Goal: Task Accomplishment & Management: Manage account settings

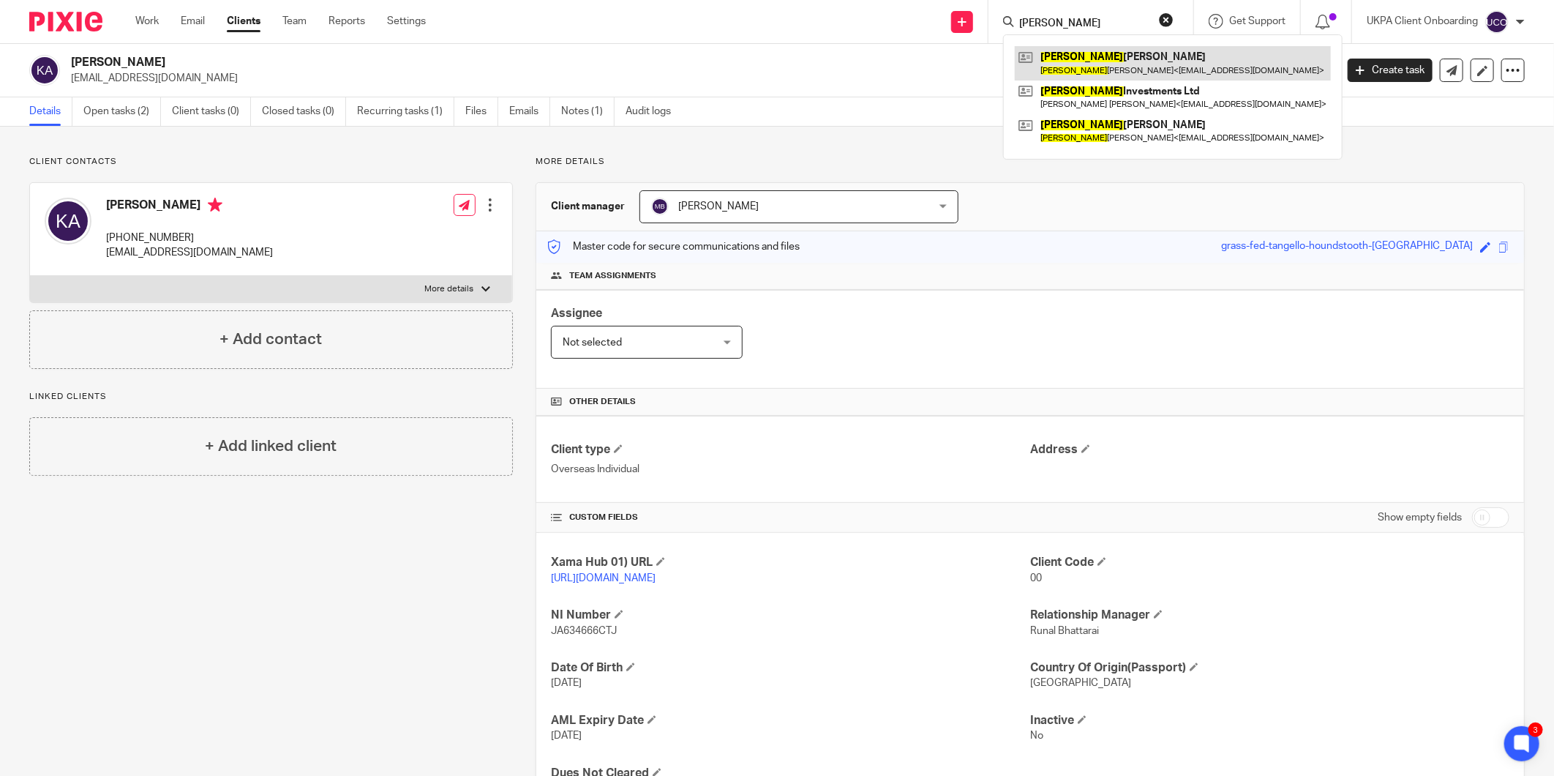
type input "josephine"
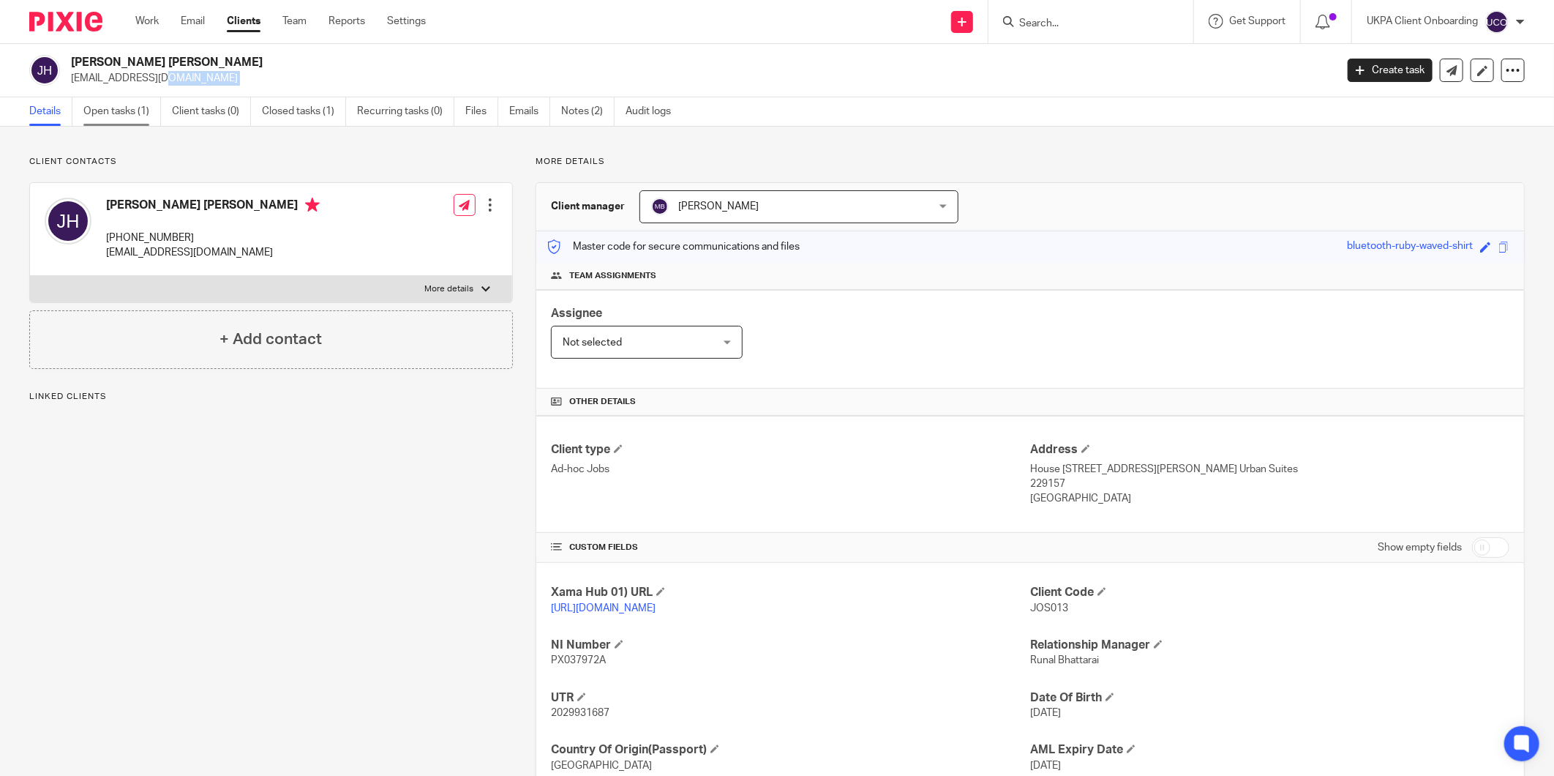
click at [113, 104] on link "Open tasks (1)" at bounding box center [122, 111] width 78 height 29
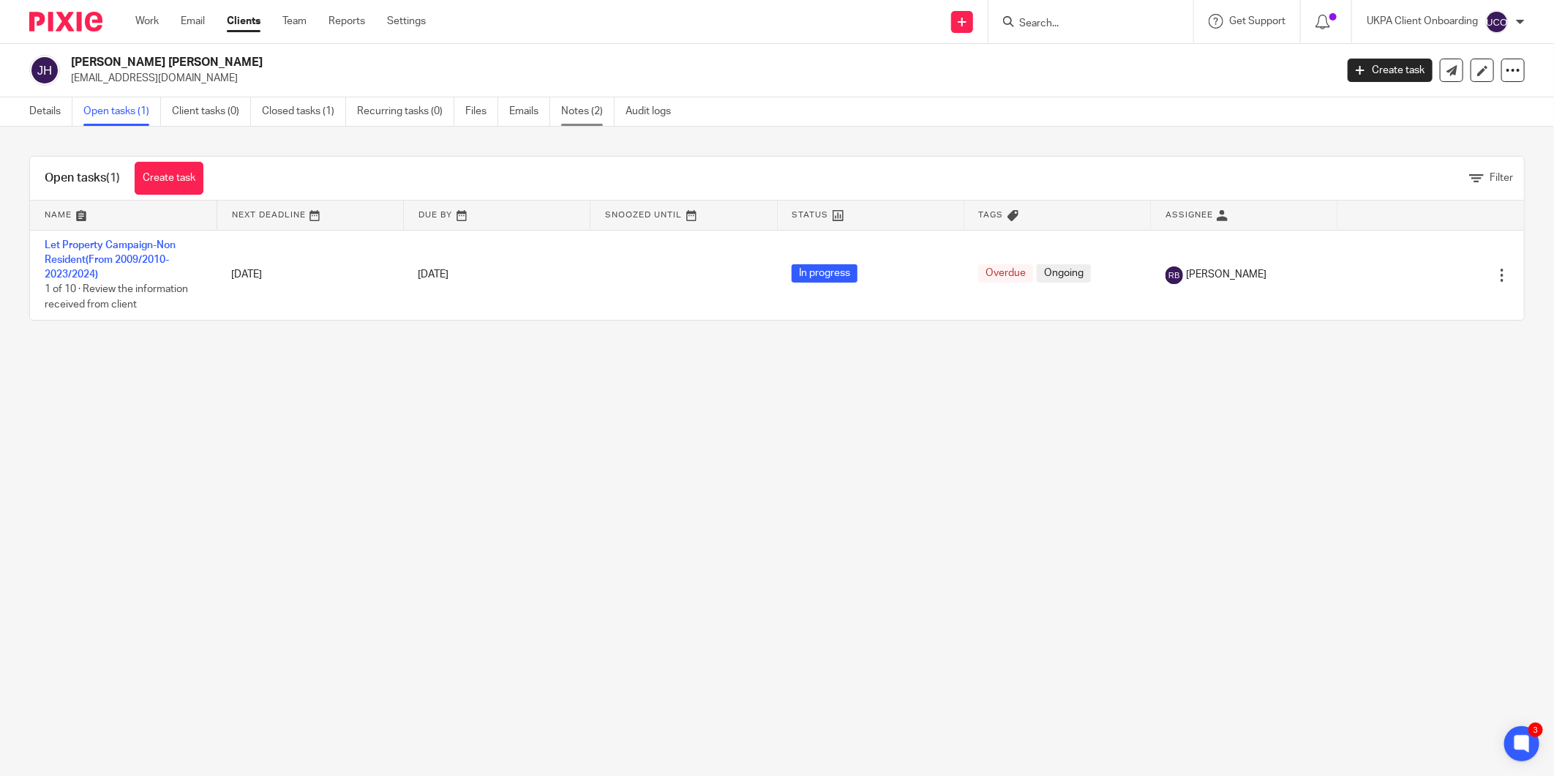
click at [581, 112] on link "Notes (2)" at bounding box center [587, 111] width 53 height 29
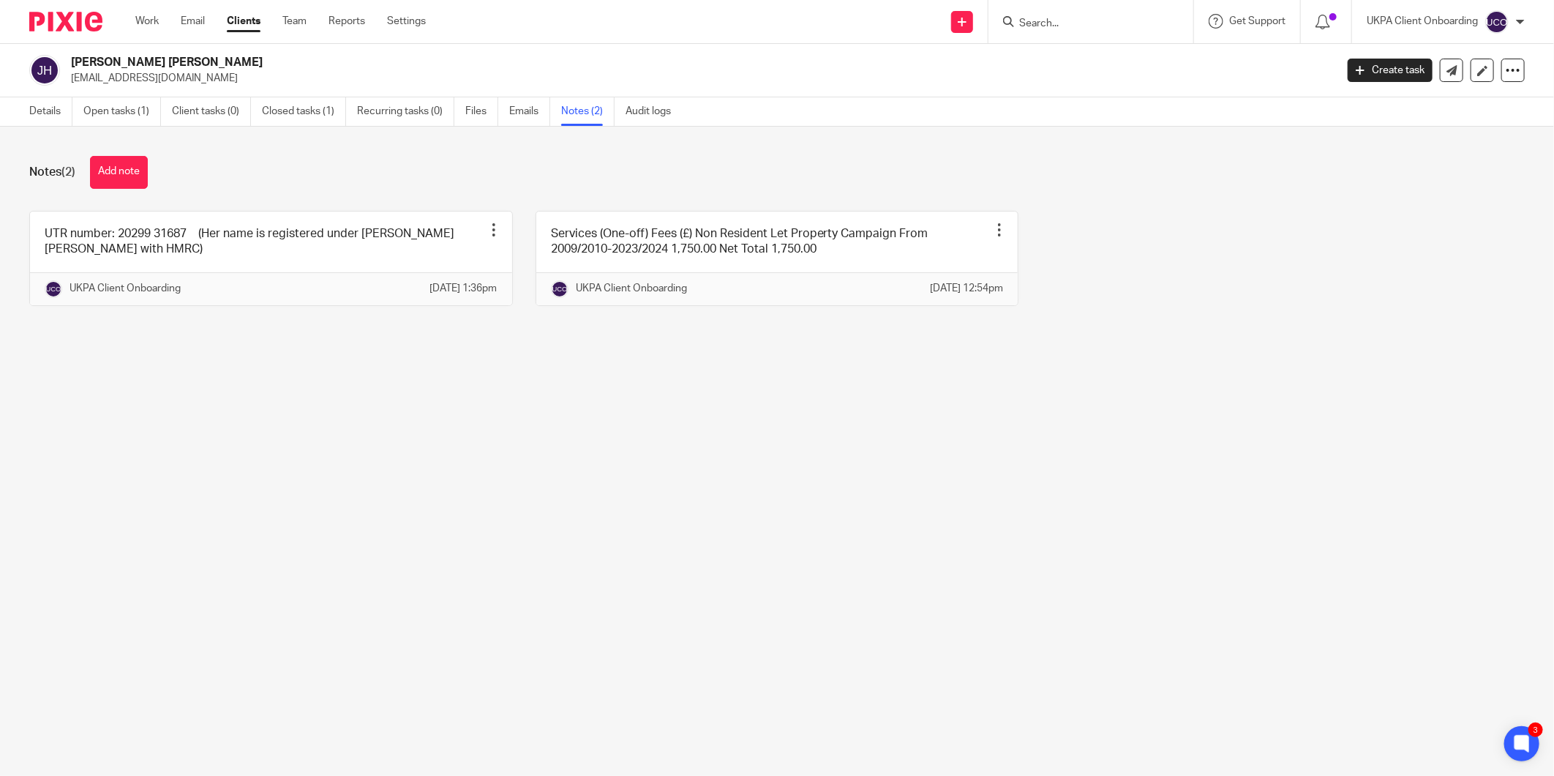
click at [139, 82] on p "[EMAIL_ADDRESS][DOMAIN_NAME]" at bounding box center [698, 78] width 1255 height 15
copy main "jokhng@yahoo.co.uk Create task Update from Companies House Export data Merge Ar…"
click at [140, 97] on link "Open tasks (1)" at bounding box center [122, 111] width 78 height 29
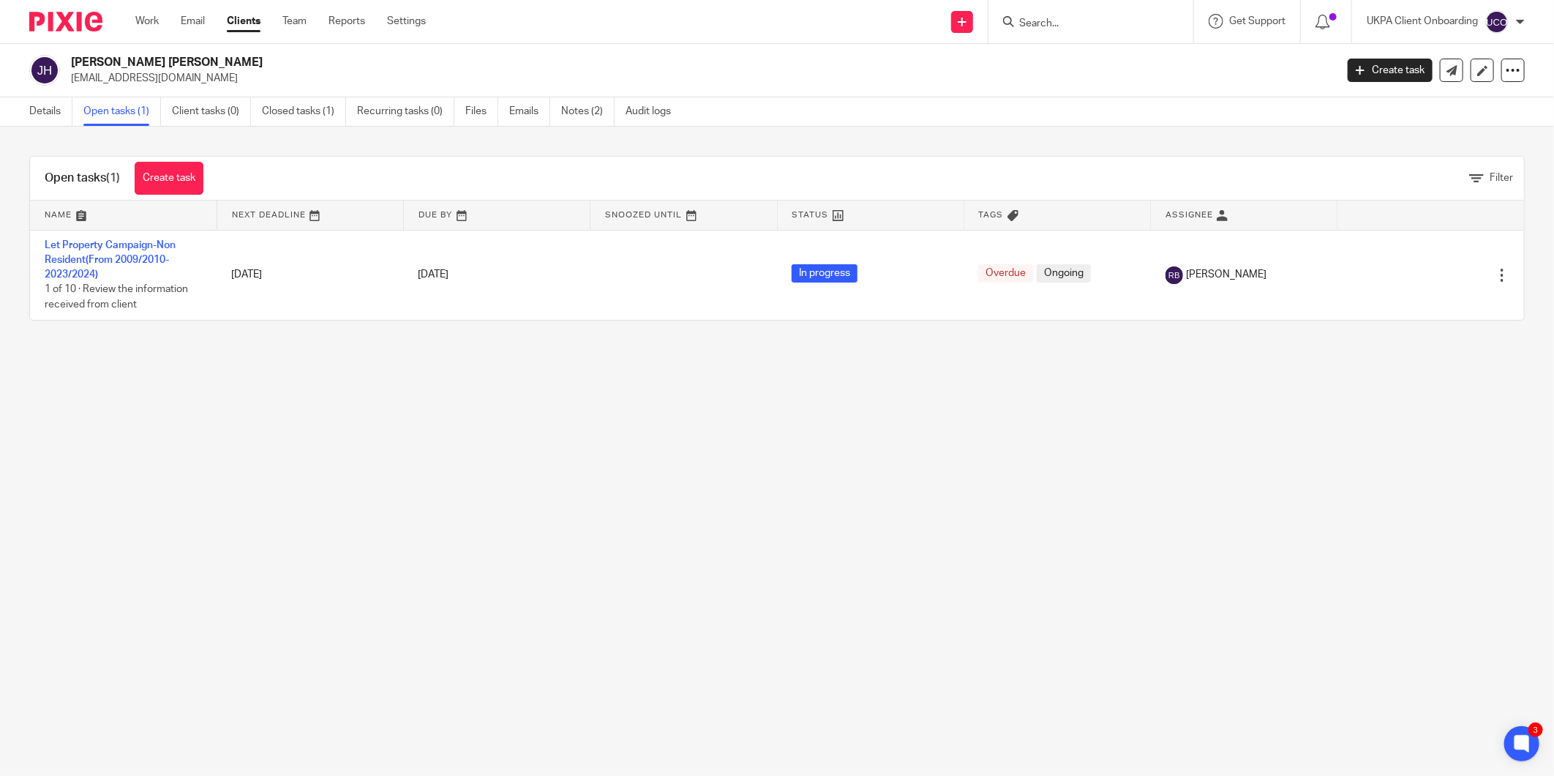
click at [1054, 15] on form at bounding box center [1096, 21] width 156 height 18
click at [1050, 15] on form at bounding box center [1096, 21] width 156 height 18
click at [1047, 20] on input "Search" at bounding box center [1084, 24] width 132 height 13
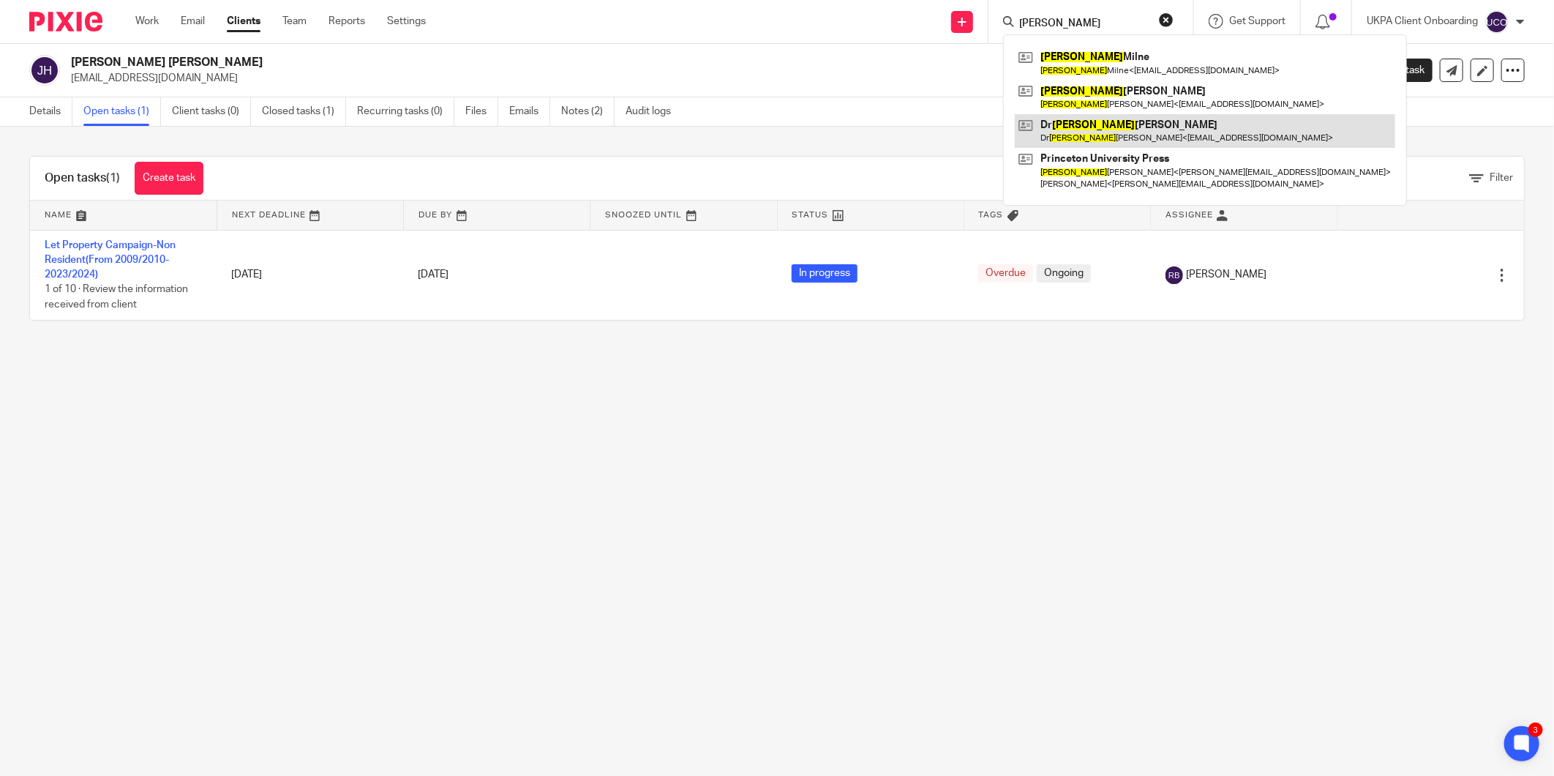
type input "deborah"
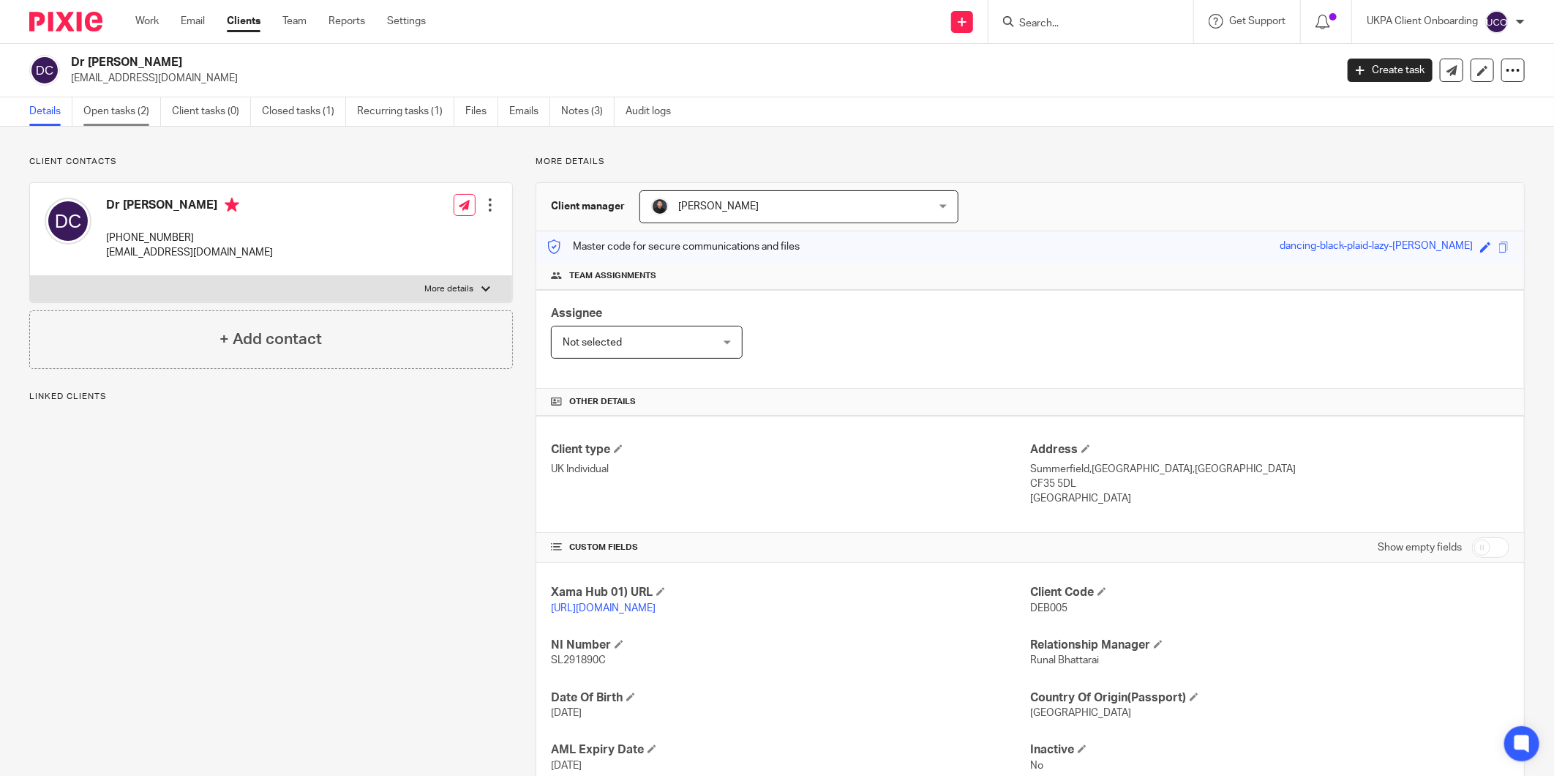
drag, startPoint x: 0, startPoint y: 0, endPoint x: 129, endPoint y: 115, distance: 172.6
click at [129, 115] on link "Open tasks (2)" at bounding box center [122, 111] width 78 height 29
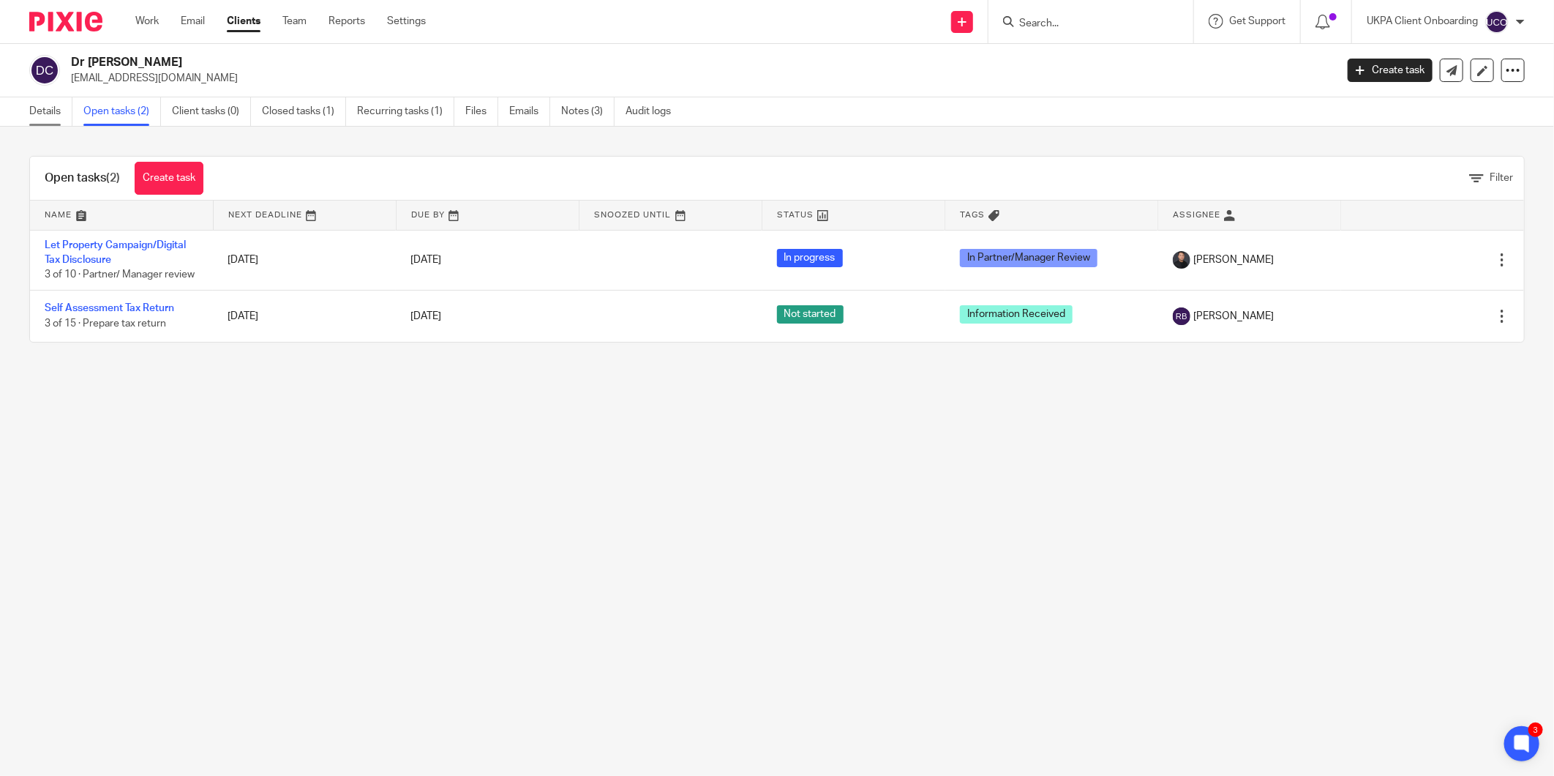
click at [35, 106] on link "Details" at bounding box center [50, 111] width 43 height 29
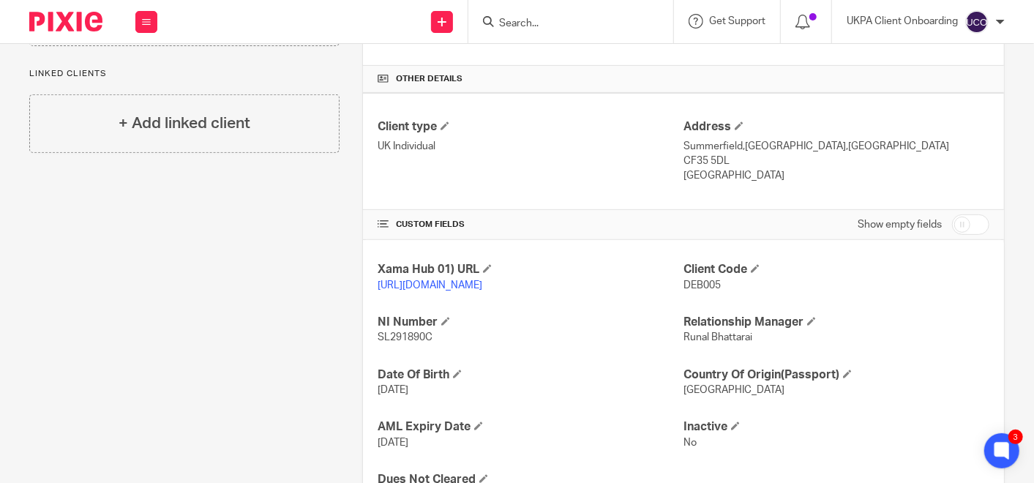
scroll to position [276, 0]
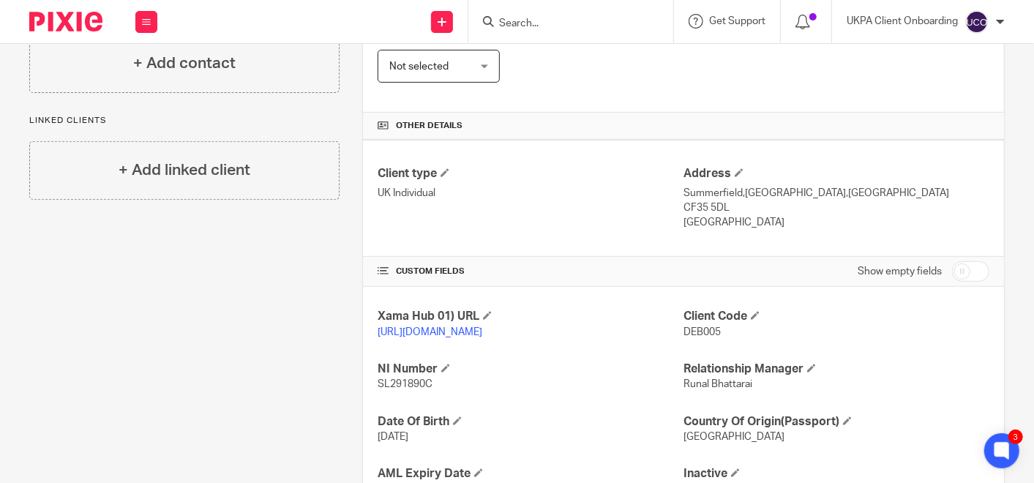
click at [517, 232] on div "Client type UK Individual Address [GEOGRAPHIC_DATA],[GEOGRAPHIC_DATA],[GEOGRAPH…" at bounding box center [683, 198] width 641 height 117
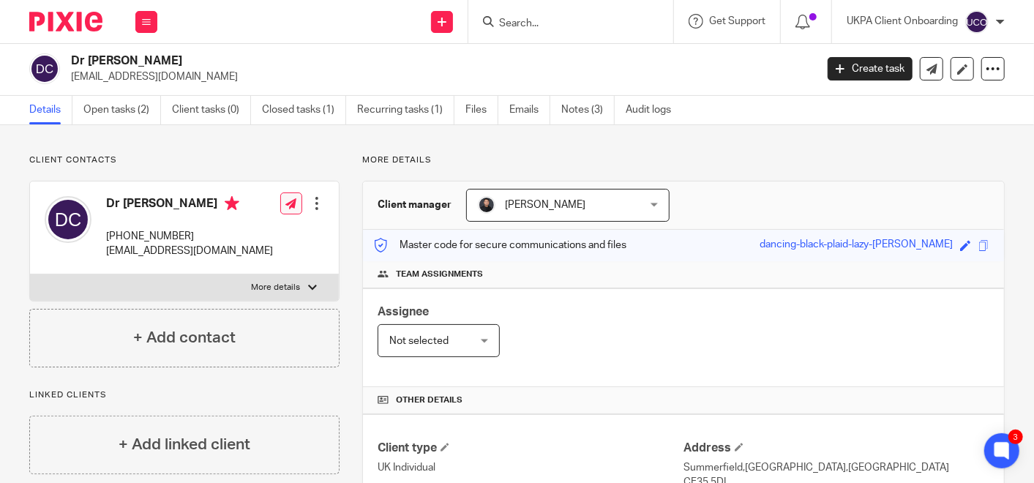
scroll to position [0, 0]
click at [175, 224] on div "Dr [PERSON_NAME] [PHONE_NUMBER] [EMAIL_ADDRESS][DOMAIN_NAME]" at bounding box center [189, 229] width 167 height 63
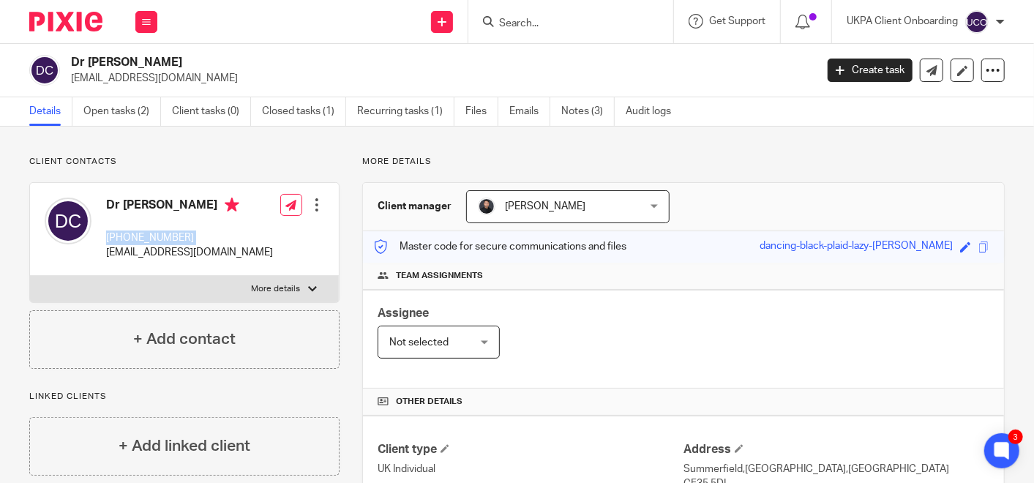
click at [175, 224] on div "Dr [PERSON_NAME] [PHONE_NUMBER] [EMAIL_ADDRESS][DOMAIN_NAME]" at bounding box center [189, 229] width 167 height 63
copy div "[PHONE_NUMBER]"
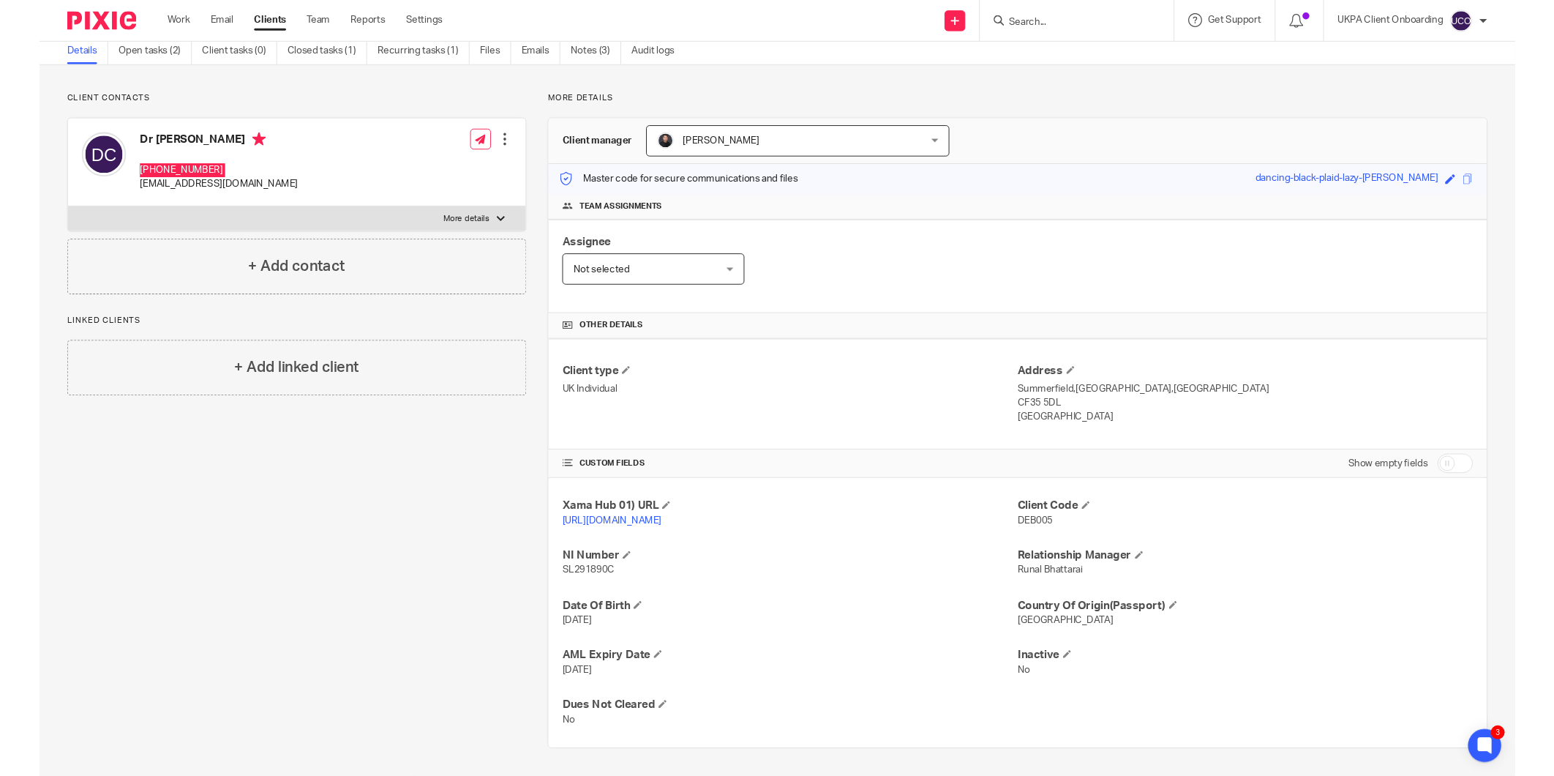
scroll to position [59, 0]
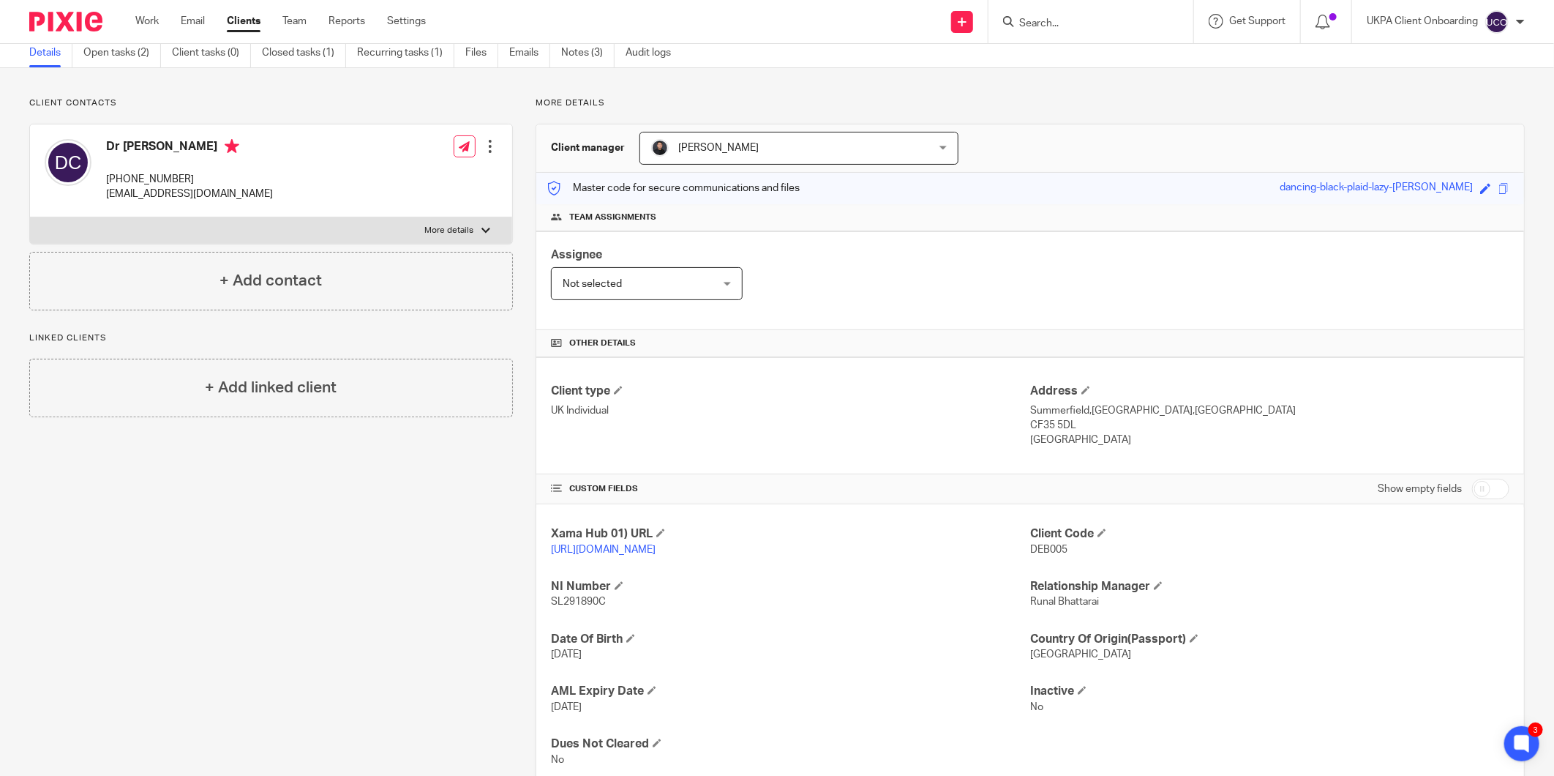
click at [1030, 22] on input "Search" at bounding box center [1084, 24] width 132 height 13
paste input "ophia mew"
type input "ophia mew"
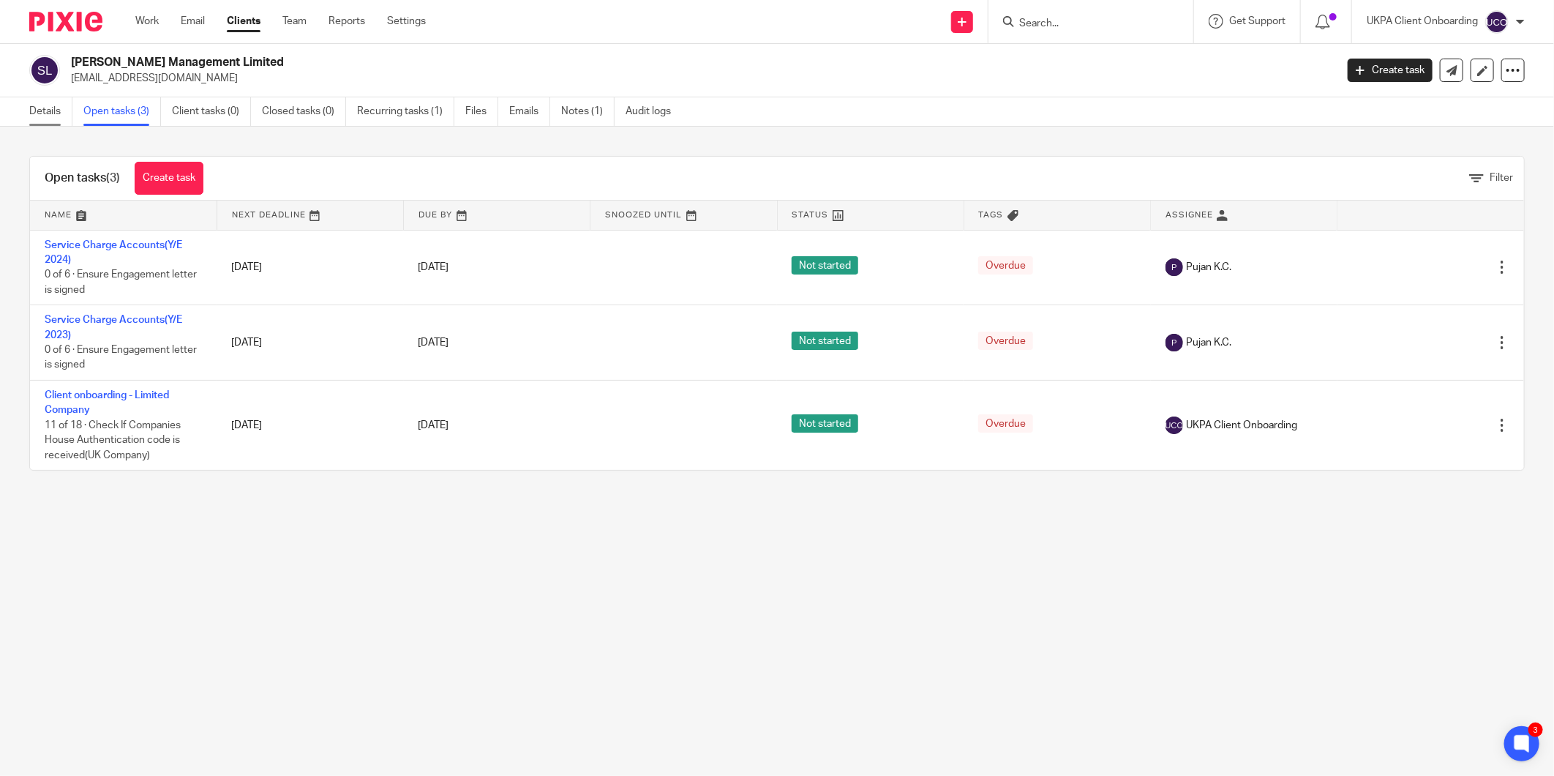
click at [31, 106] on link "Details" at bounding box center [50, 111] width 43 height 29
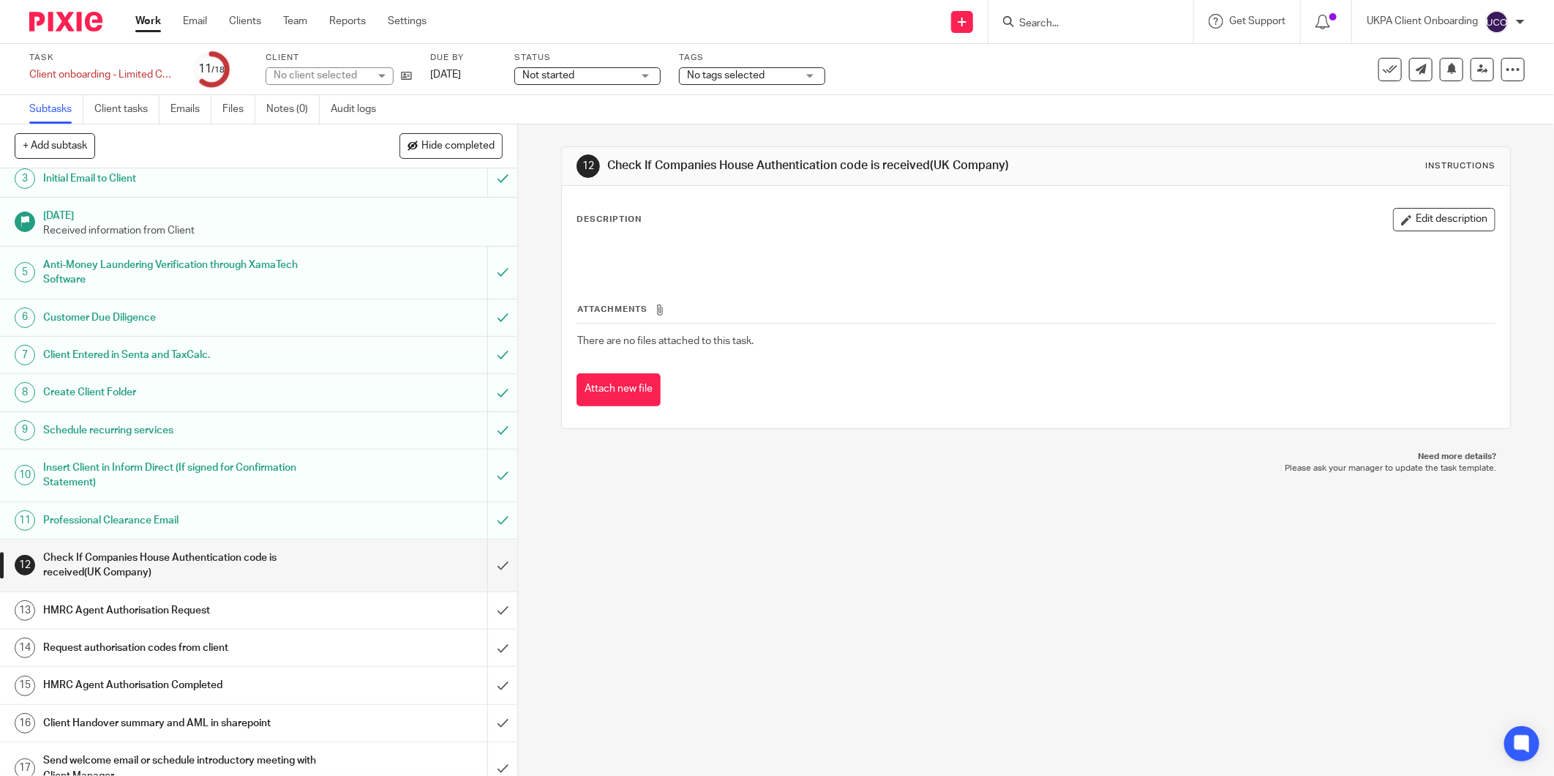
scroll to position [141, 0]
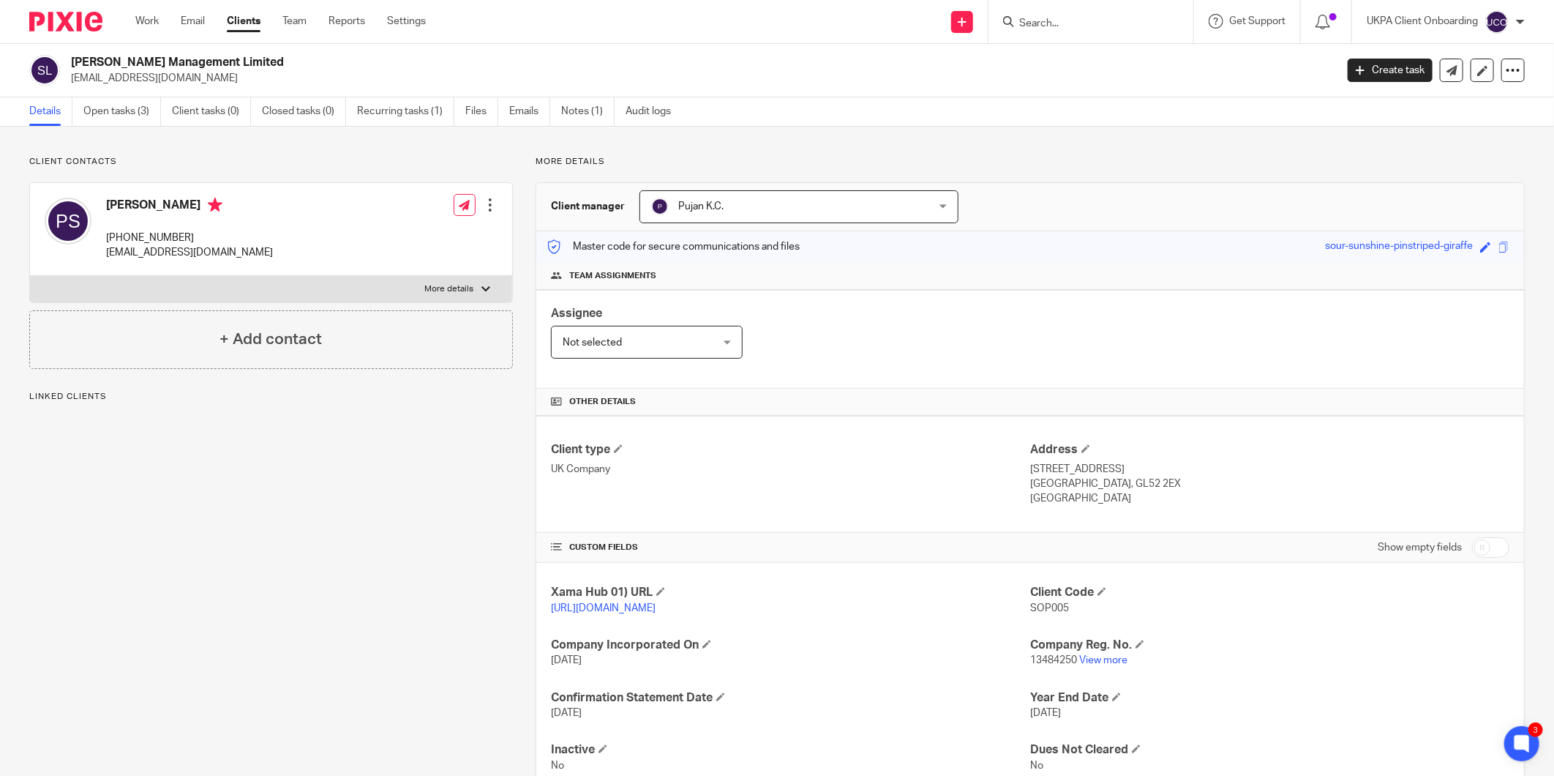
click at [78, 68] on h2 "Sophia Mews Management Limited" at bounding box center [573, 62] width 1004 height 15
copy div "Sophia Mews Management Limited"
click at [134, 77] on p "[EMAIL_ADDRESS][DOMAIN_NAME]" at bounding box center [698, 78] width 1255 height 15
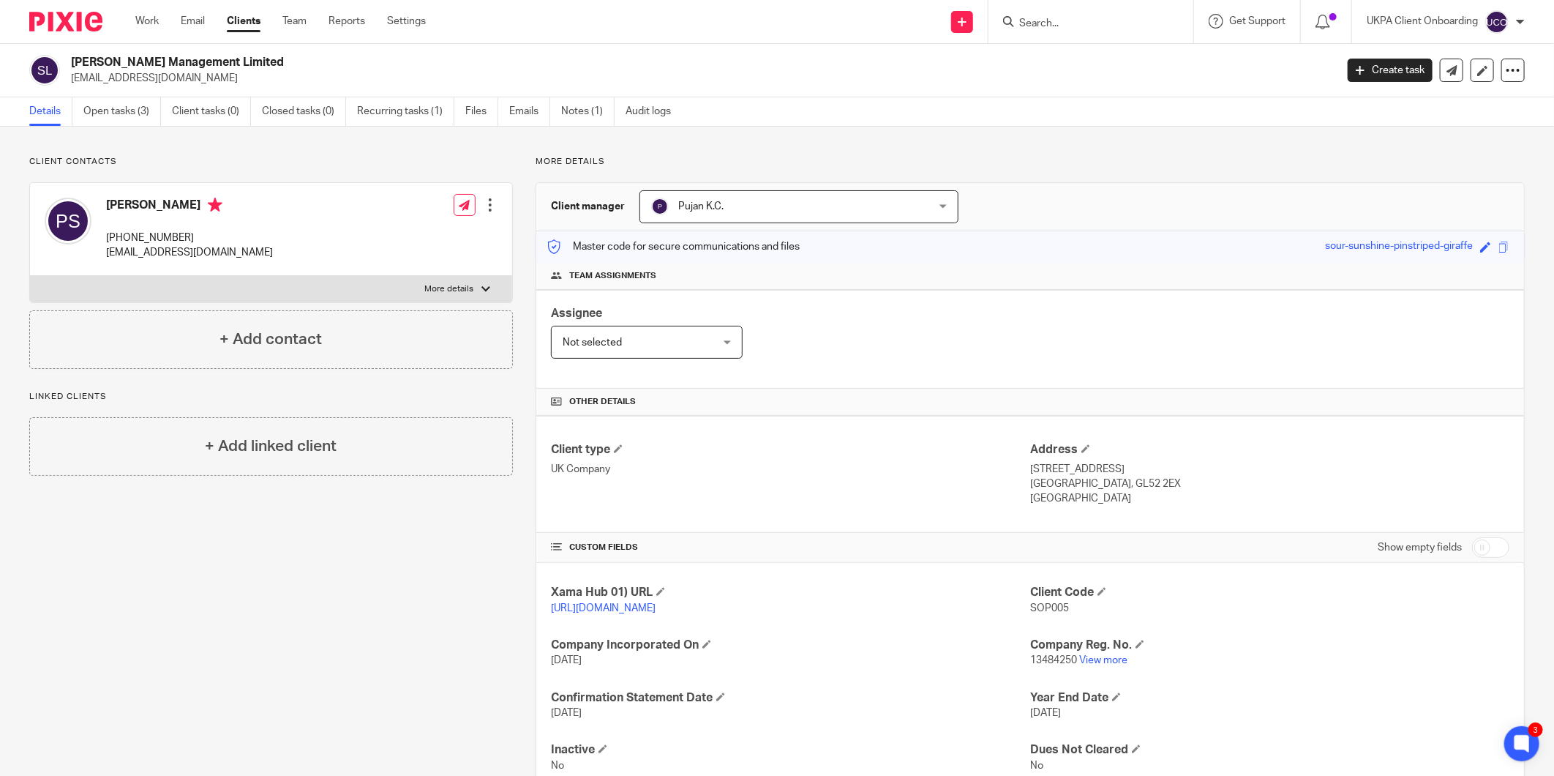
click at [134, 77] on p "block@besteestates.co.uk" at bounding box center [698, 78] width 1255 height 15
copy main "block@besteestates.co.uk Create task Update from Companies House Export data Me…"
click at [1101, 23] on input "Search" at bounding box center [1084, 24] width 132 height 13
paste input "block@besteestates.co.uk"
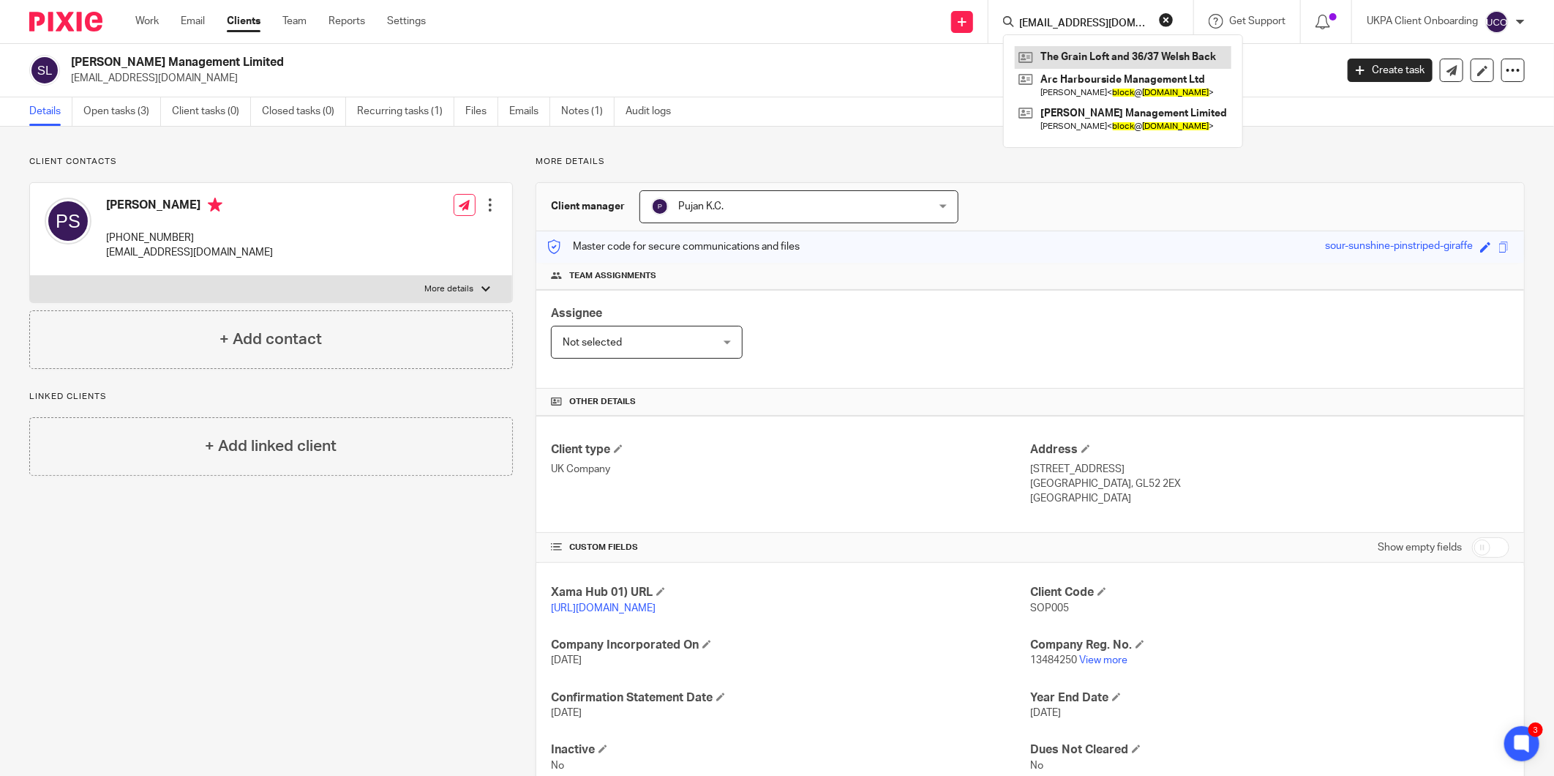
type input "block@besteestates.co.uk"
click at [149, 69] on h2 "[PERSON_NAME] Management Limited" at bounding box center [573, 62] width 1004 height 15
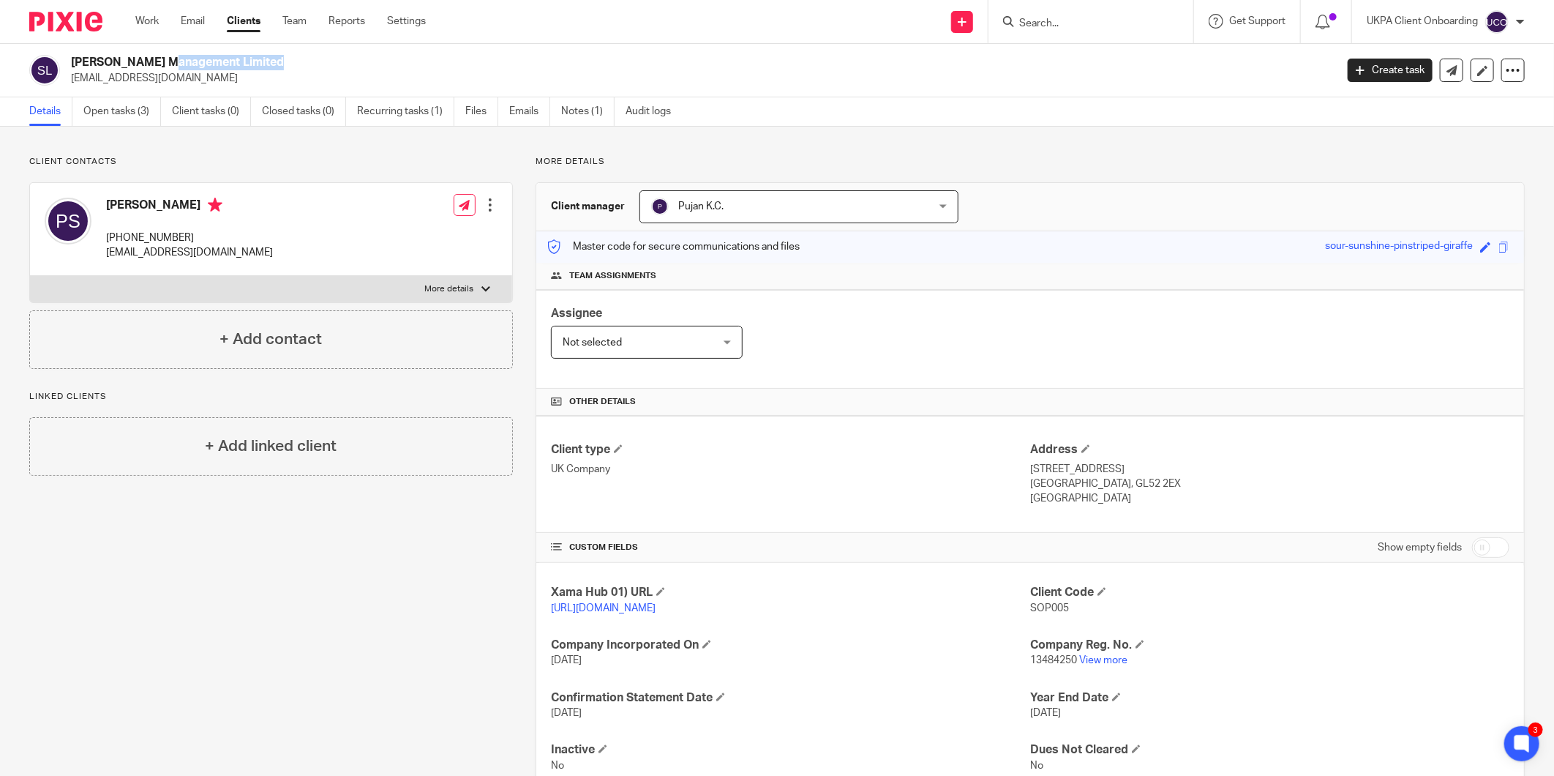
click at [149, 69] on h2 "Sophia Mews Management Limited" at bounding box center [573, 62] width 1004 height 15
drag, startPoint x: 149, startPoint y: 69, endPoint x: 136, endPoint y: 89, distance: 24.0
click at [136, 92] on div "Sophia Mews Management Limited block@besteestates.co.uk Create task Update from…" at bounding box center [777, 70] width 1554 height 53
click at [136, 89] on div "Sophia Mews Management Limited block@besteestates.co.uk Create task Update from…" at bounding box center [777, 70] width 1554 height 53
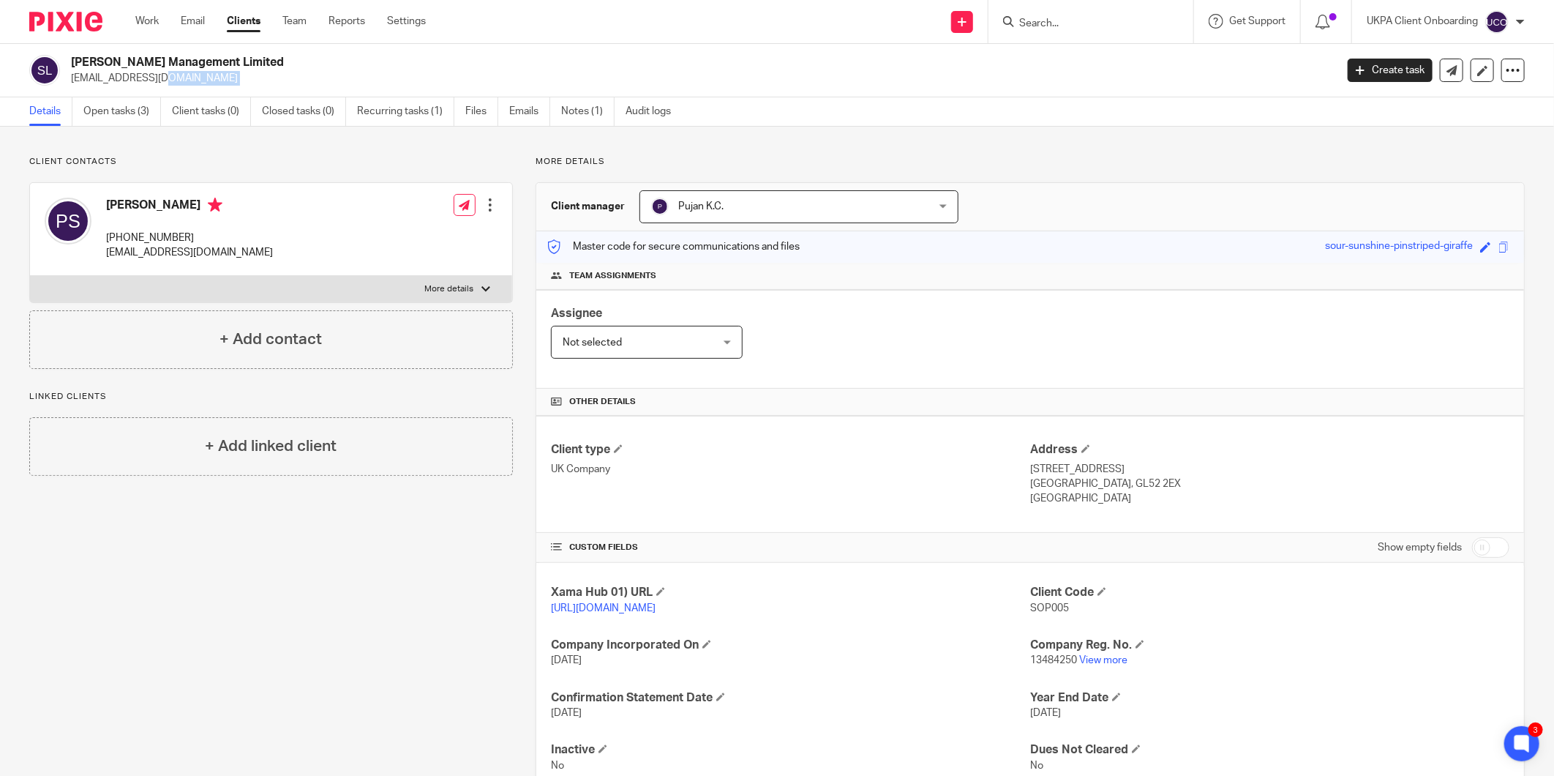
click at [136, 89] on div "Sophia Mews Management Limited block@besteestates.co.uk Create task Update from…" at bounding box center [777, 70] width 1554 height 53
copy main "block@besteestates.co.uk Create task Update from Companies House Export data Me…"
click at [115, 111] on link "Open tasks (3)" at bounding box center [122, 111] width 78 height 29
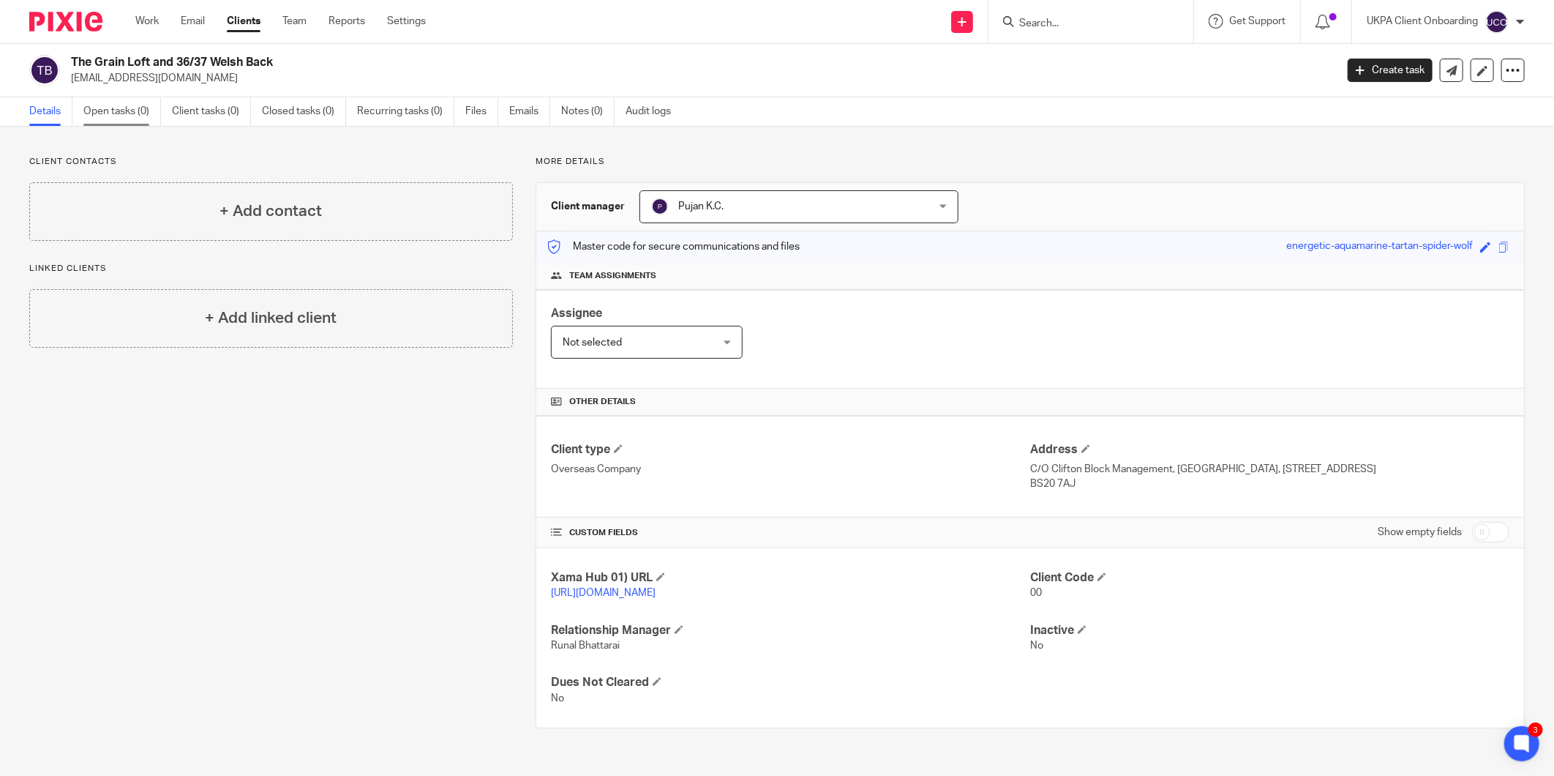
click at [97, 116] on link "Open tasks (0)" at bounding box center [122, 111] width 78 height 29
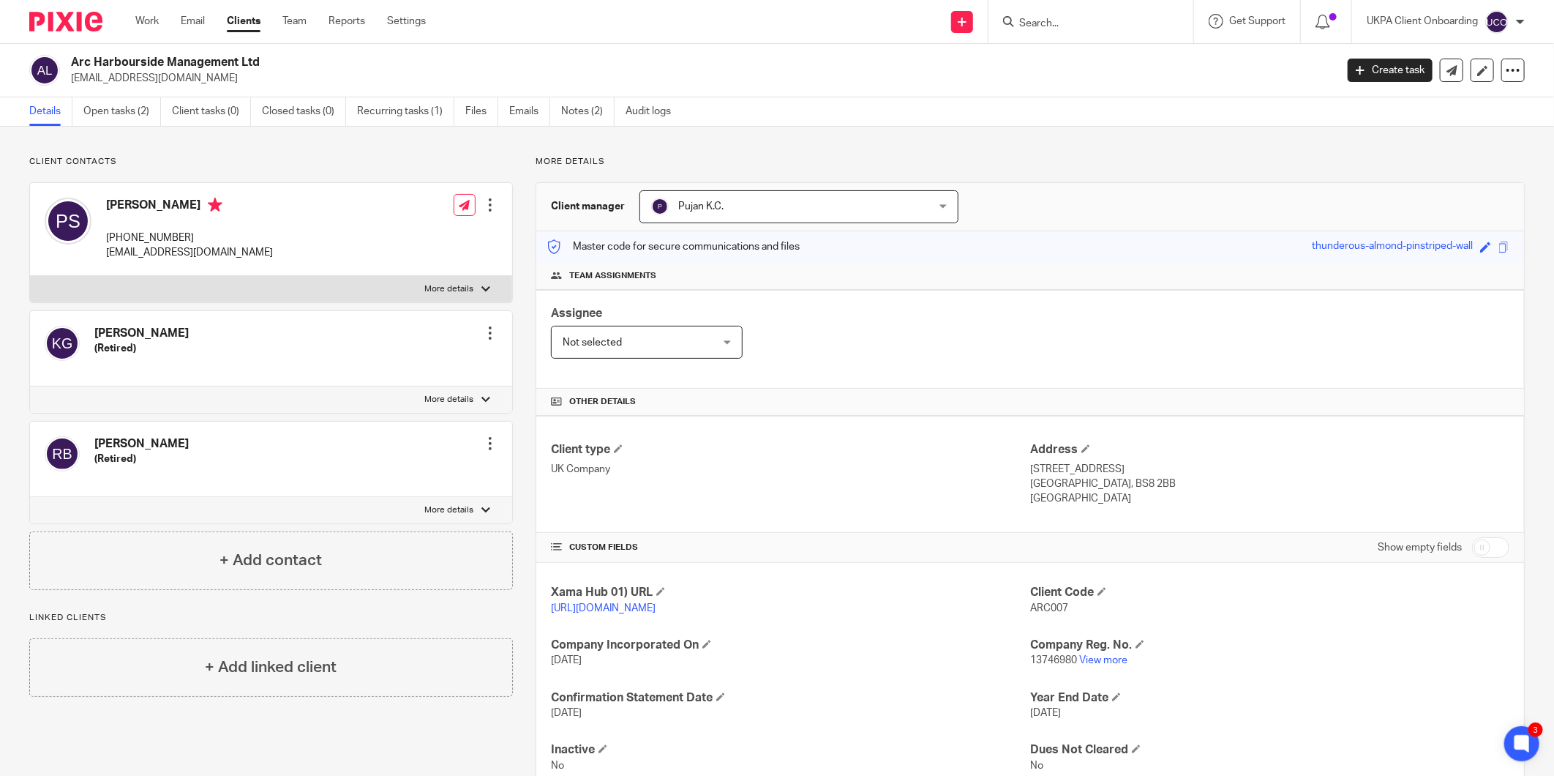
click at [1048, 19] on input "Search" at bounding box center [1084, 24] width 132 height 13
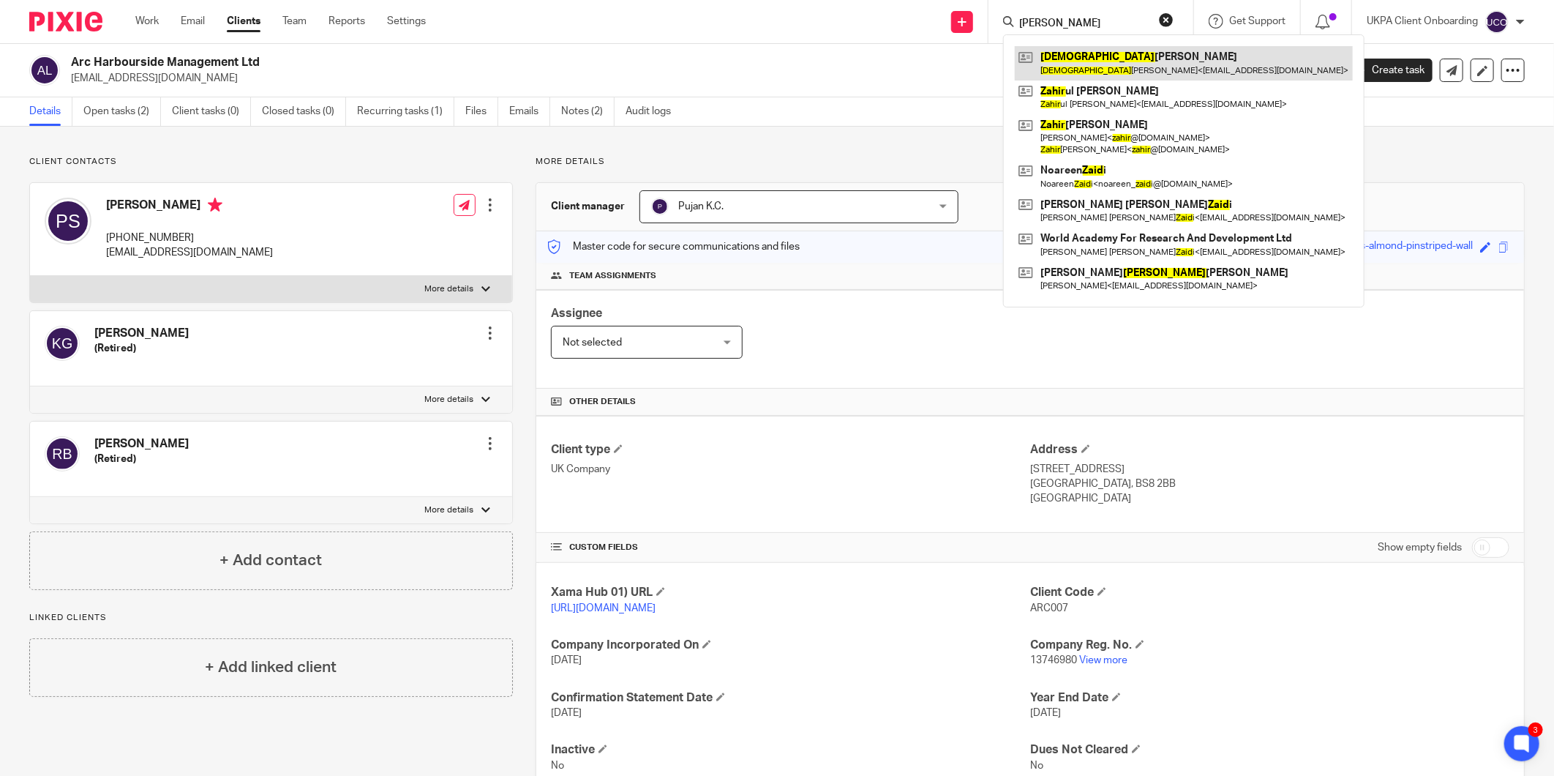
type input "zahid"
click at [110, 119] on link "Open tasks (2)" at bounding box center [122, 111] width 78 height 29
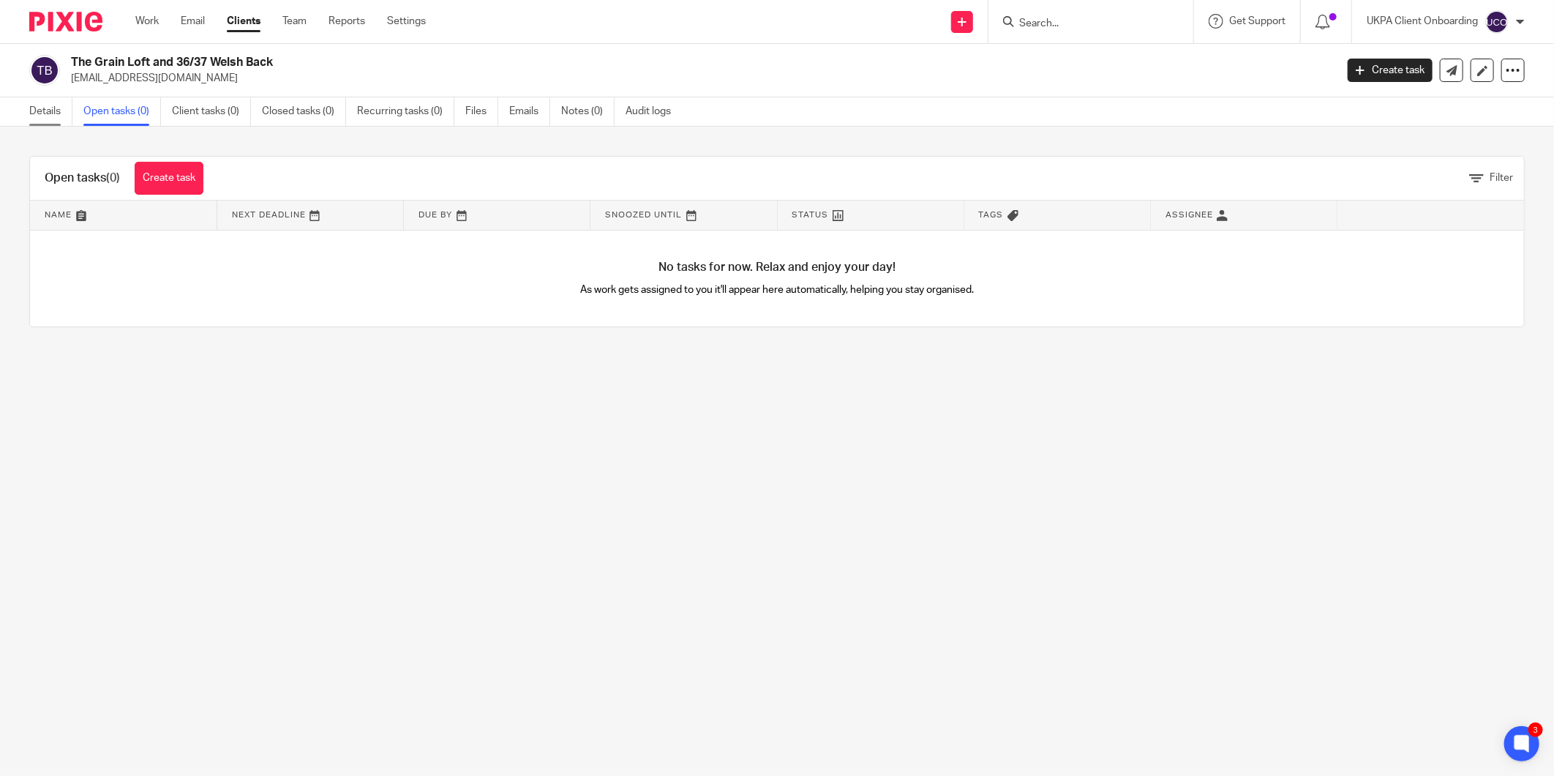
click at [59, 113] on link "Details" at bounding box center [50, 111] width 43 height 29
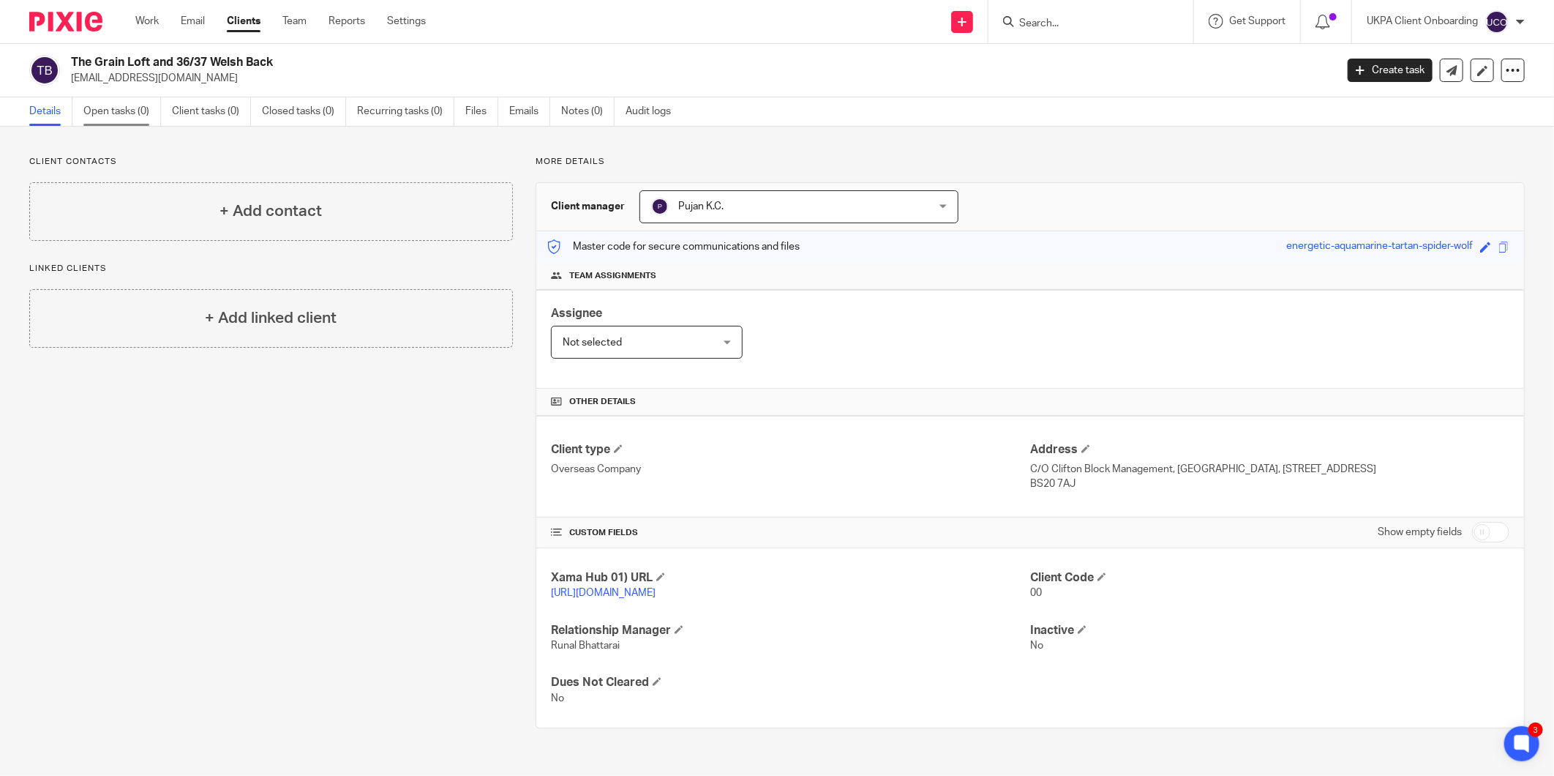
click at [130, 114] on link "Open tasks (0)" at bounding box center [122, 111] width 78 height 29
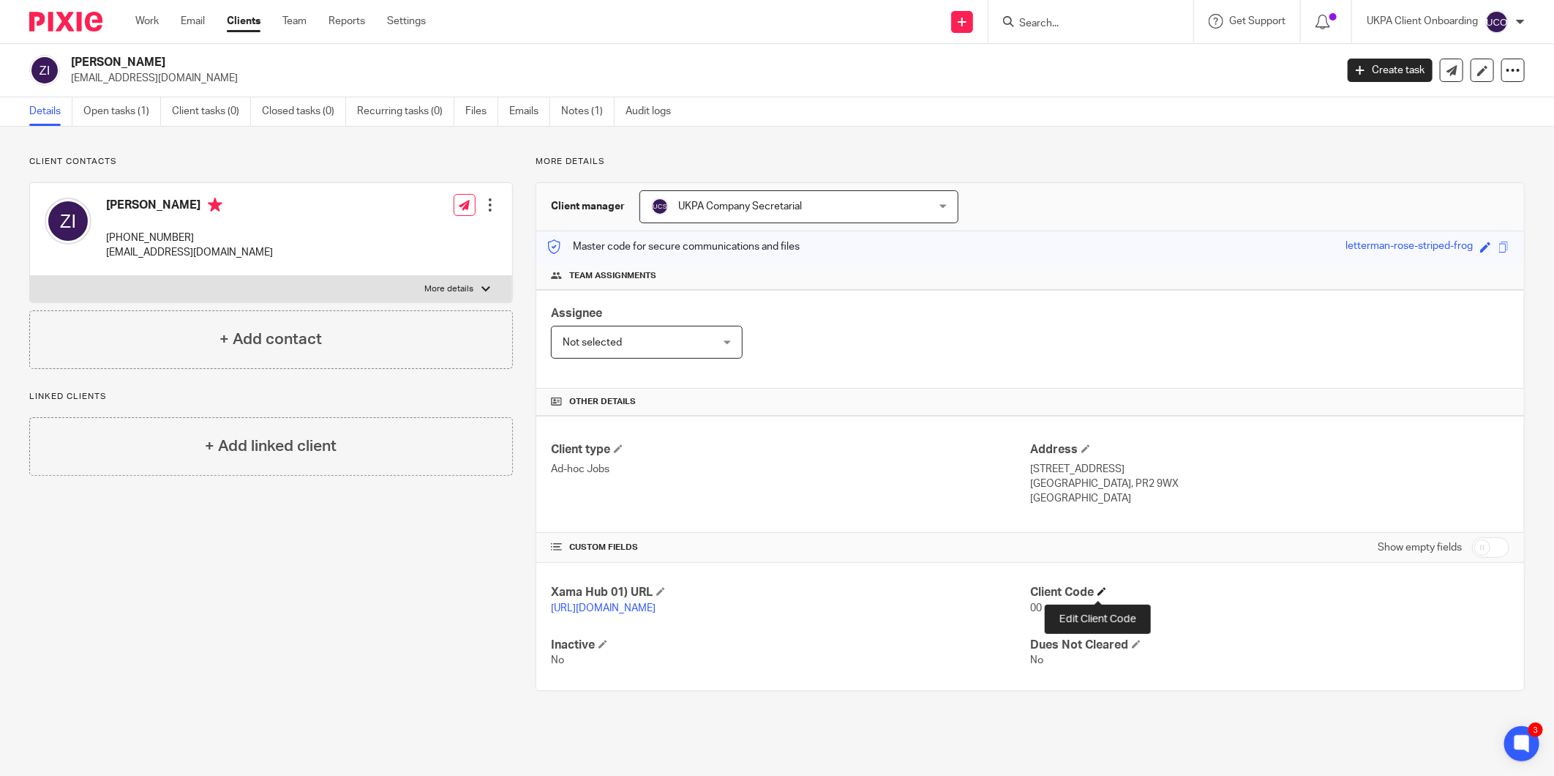
click at [1098, 590] on span at bounding box center [1102, 591] width 9 height 9
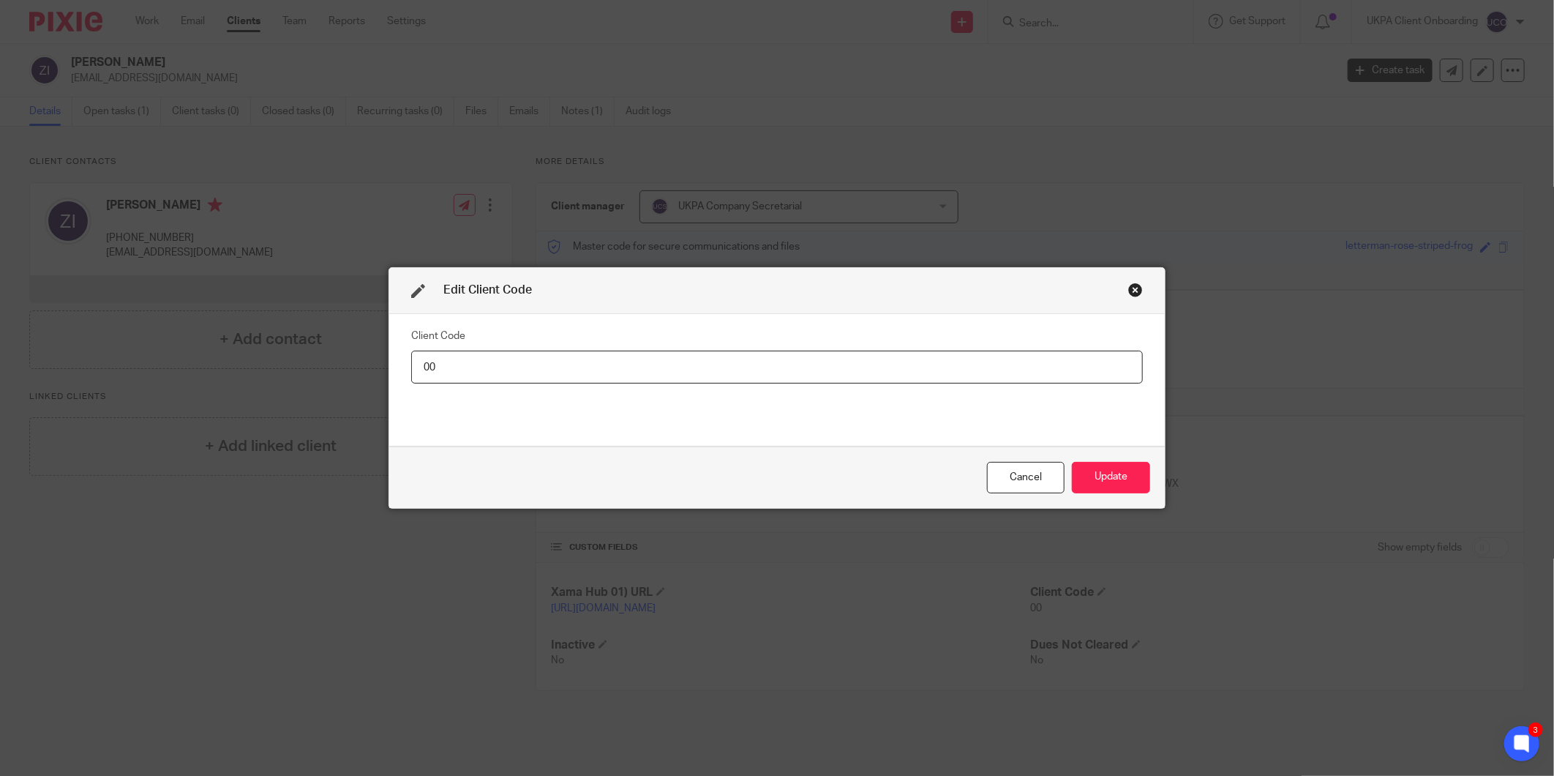
click at [944, 363] on input "00" at bounding box center [777, 366] width 732 height 33
type input "ZAH003"
click at [1120, 496] on div "Cancel Update" at bounding box center [777, 476] width 776 height 61
click at [1120, 481] on button "Update" at bounding box center [1111, 477] width 78 height 31
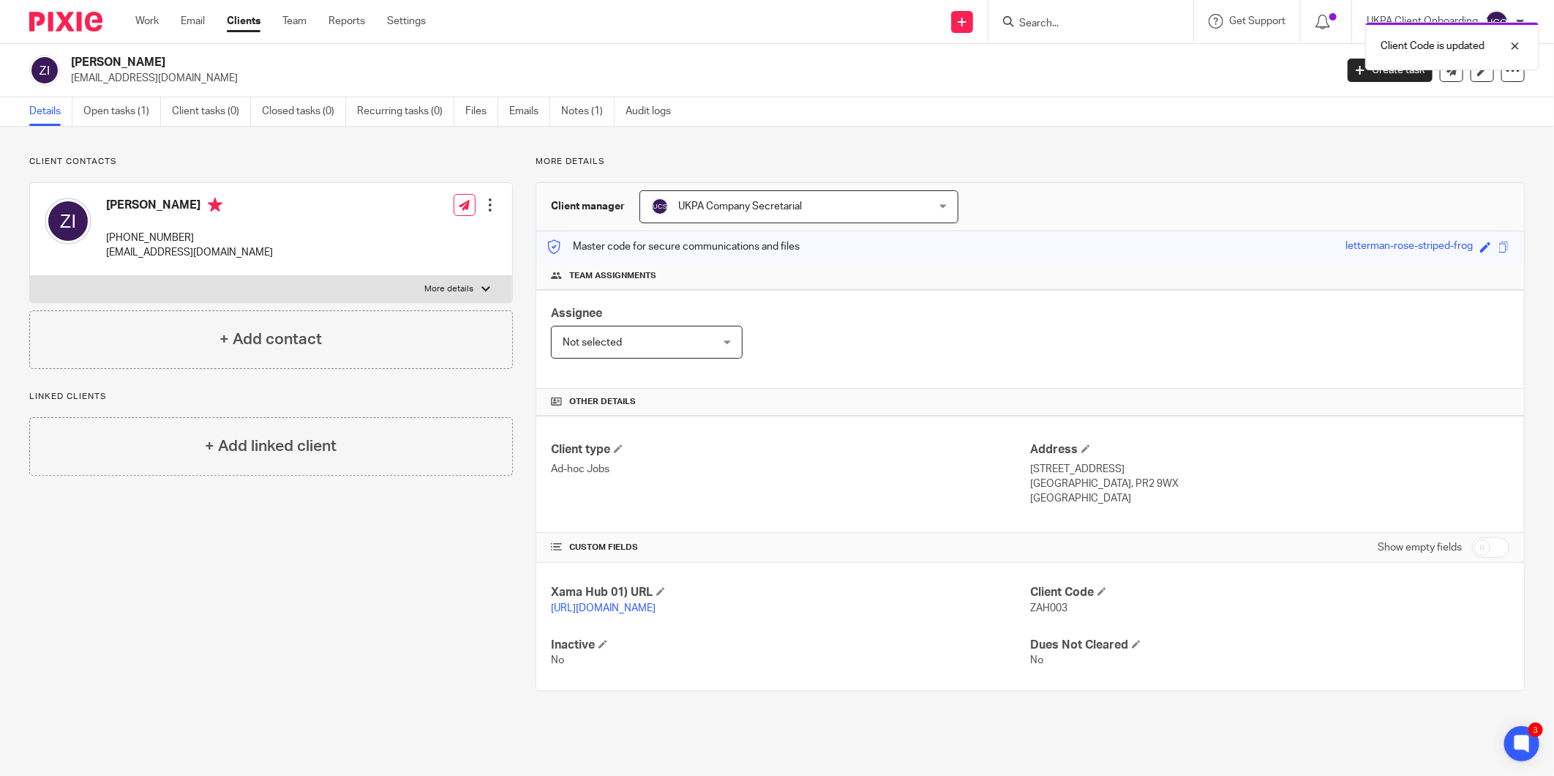
click at [1049, 618] on div "Xama Hub 01) URL https://platform.xamatech.com/portal/crm/clients/c14f18e0-9564…" at bounding box center [1030, 626] width 988 height 127
copy span "ZAH003"
click at [1068, 18] on input "Search" at bounding box center [1084, 24] width 132 height 13
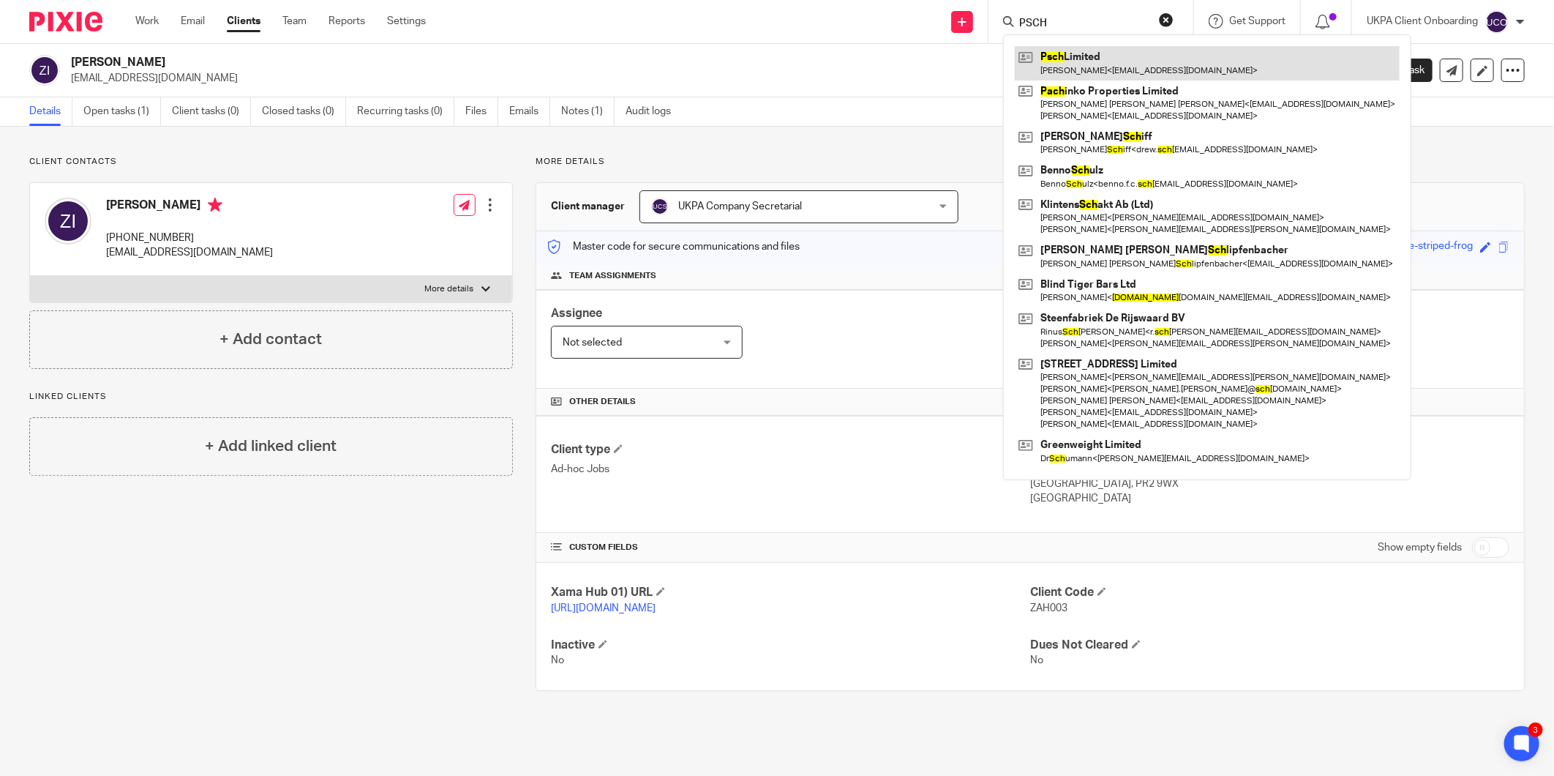
type input "PSCH"
click at [1068, 56] on link at bounding box center [1207, 63] width 385 height 34
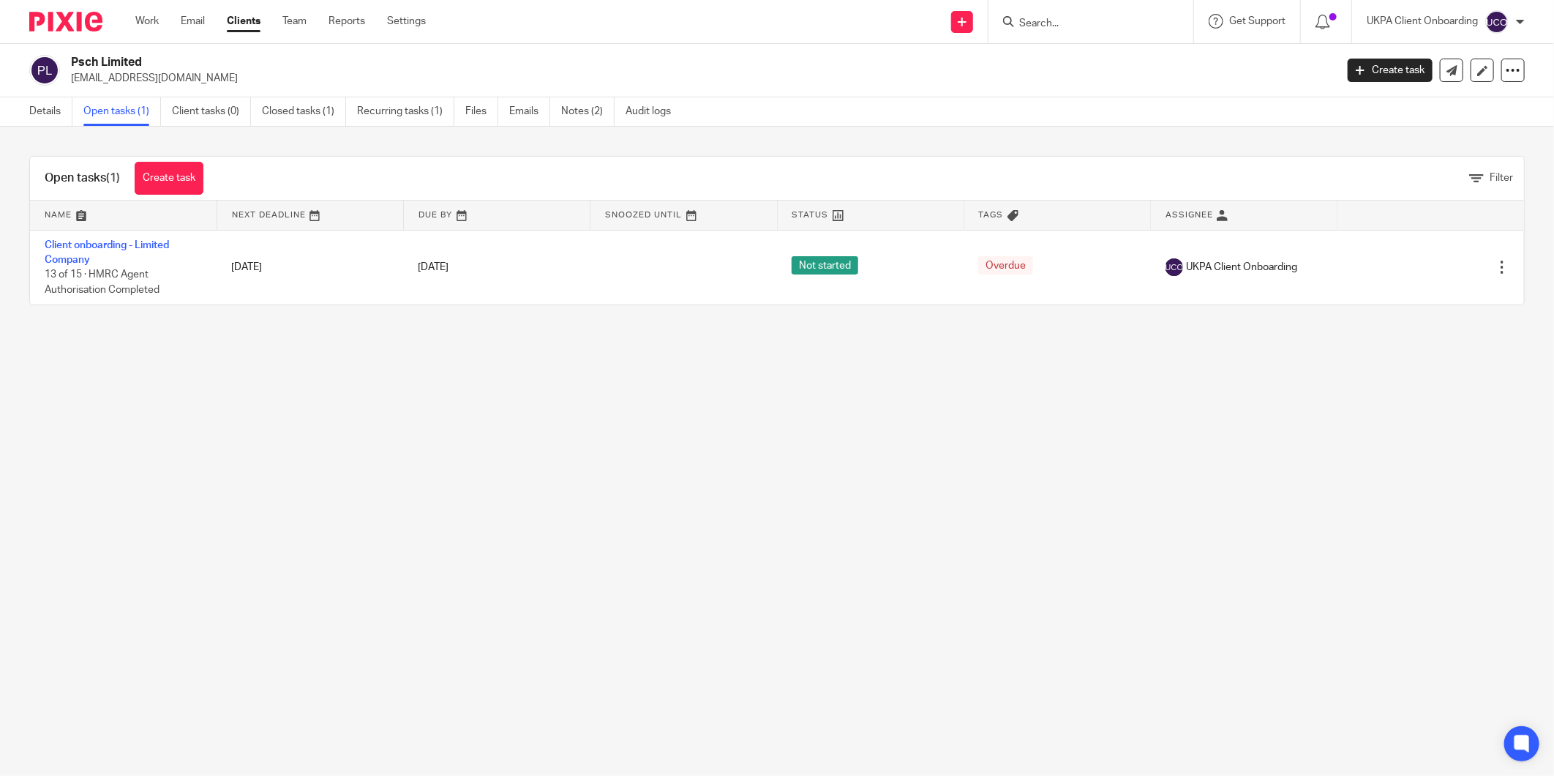
drag, startPoint x: 0, startPoint y: 0, endPoint x: 66, endPoint y: 319, distance: 325.7
click at [53, 374] on main "Psch Limited richardhowells5066@yahoo.com Create task Update from Companies Hou…" at bounding box center [777, 388] width 1554 height 776
click at [112, 50] on div "Psch Limited richardhowells5066@yahoo.com Create task Update from Companies Hou…" at bounding box center [777, 70] width 1554 height 53
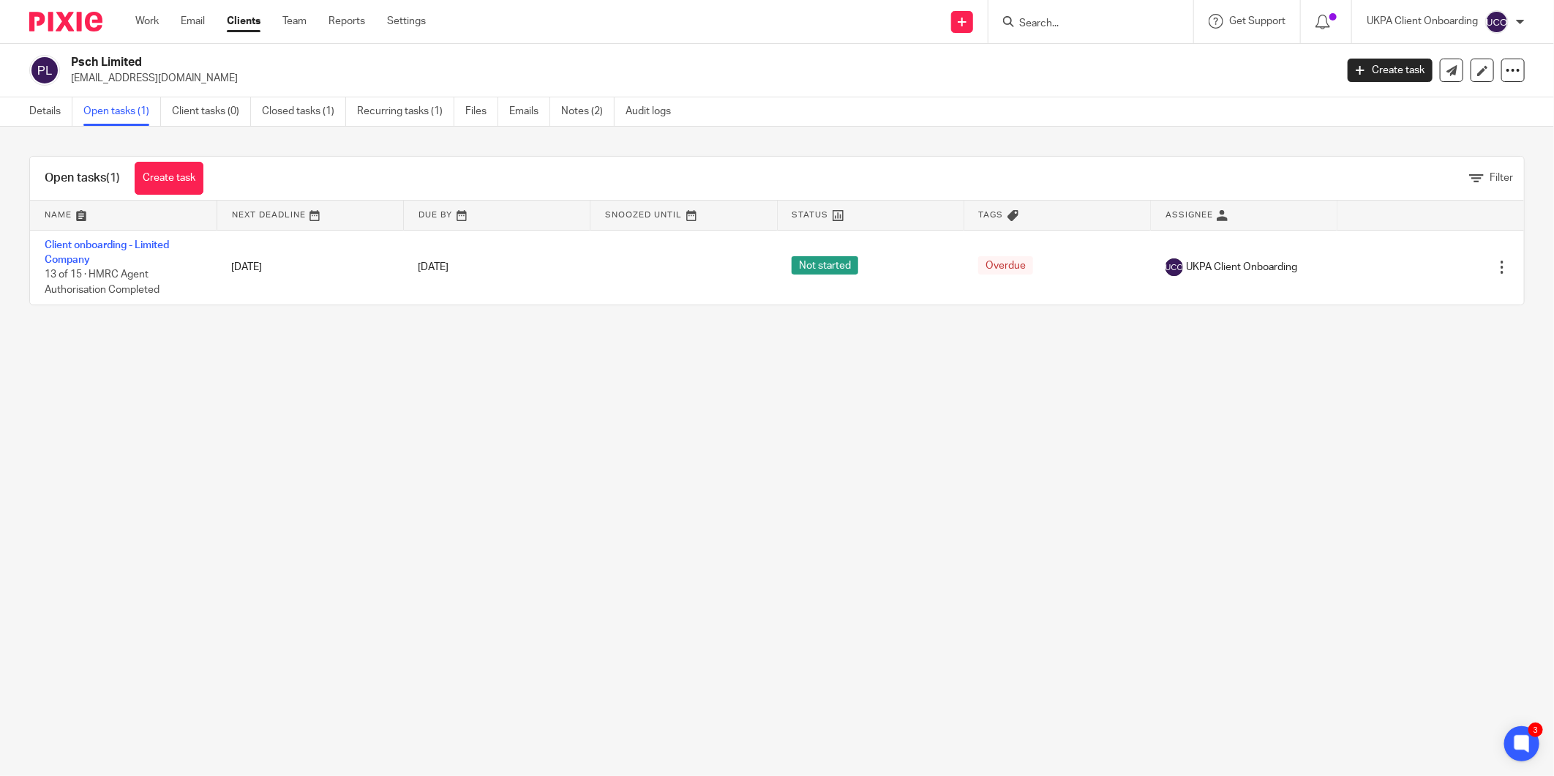
copy div "Psch Limited"
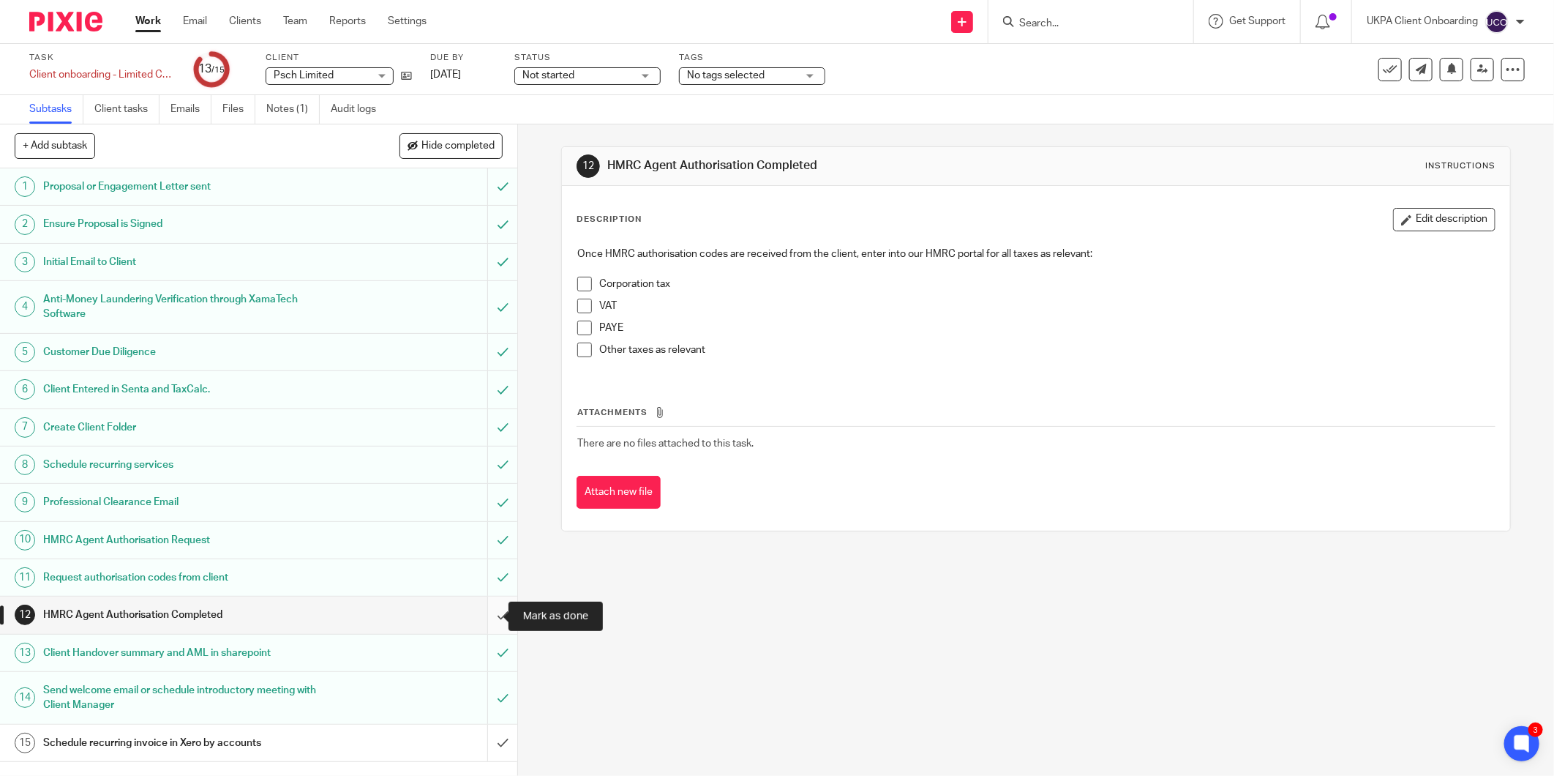
click at [484, 612] on input "submit" at bounding box center [258, 614] width 517 height 37
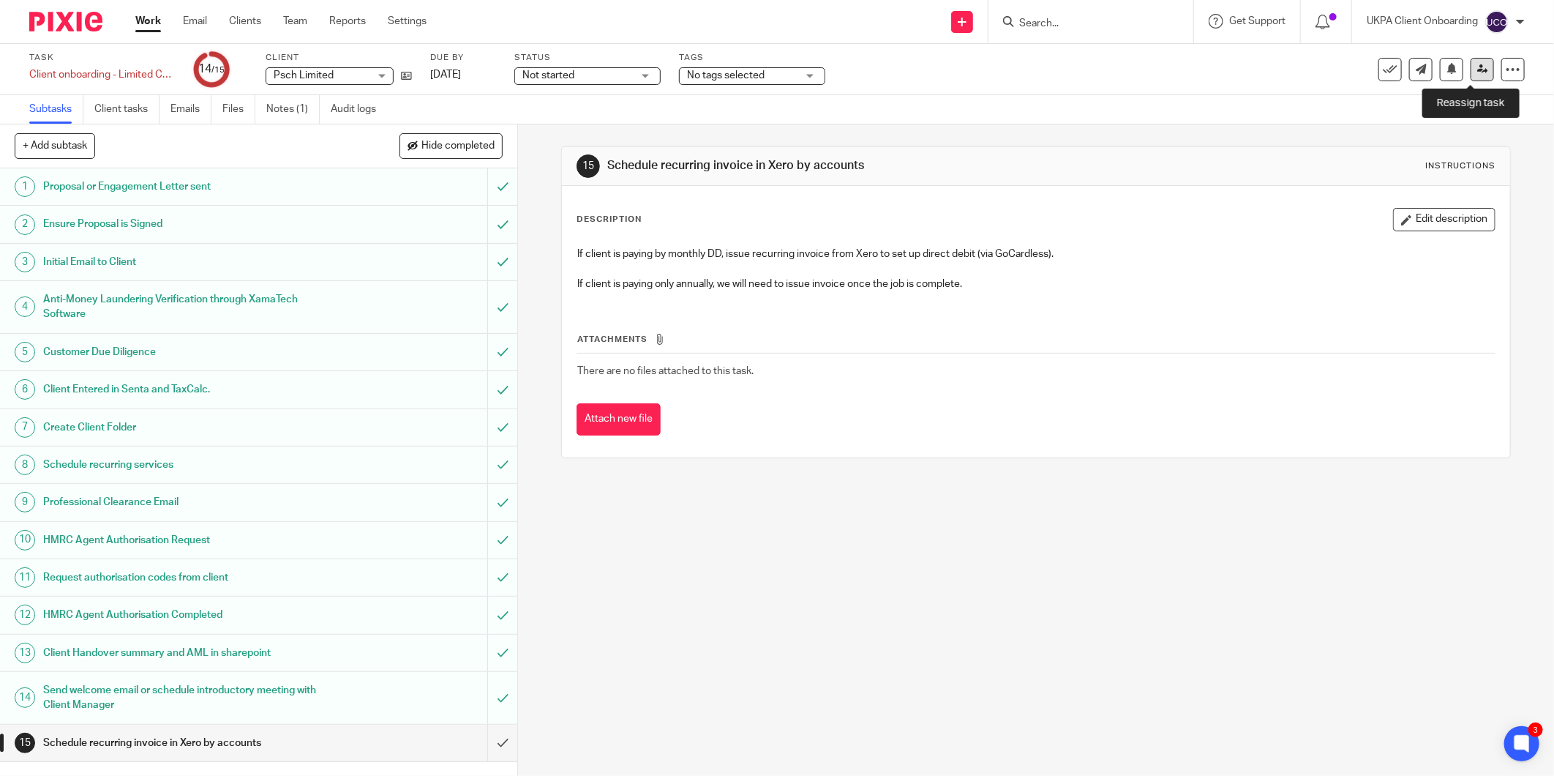
click at [1477, 75] on link at bounding box center [1482, 69] width 23 height 23
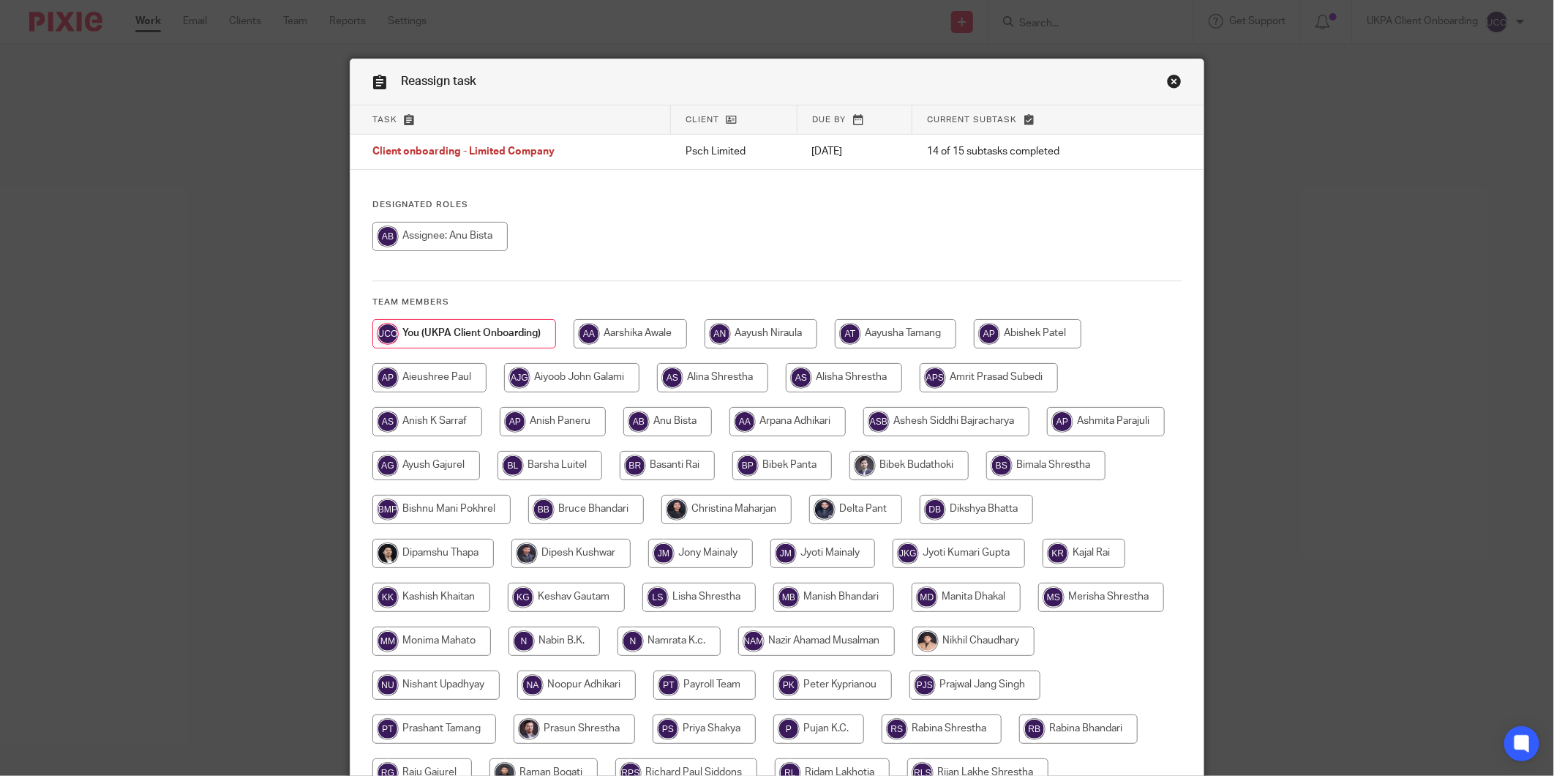
scroll to position [323, 0]
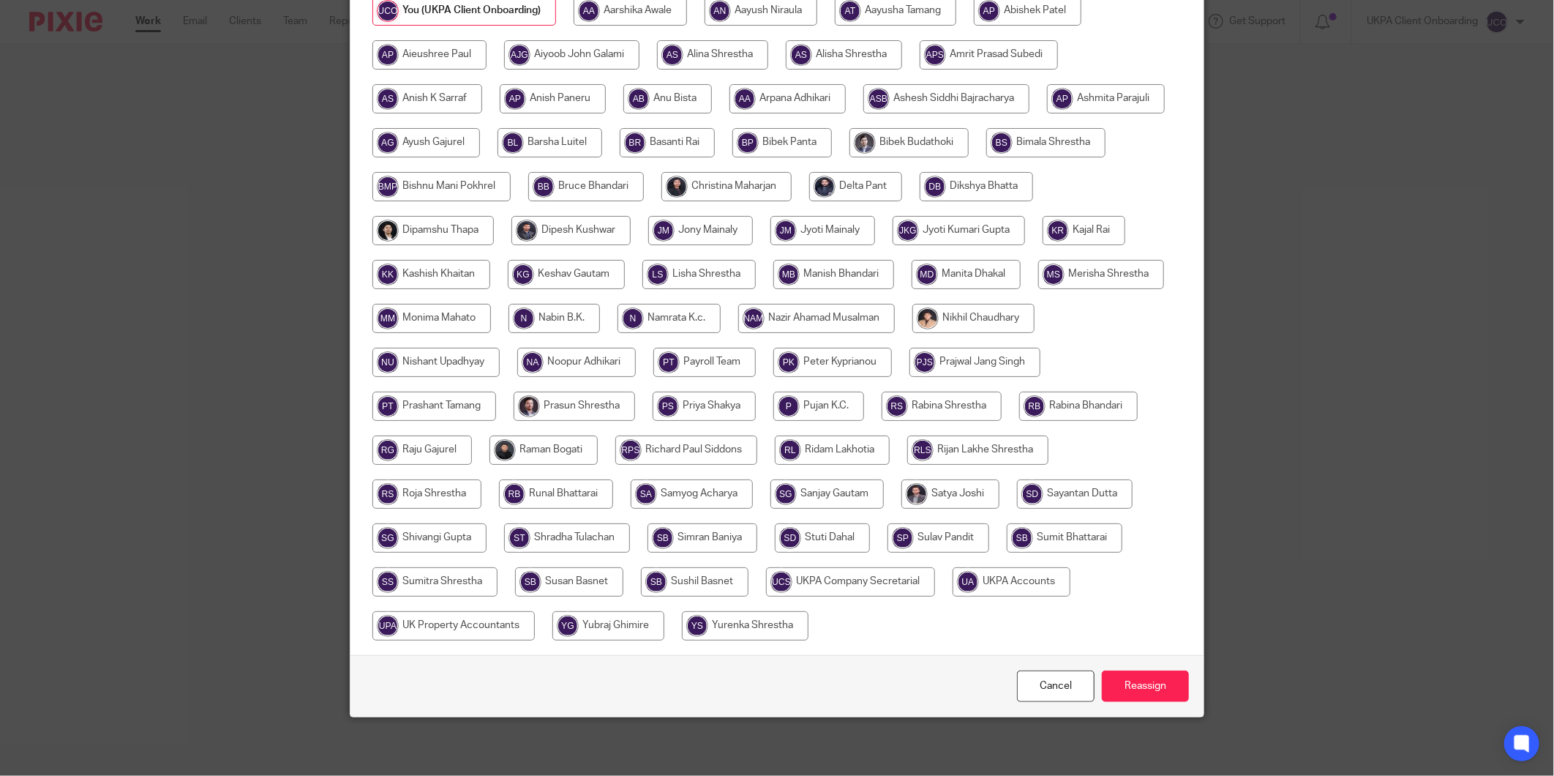
click at [953, 596] on input "radio" at bounding box center [1012, 581] width 118 height 29
radio input "true"
click at [1133, 689] on input "Reassign" at bounding box center [1145, 685] width 87 height 31
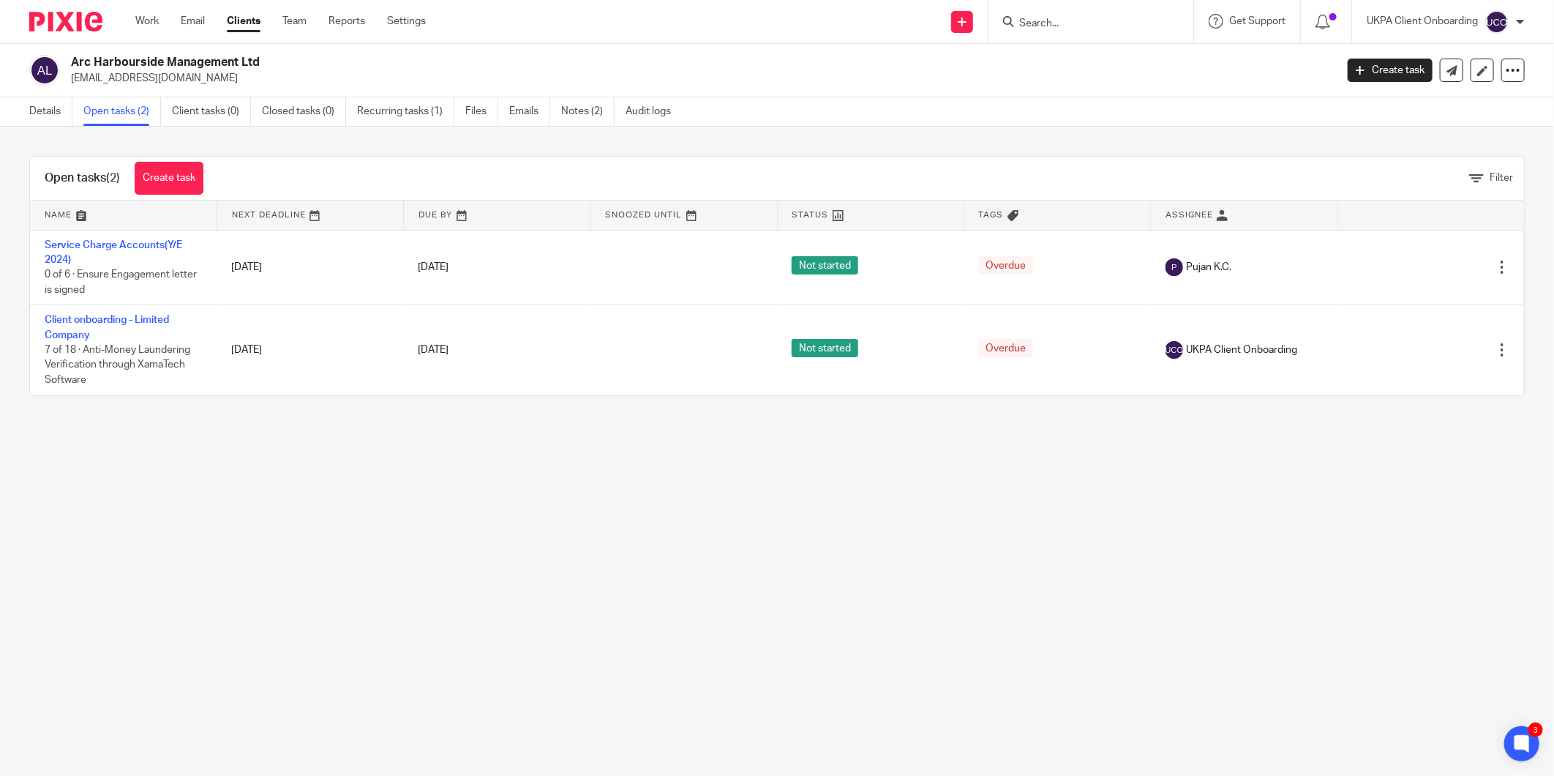
click at [113, 62] on h2 "Arc Harbourside Management Ltd" at bounding box center [573, 62] width 1004 height 15
copy div "Arc Harbourside Management Ltd"
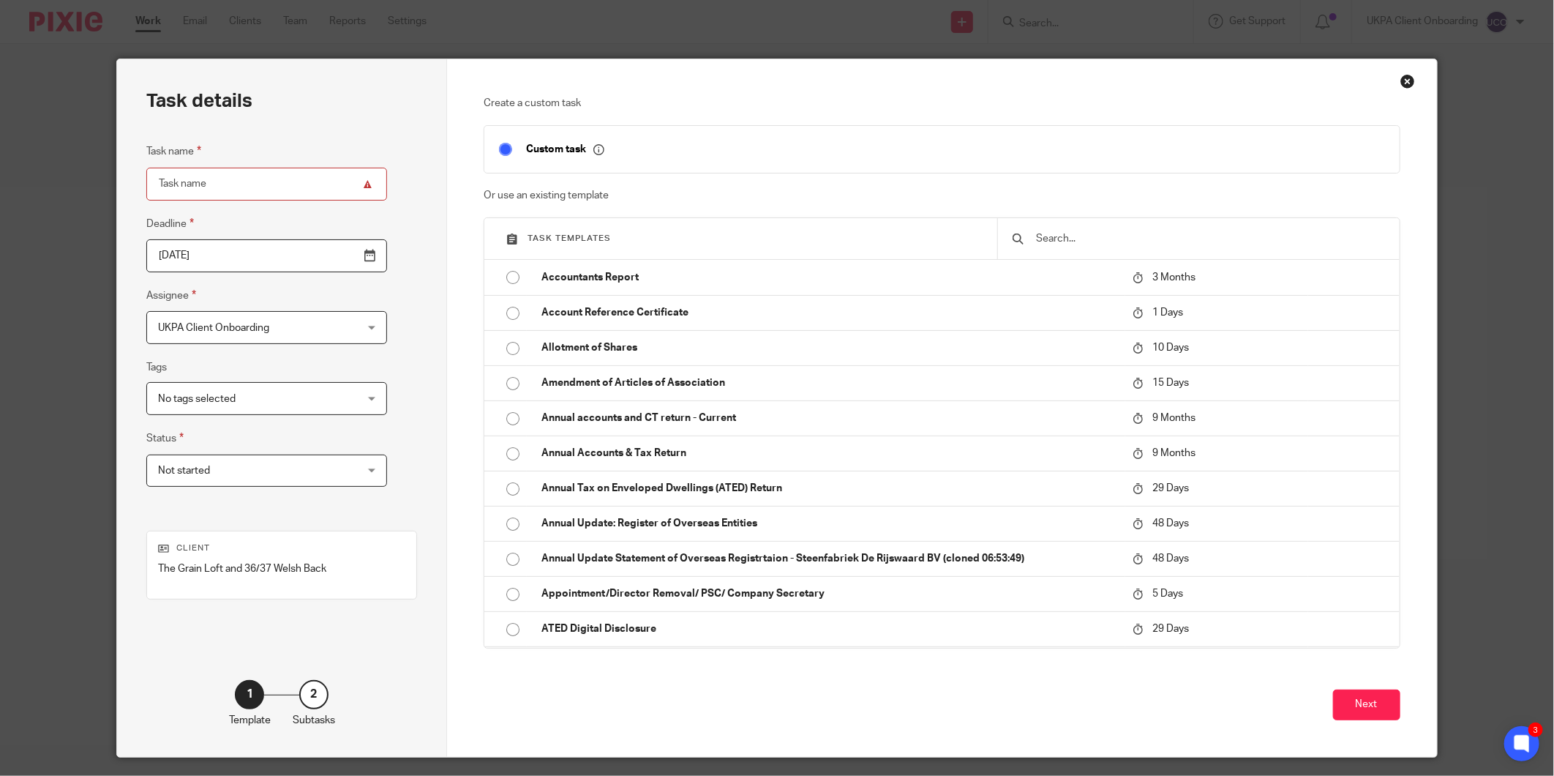
click at [1048, 237] on input "text" at bounding box center [1210, 238] width 350 height 16
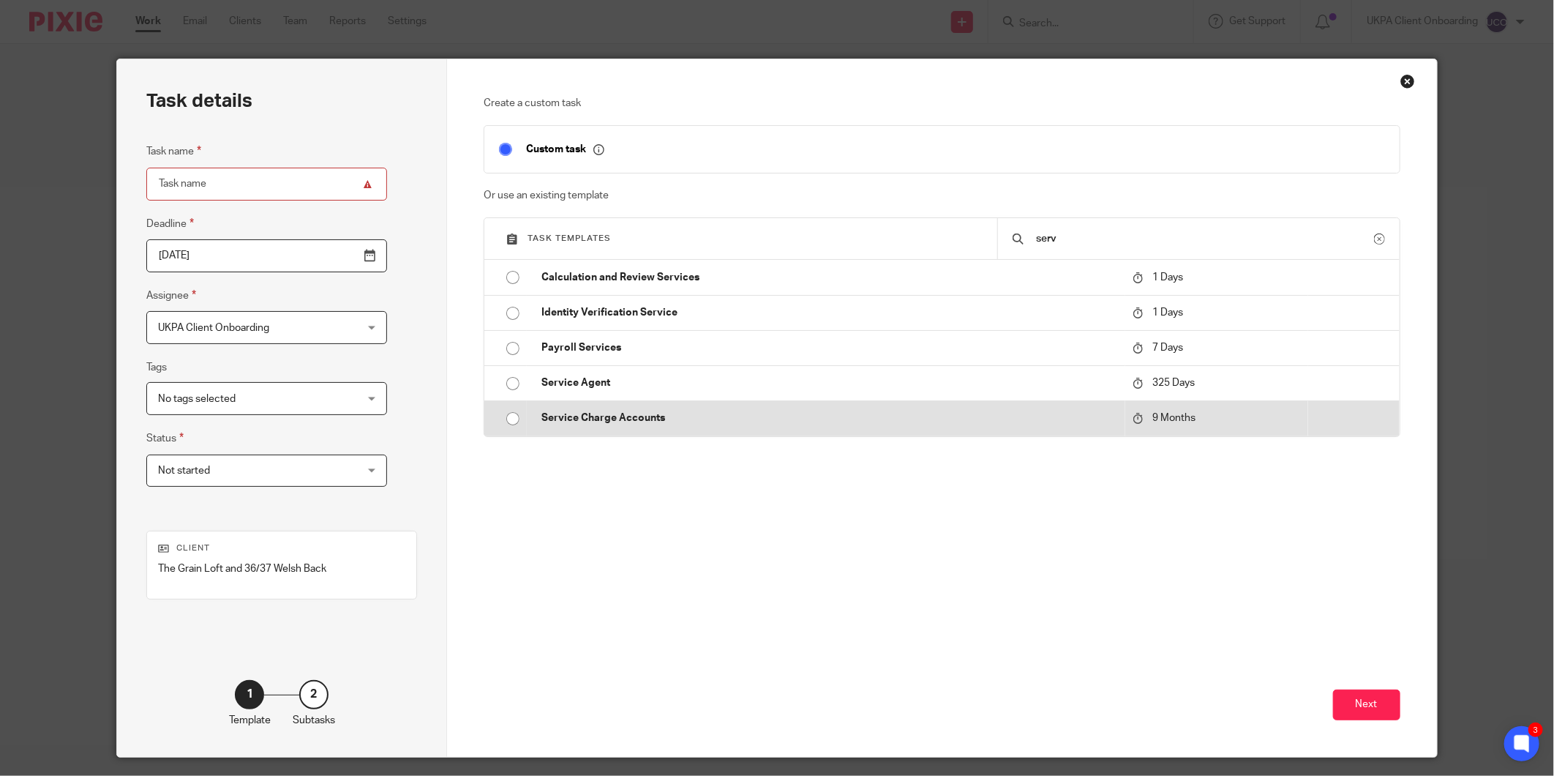
type input "serv"
click at [640, 429] on td "Service Charge Accounts" at bounding box center [826, 417] width 598 height 35
type input "2026-06-22"
type input "Service Charge Accounts"
checkbox input "false"
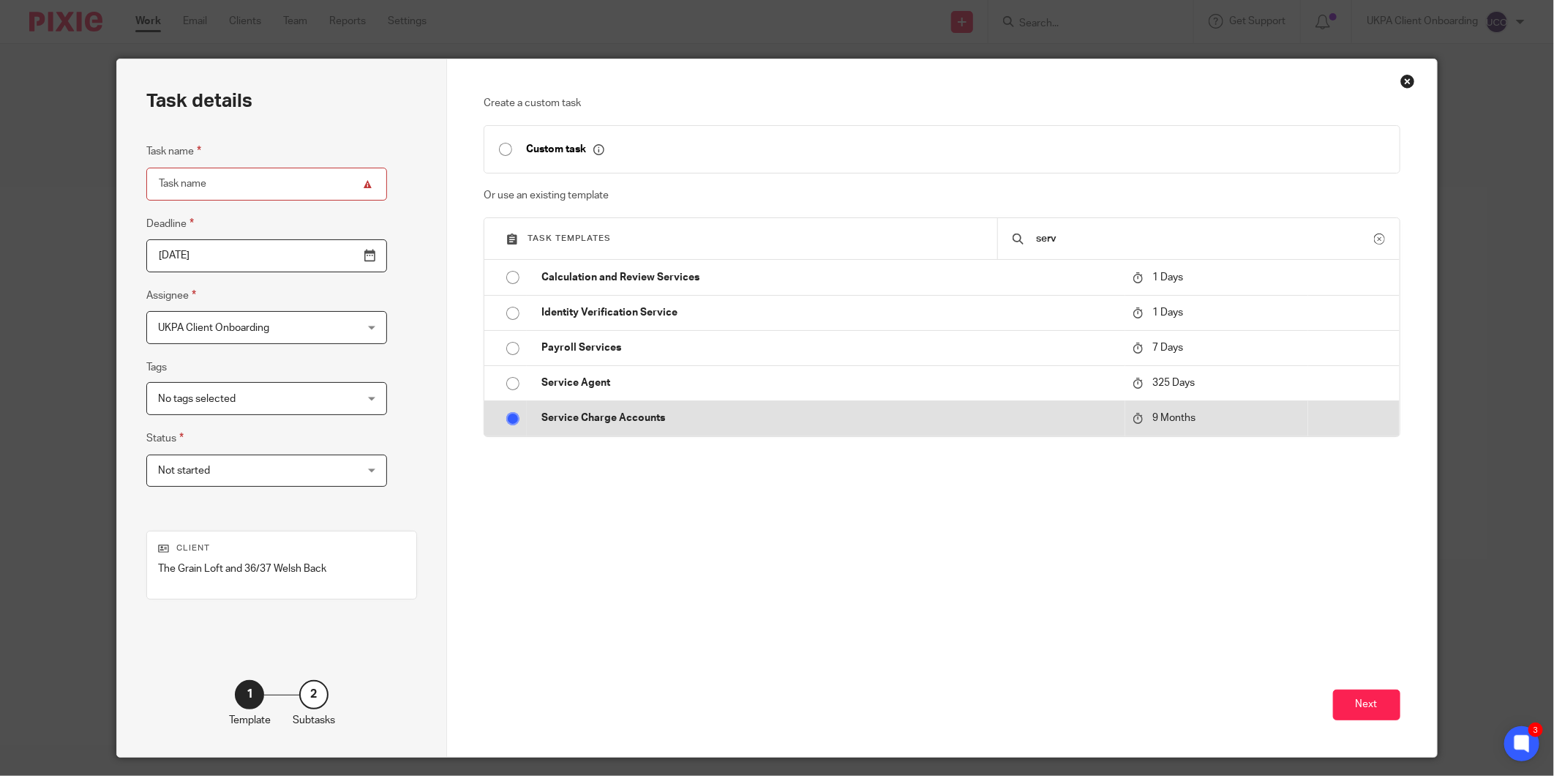
radio input "true"
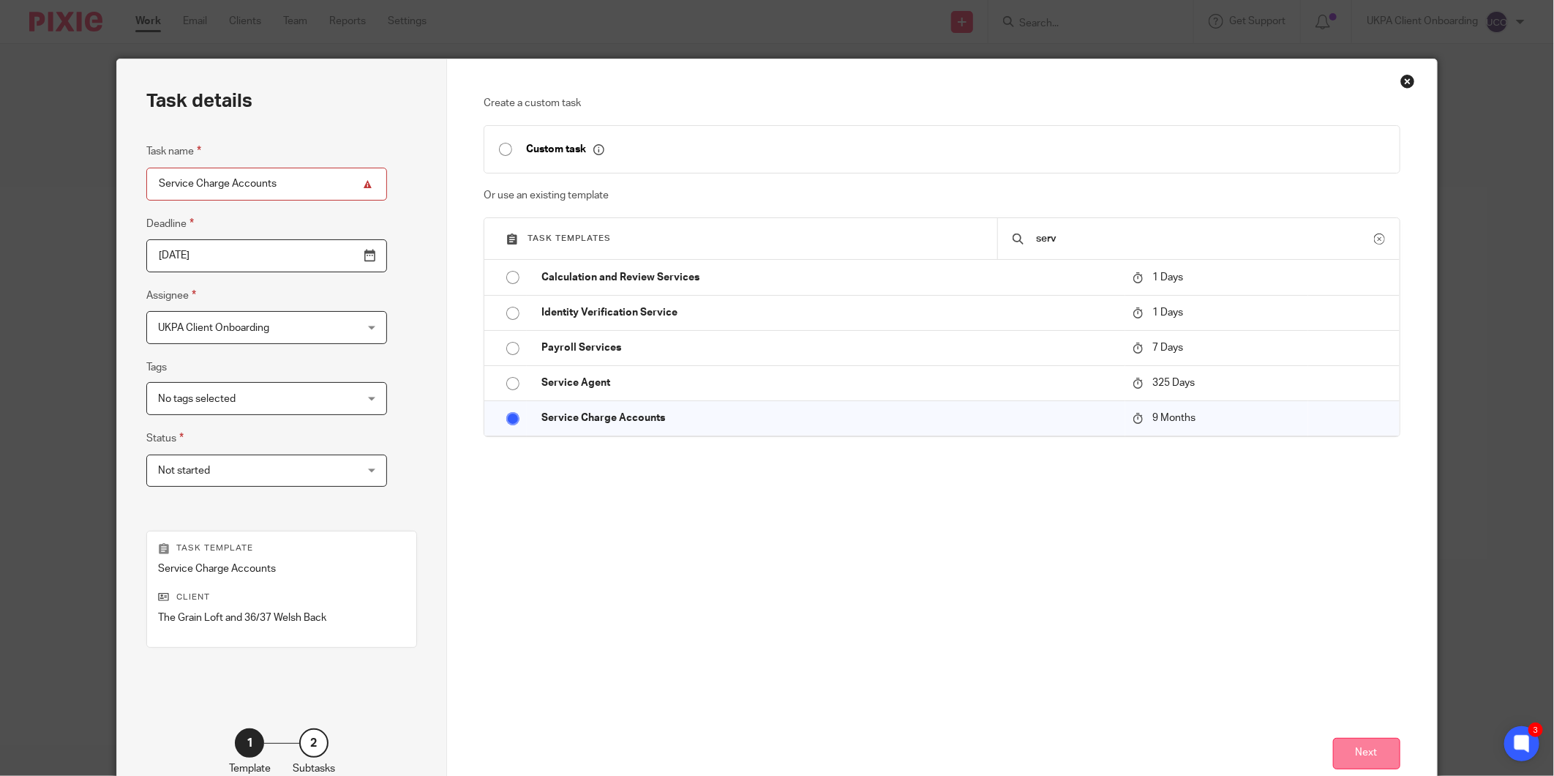
click at [1357, 738] on button "Next" at bounding box center [1366, 753] width 67 height 31
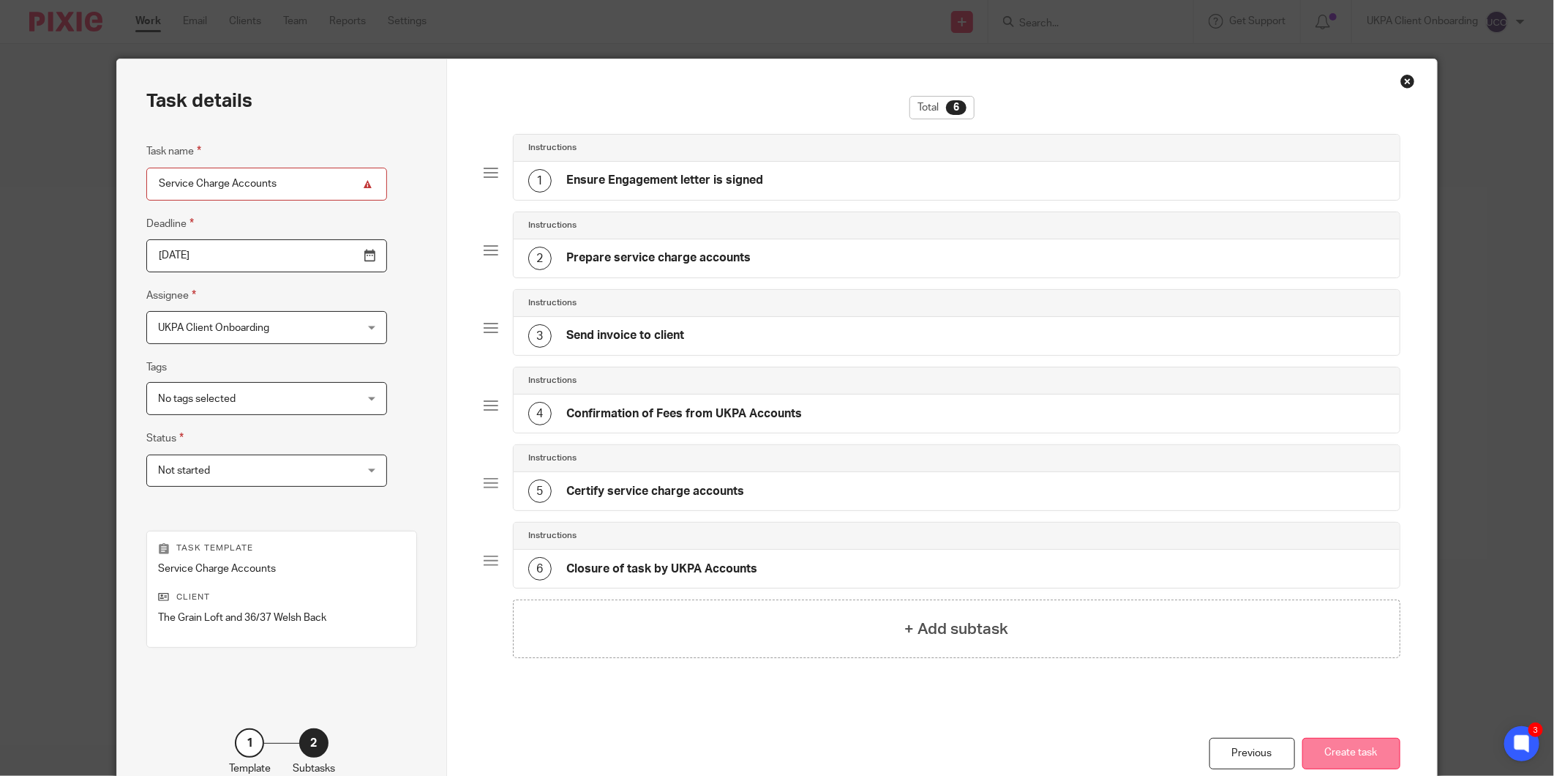
click at [1347, 745] on button "Create task" at bounding box center [1351, 753] width 98 height 31
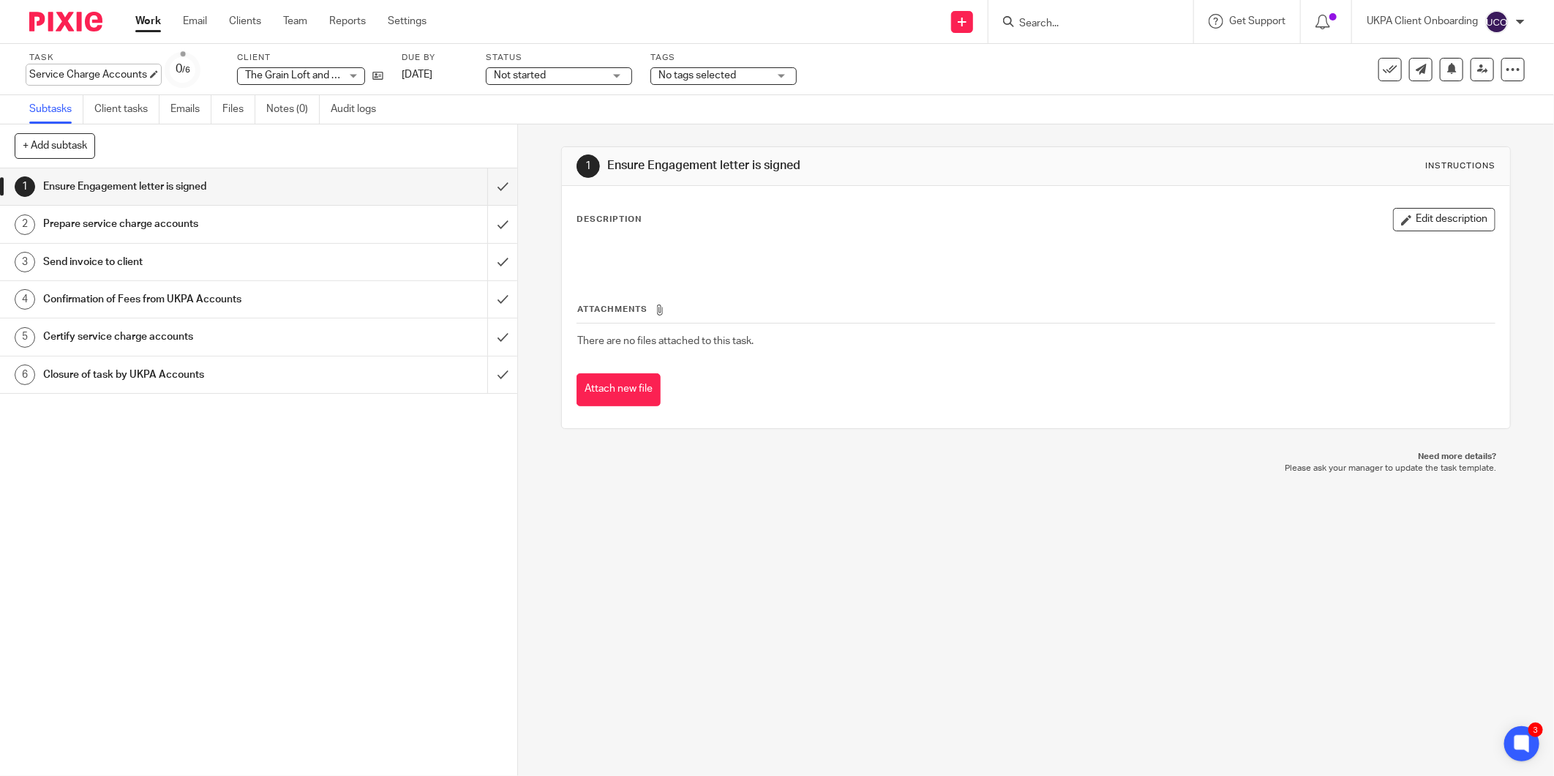
click at [95, 75] on div "Service Charge Accounts Save Service Charge Accounts" at bounding box center [88, 74] width 118 height 15
click at [150, 76] on input "Service Charge Accounts" at bounding box center [136, 75] width 214 height 17
type input "Service Charge Accounts(2023)"
click at [391, 515] on div "1 Ensure Engagement letter is signed 2 Prepare service charge accounts 3 Send i…" at bounding box center [258, 471] width 517 height 607
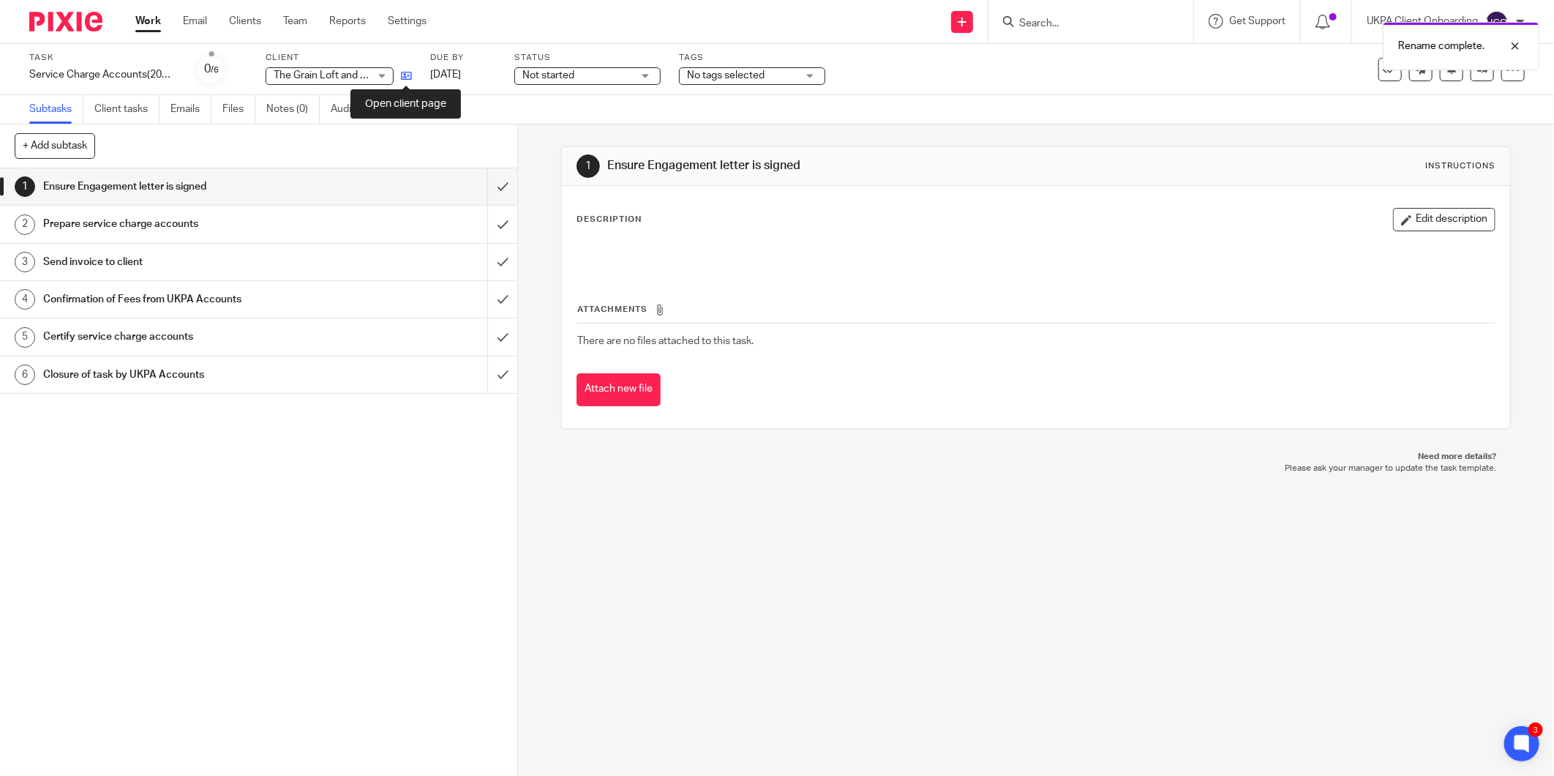
click at [410, 73] on icon at bounding box center [406, 75] width 11 height 11
click at [412, 73] on div "Task Service Charge Accounts(2023) Save Service Charge Accounts(2023) 0 /6 Clie…" at bounding box center [652, 69] width 1246 height 35
click at [410, 75] on icon at bounding box center [406, 75] width 11 height 11
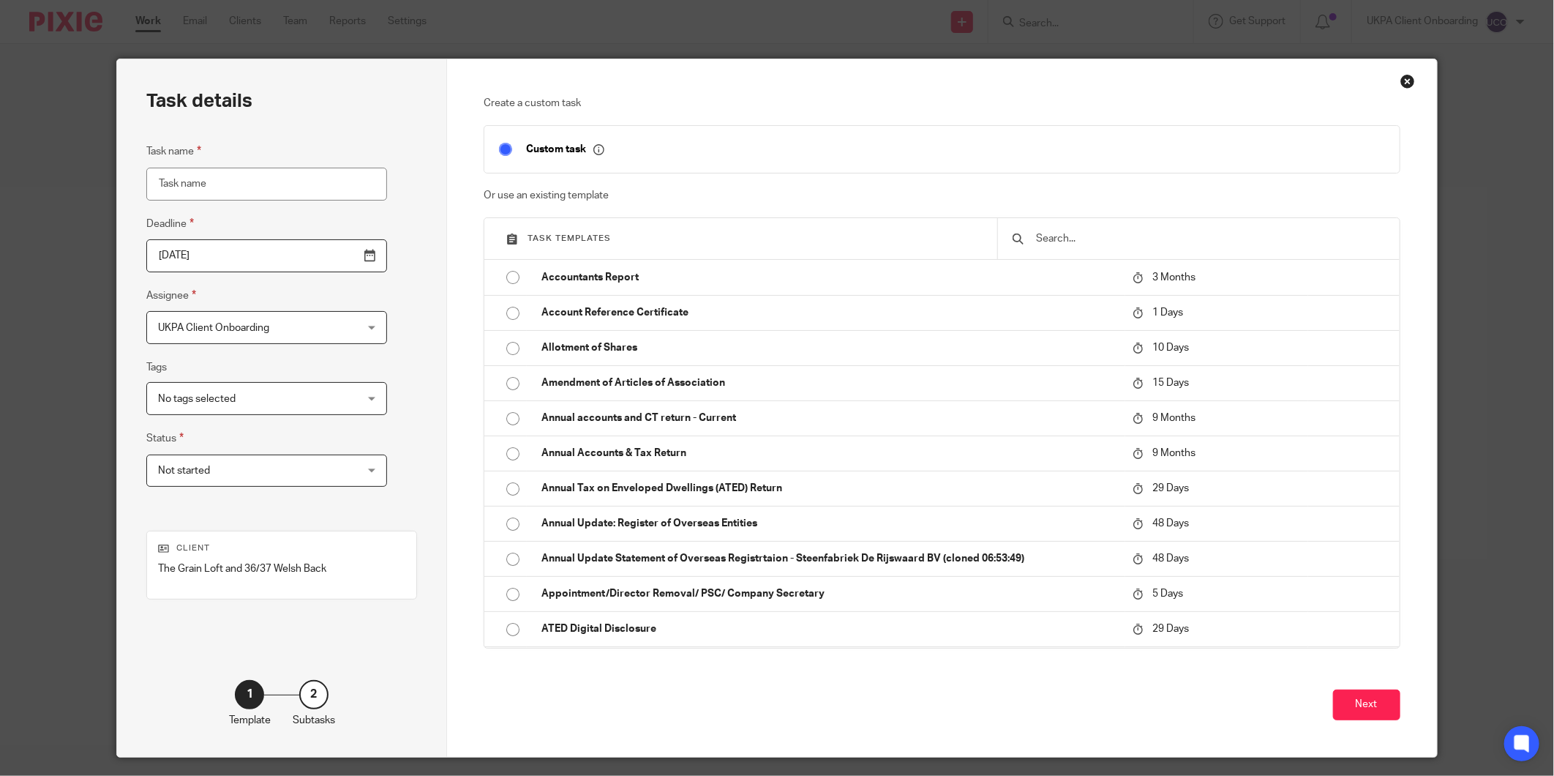
click at [1098, 234] on input "text" at bounding box center [1210, 238] width 350 height 16
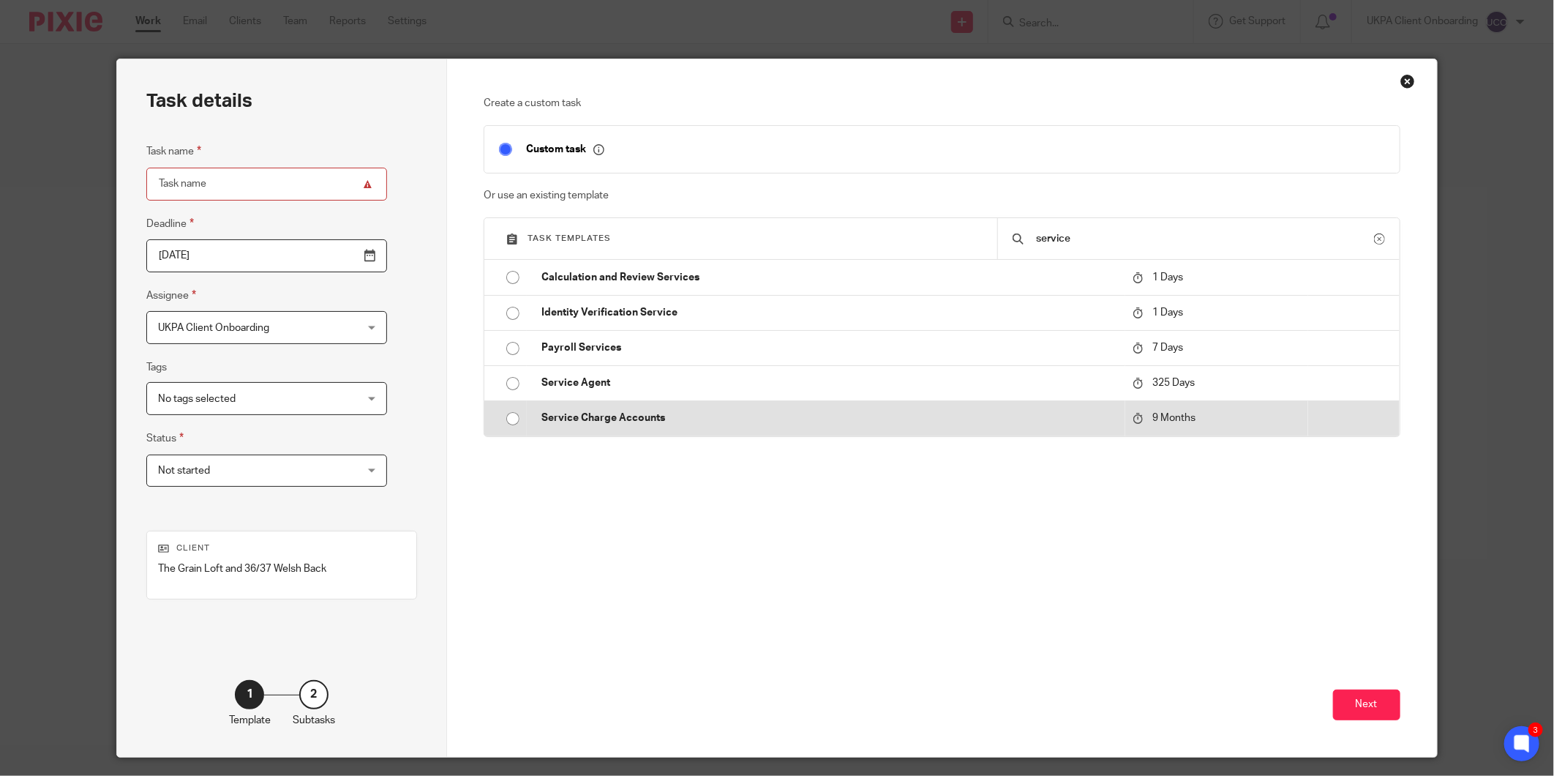
type input "service"
click at [654, 433] on td "Service Charge Accounts" at bounding box center [826, 417] width 598 height 35
type input "2026-06-22"
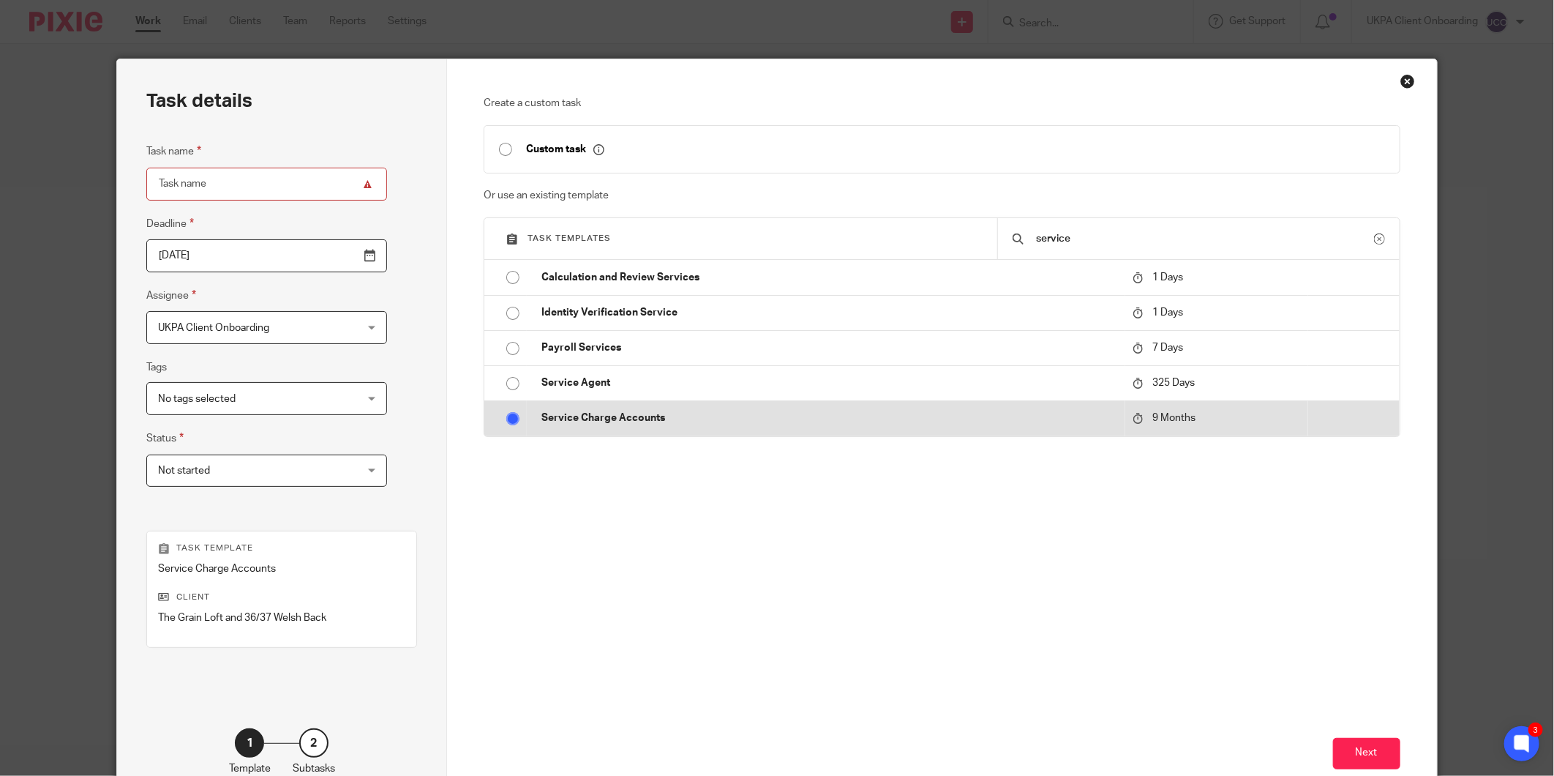
type input "Service Charge Accounts"
checkbox input "false"
radio input "true"
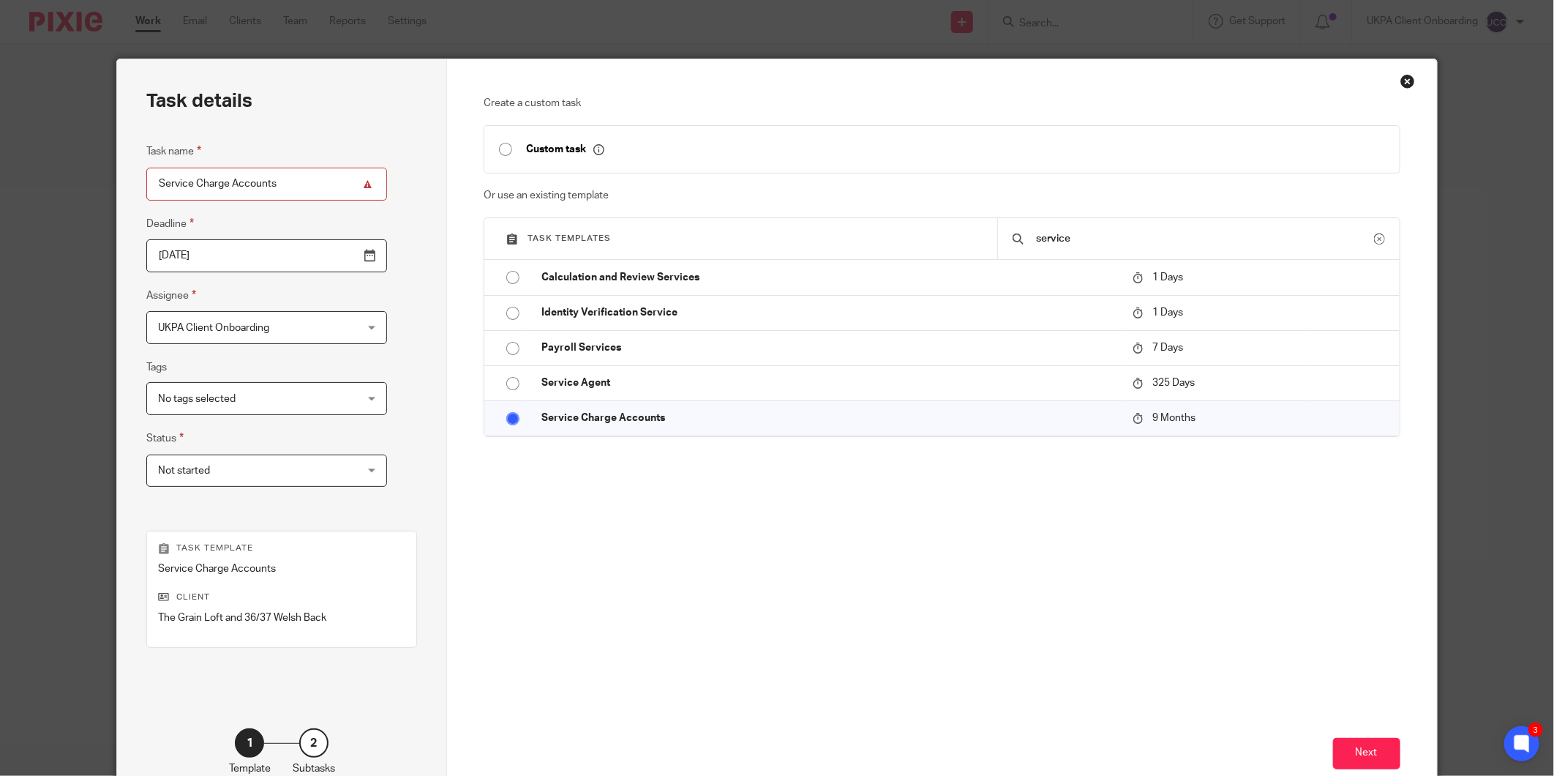
click at [309, 184] on input "Service Charge Accounts" at bounding box center [266, 184] width 241 height 33
click at [298, 181] on input "Service Charge Accounts" at bounding box center [266, 184] width 241 height 33
type input "Service Charge Accounts(2024)"
click at [1357, 752] on button "Next" at bounding box center [1366, 753] width 67 height 31
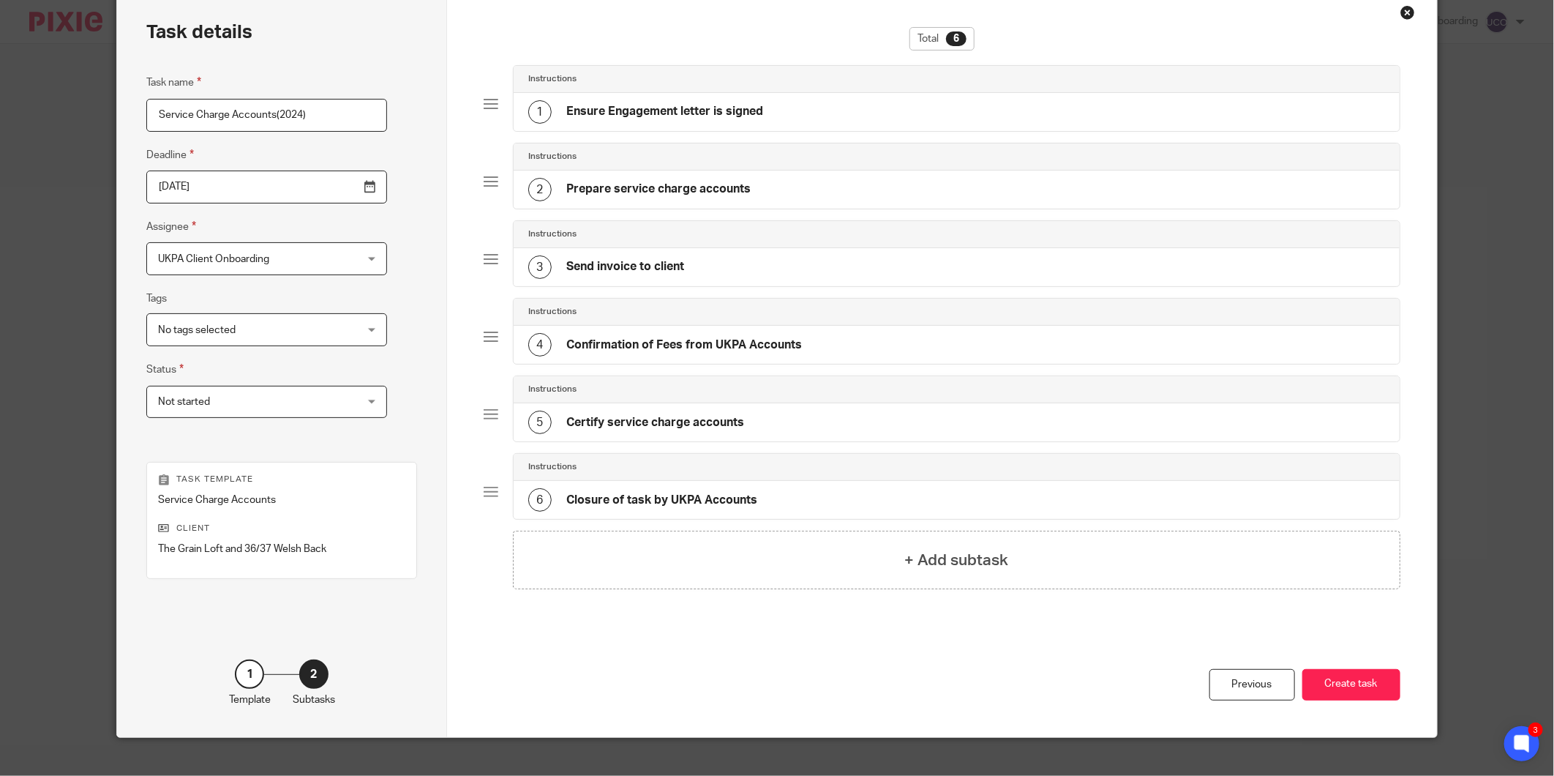
scroll to position [89, 0]
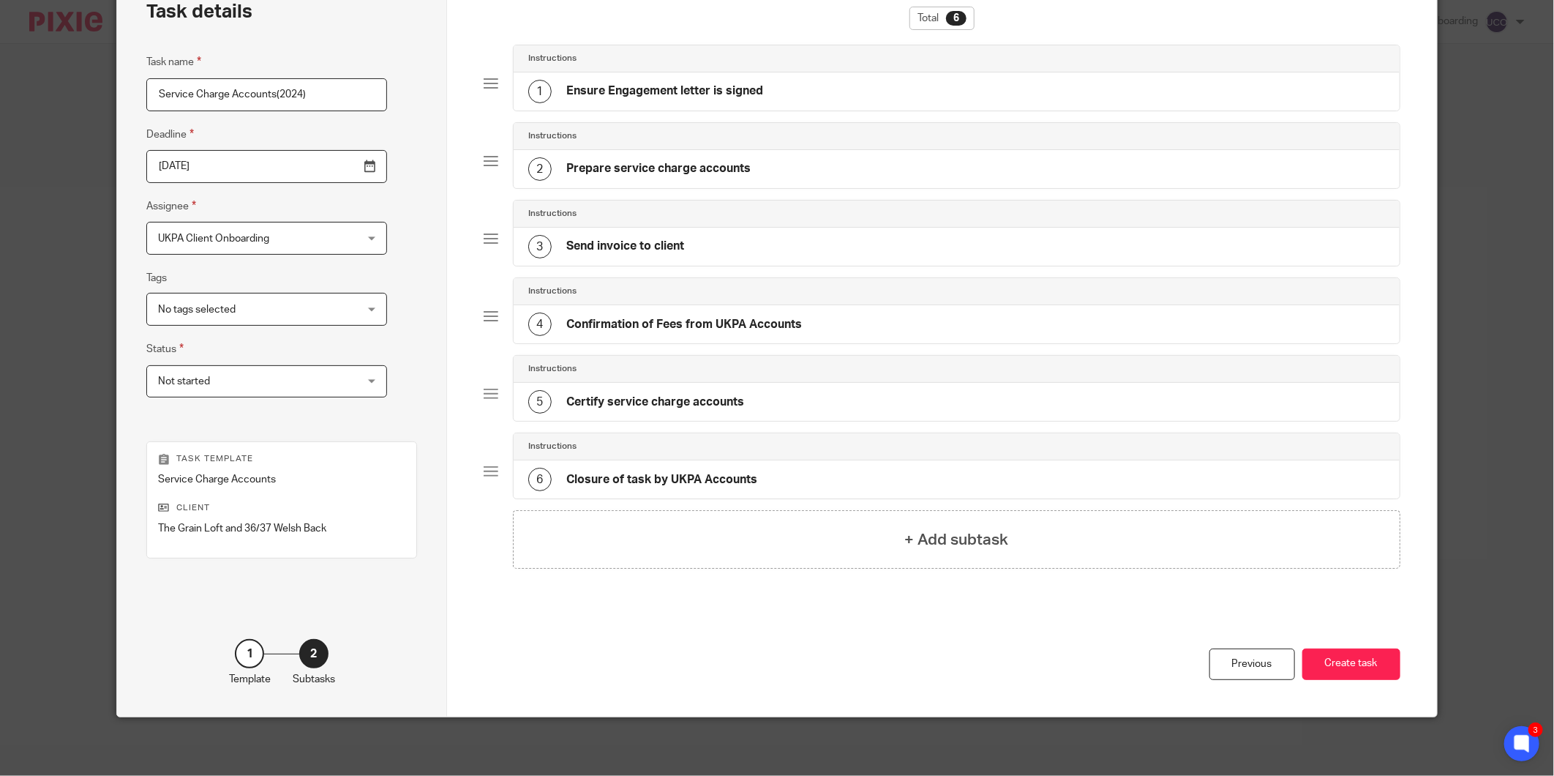
click at [1381, 683] on div "Previous Create task" at bounding box center [942, 671] width 917 height 89
click at [1368, 672] on button "Create task" at bounding box center [1351, 663] width 98 height 31
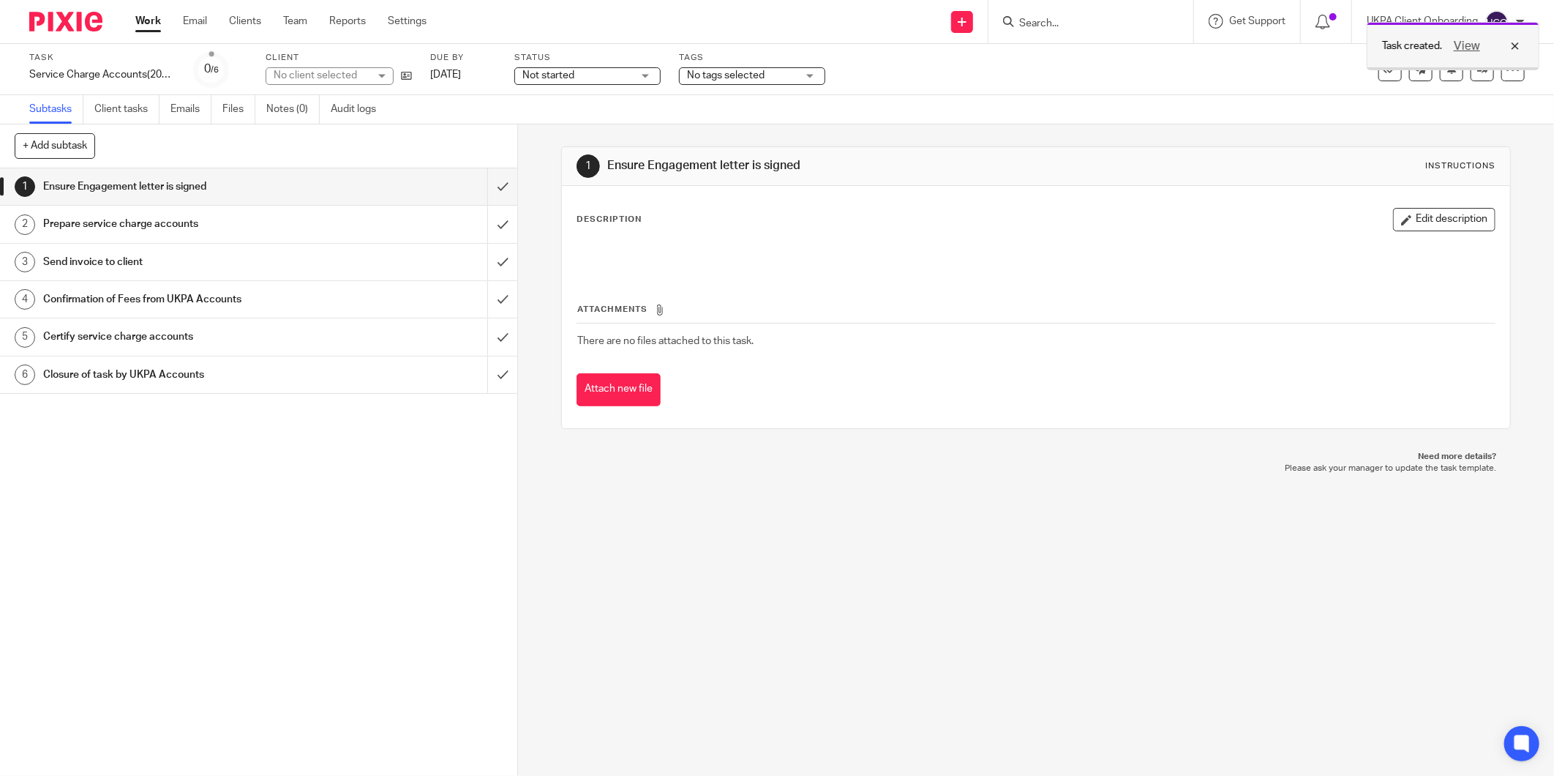
click at [1517, 45] on div "View" at bounding box center [1483, 46] width 82 height 18
click at [1477, 67] on icon at bounding box center [1482, 69] width 11 height 11
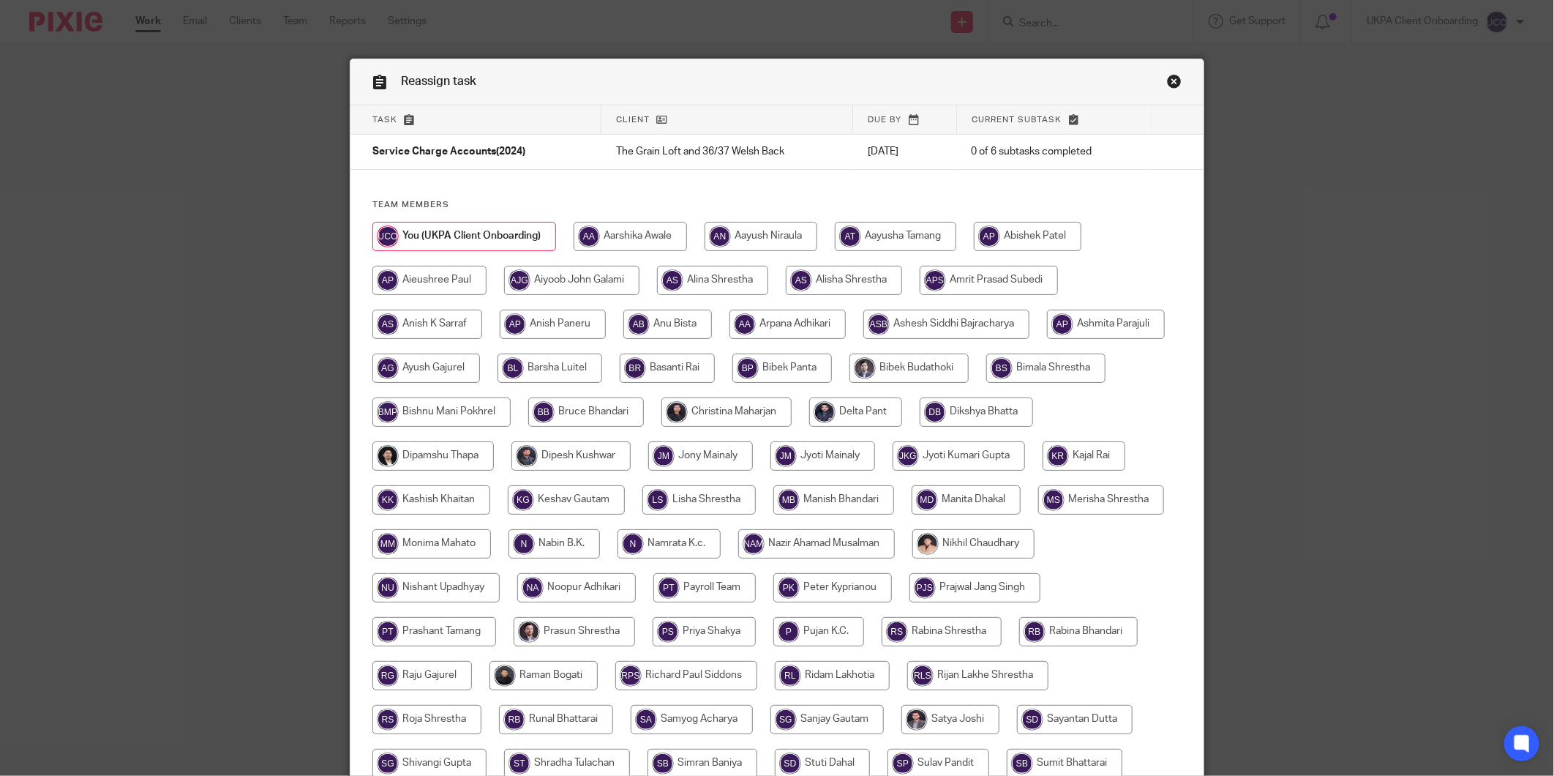
click at [1168, 78] on link "Close this dialog window" at bounding box center [1174, 84] width 15 height 20
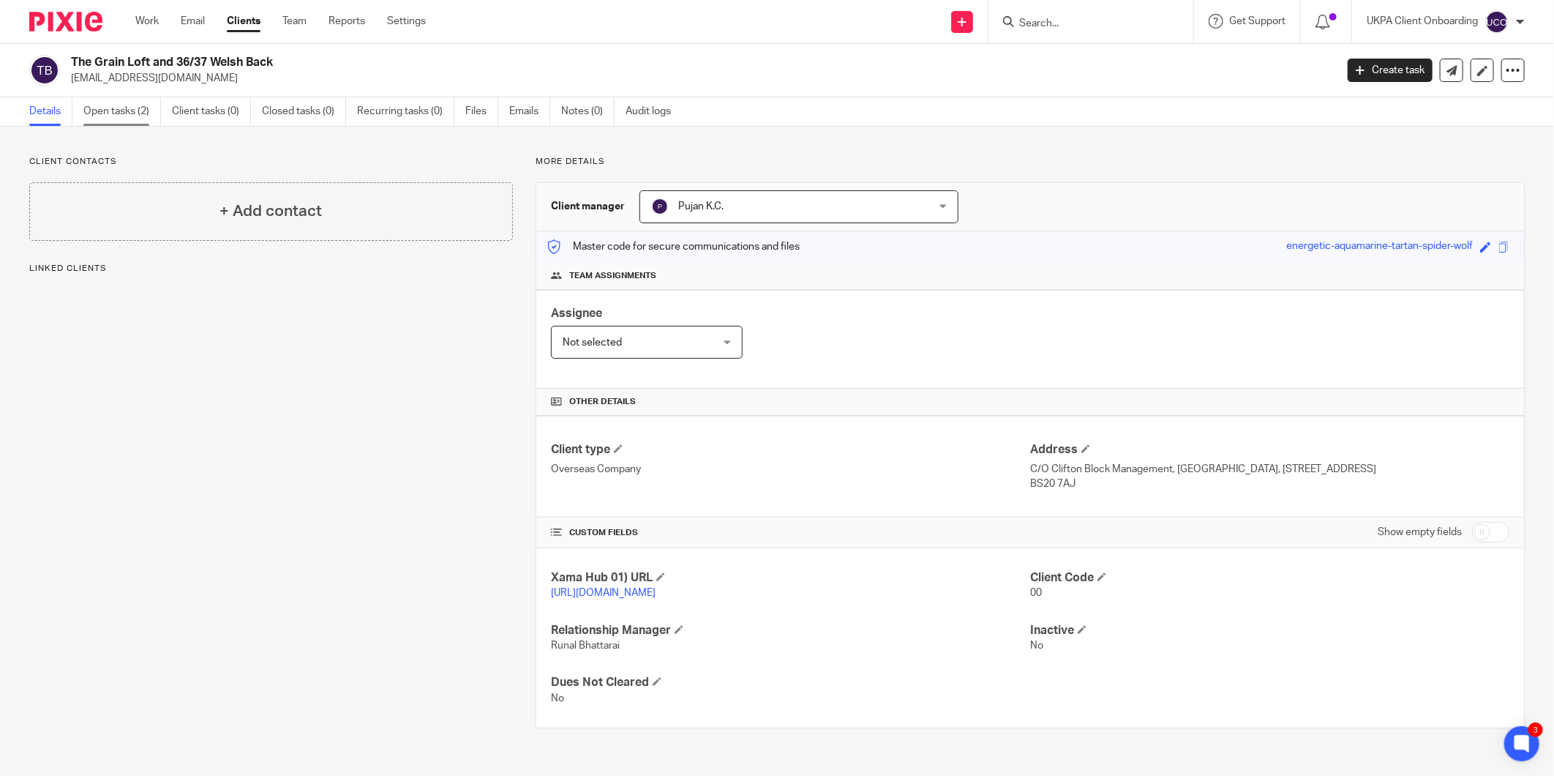
click at [130, 111] on link "Open tasks (2)" at bounding box center [122, 111] width 78 height 29
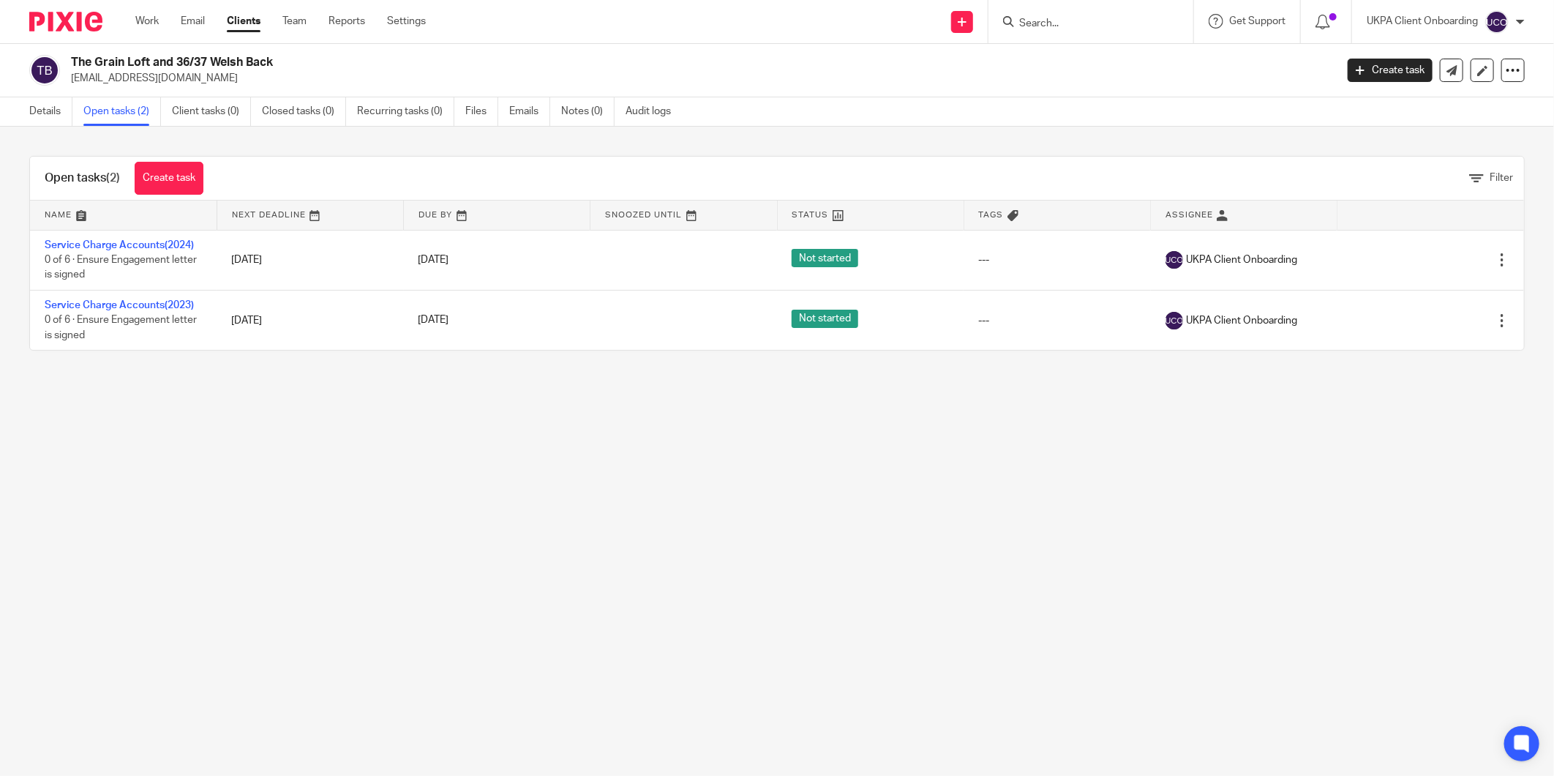
click at [430, 257] on link "[DATE]" at bounding box center [452, 259] width 66 height 15
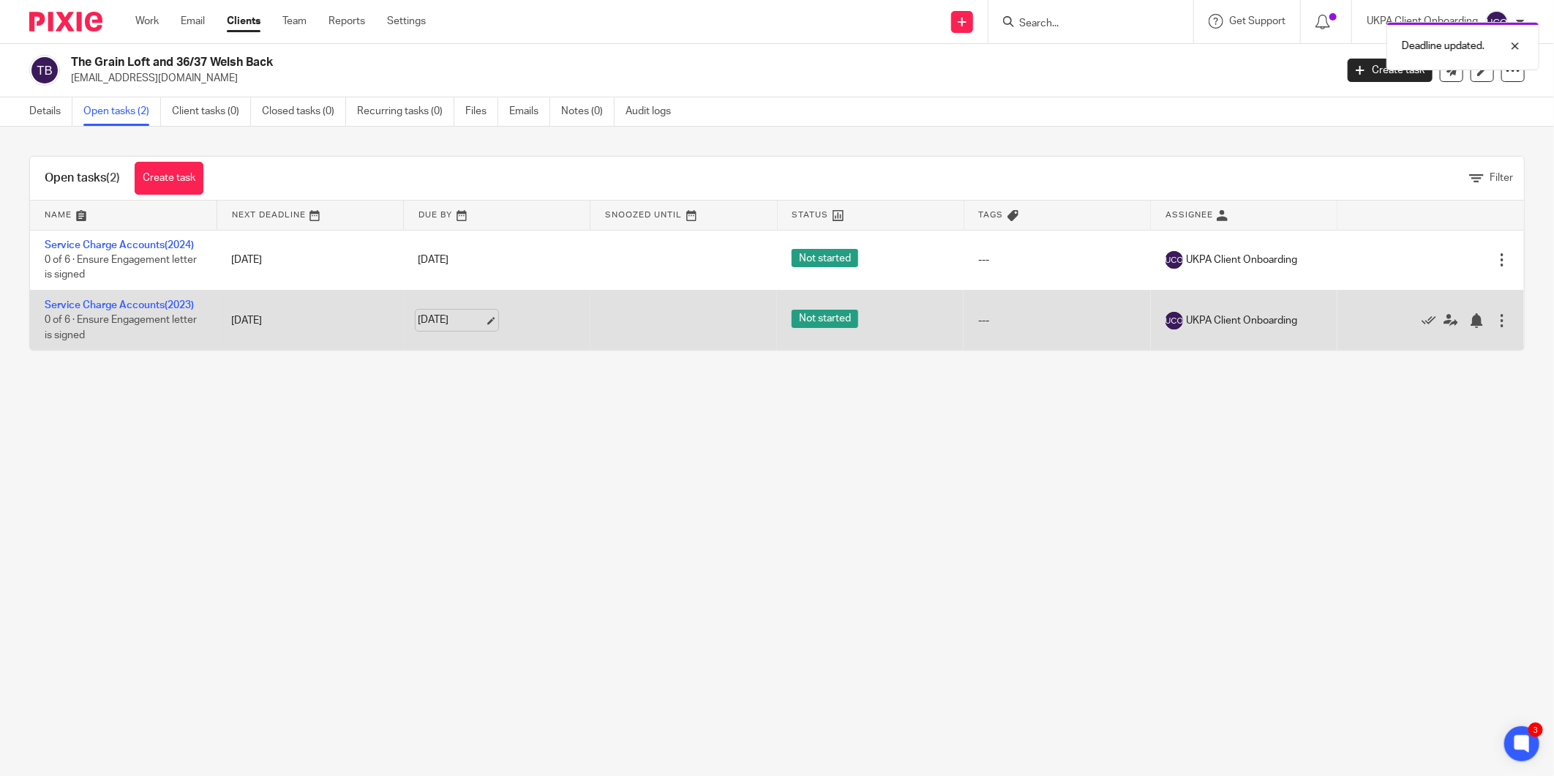
click at [422, 322] on link "[DATE]" at bounding box center [452, 319] width 66 height 15
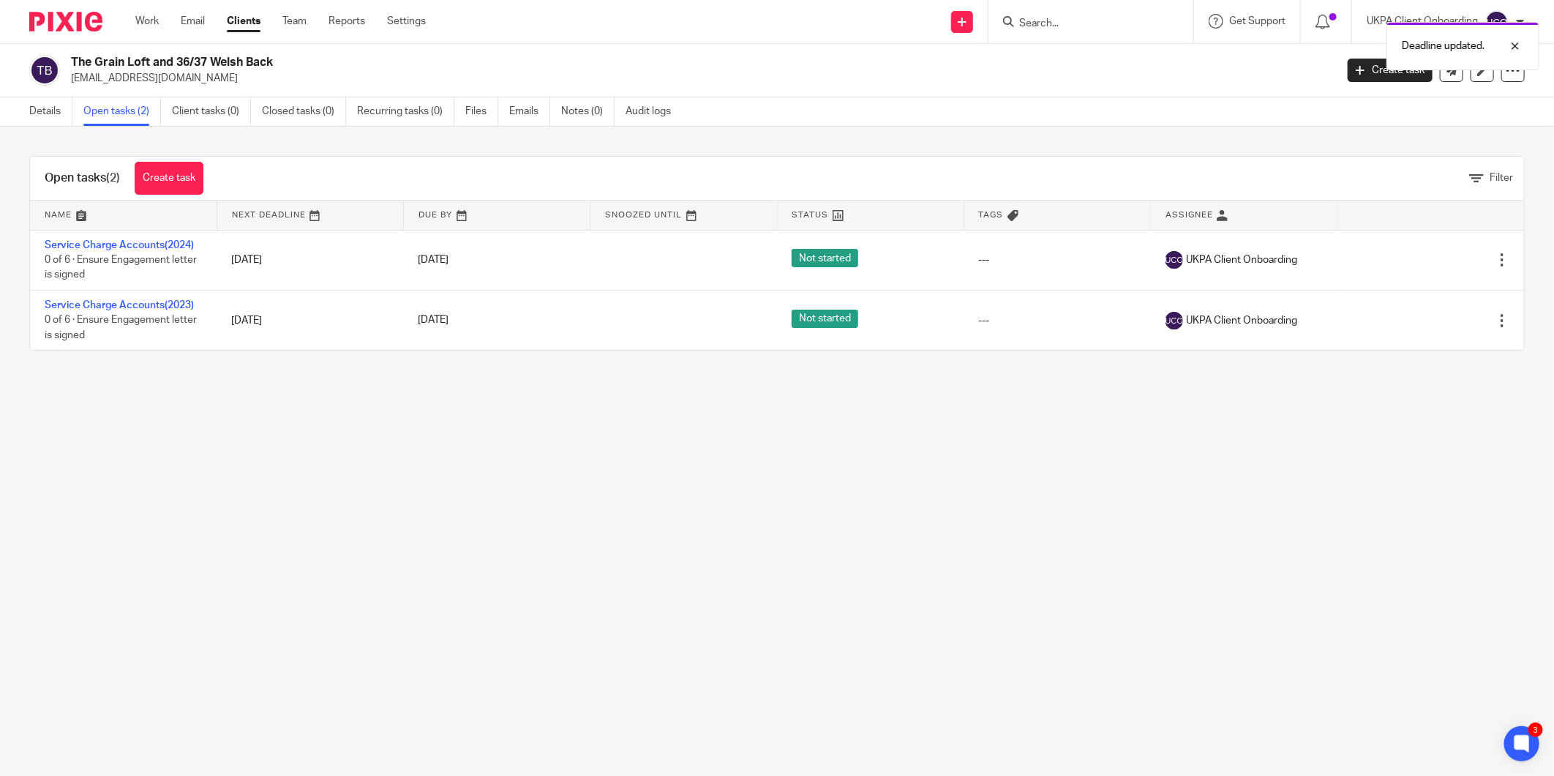
click at [667, 580] on main "The Grain Loft and 36/37 Welsh Back [EMAIL_ADDRESS][DOMAIN_NAME] Create task Up…" at bounding box center [777, 388] width 1554 height 776
click at [38, 116] on link "Details" at bounding box center [50, 111] width 43 height 29
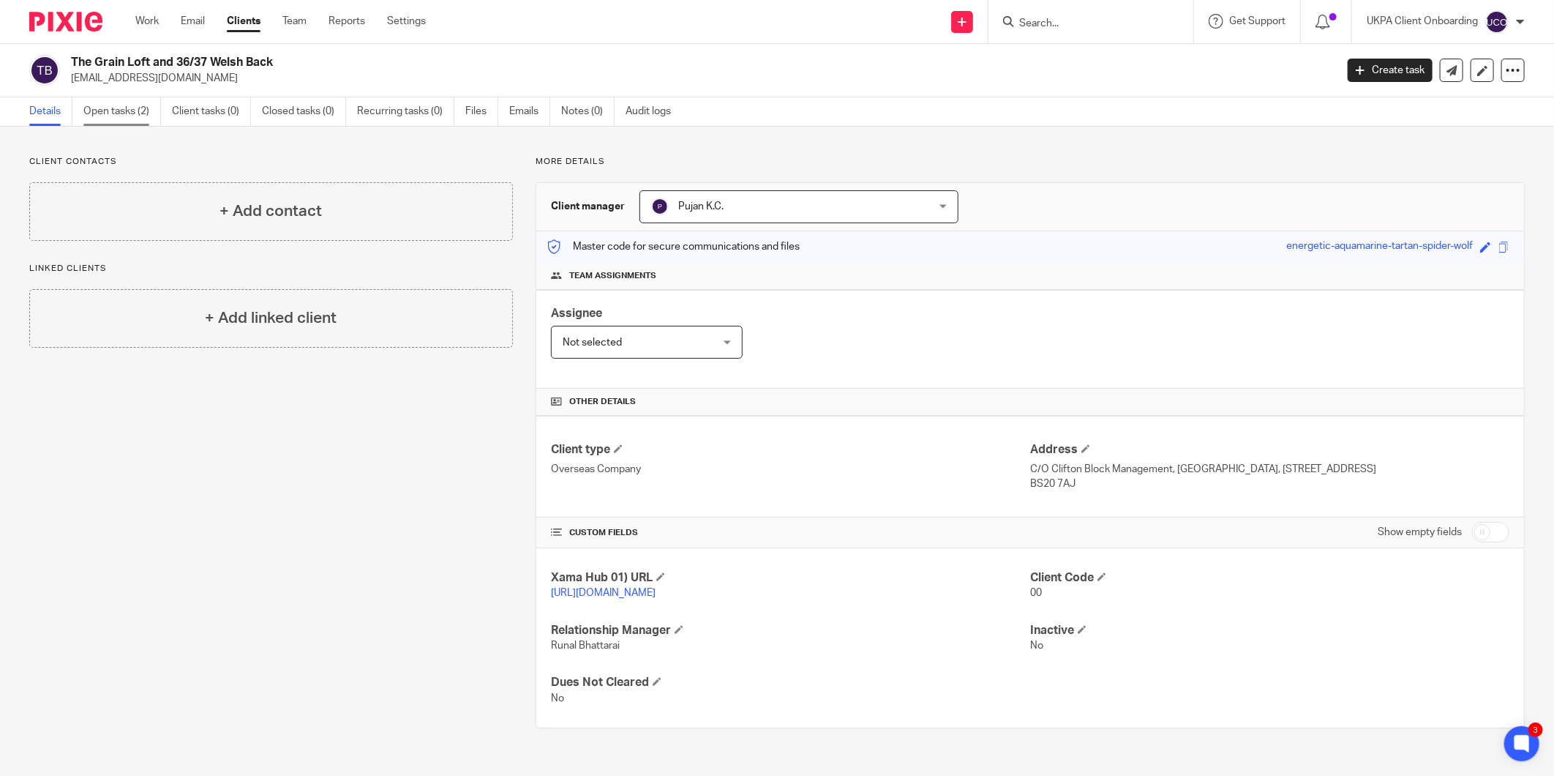
click at [115, 108] on link "Open tasks (2)" at bounding box center [122, 111] width 78 height 29
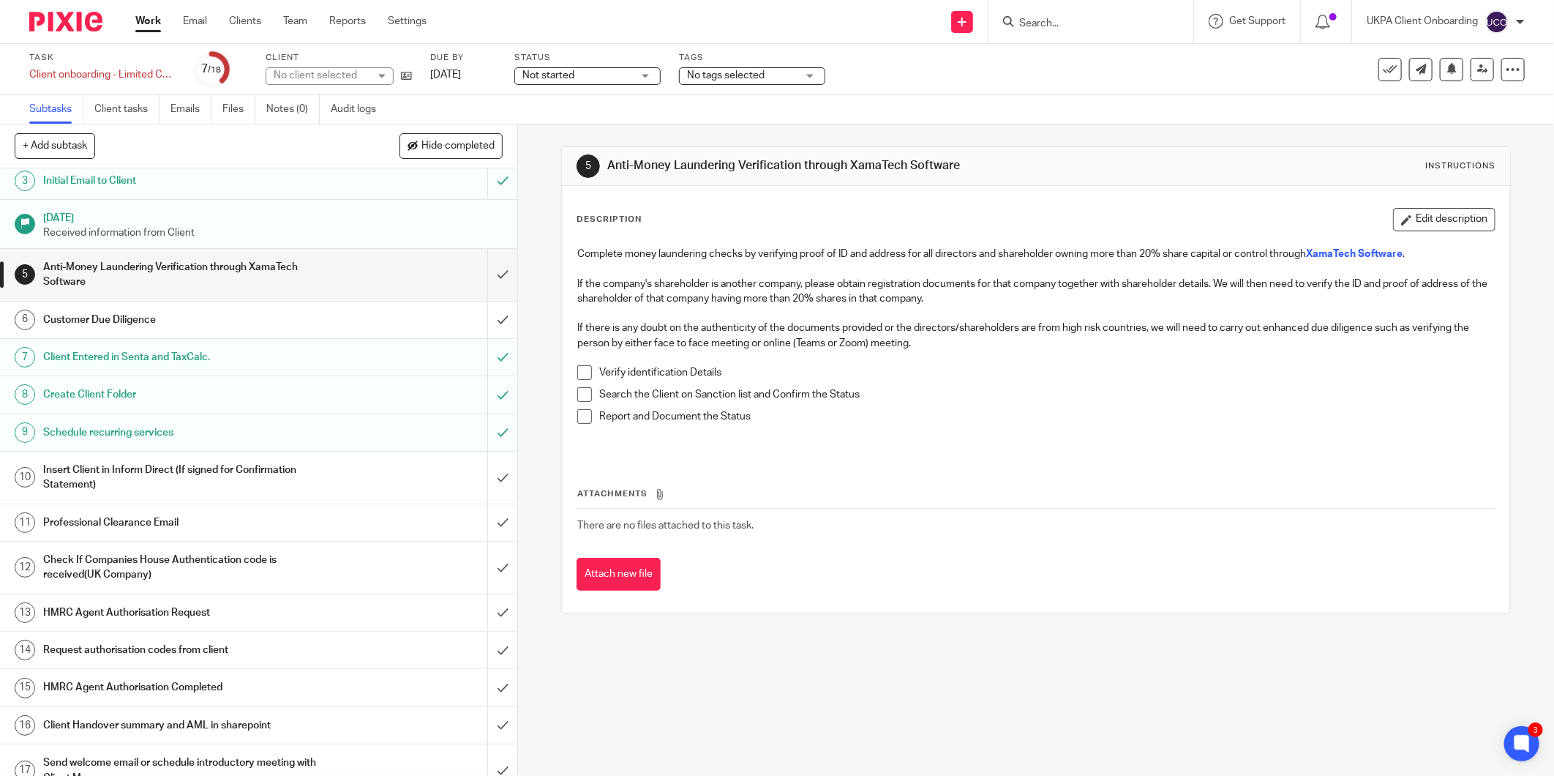
scroll to position [141, 0]
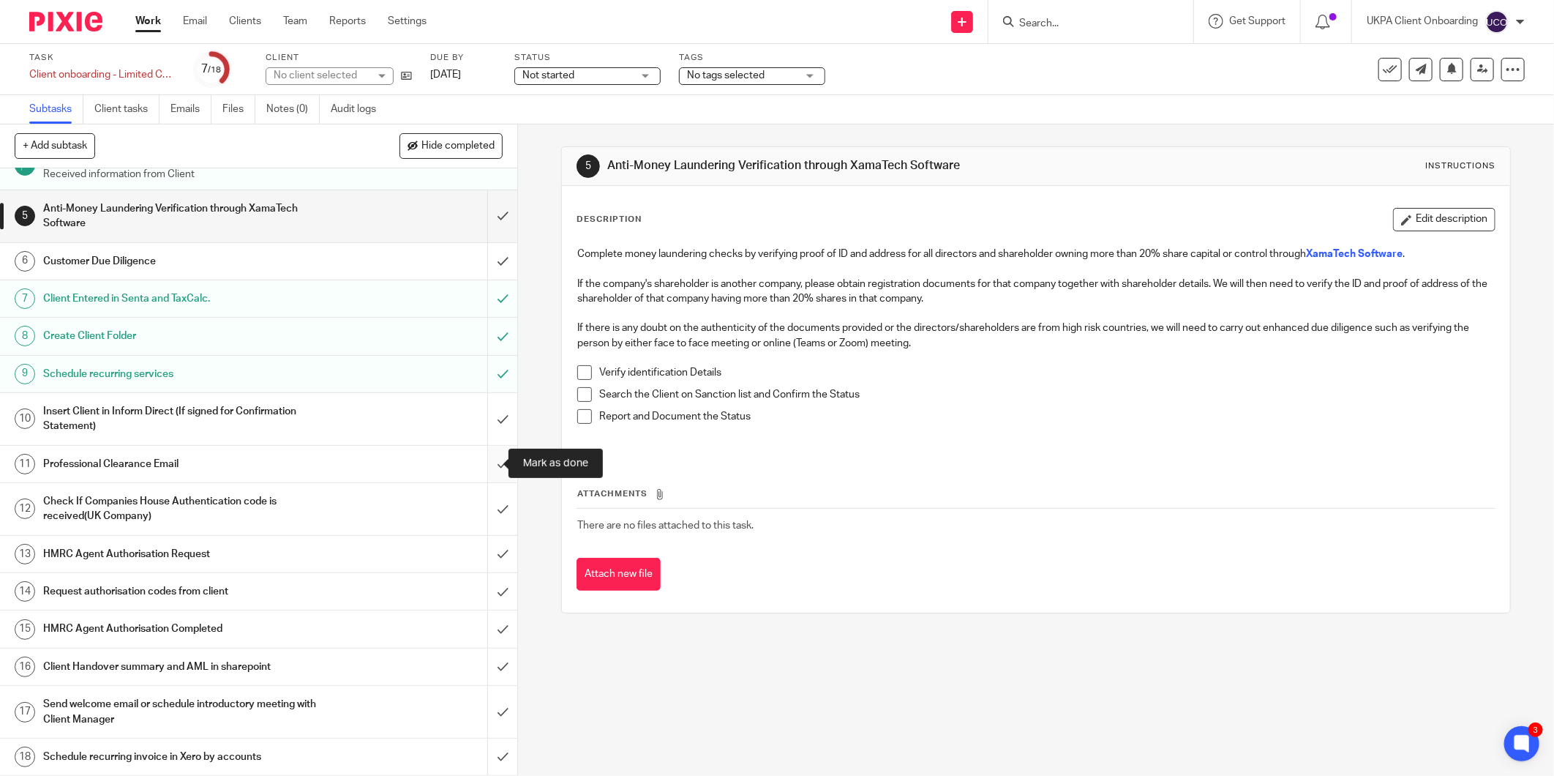
click at [484, 461] on input "submit" at bounding box center [258, 464] width 517 height 37
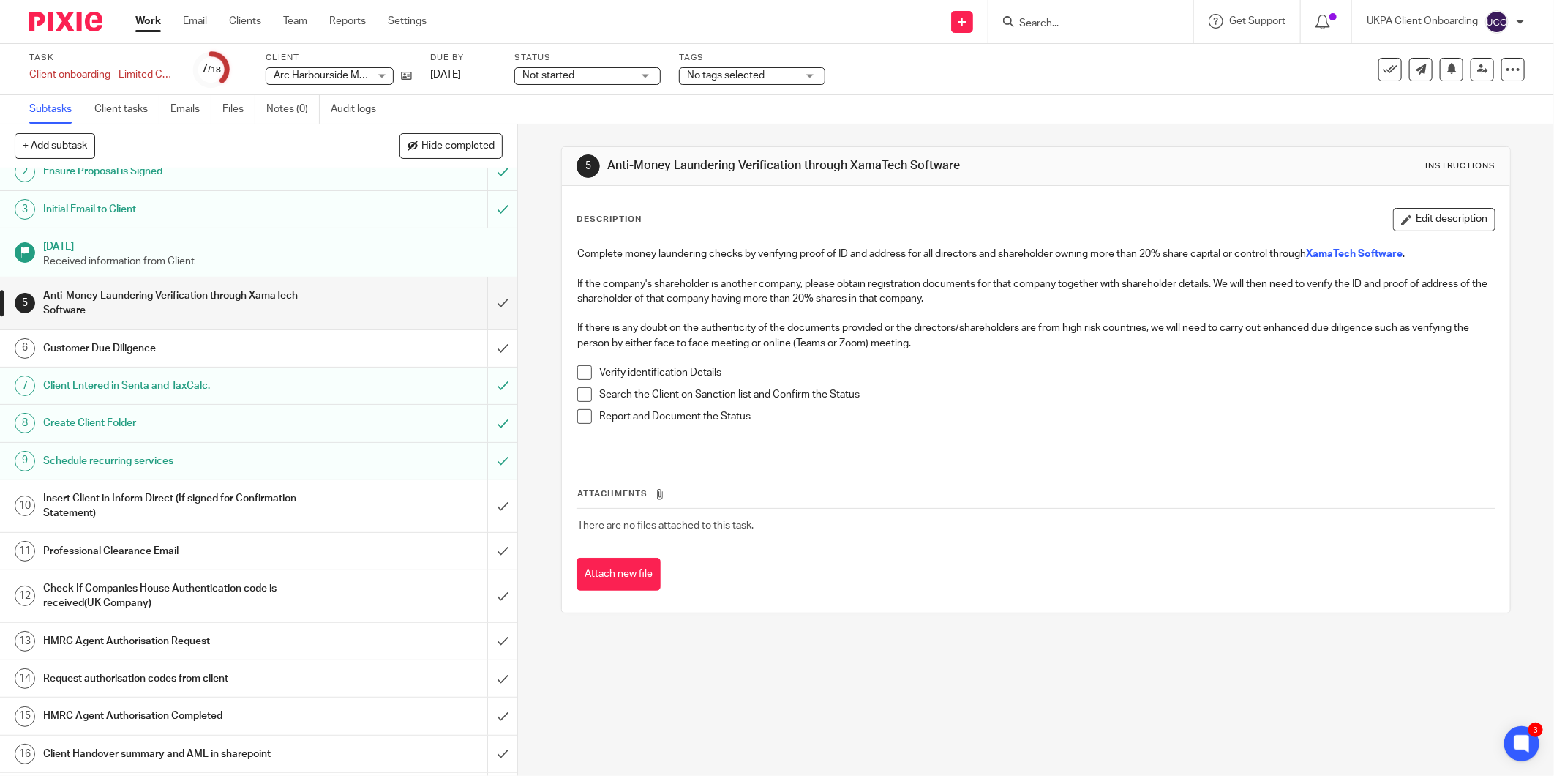
scroll to position [81, 0]
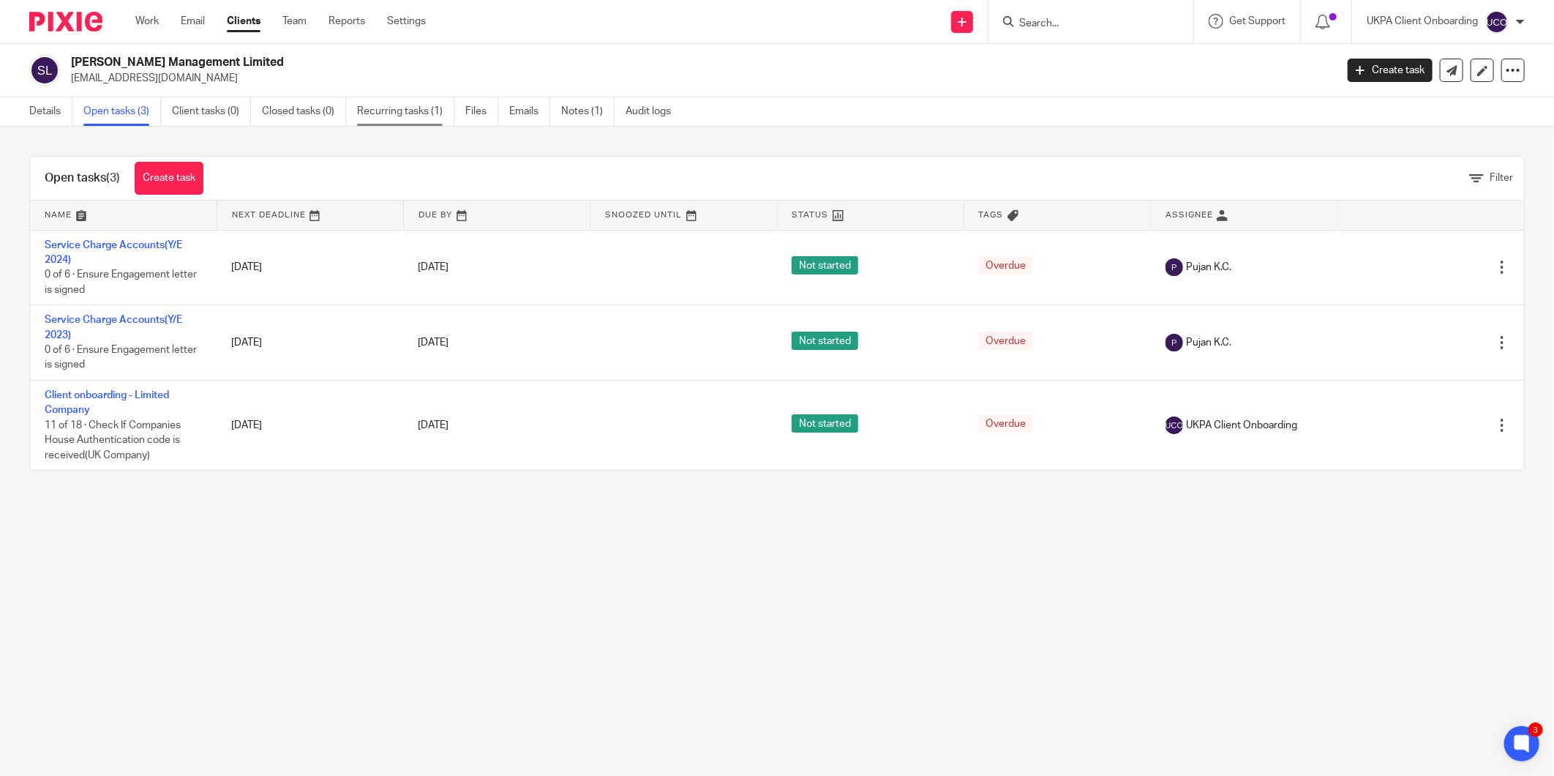
click at [408, 119] on link "Recurring tasks (1)" at bounding box center [405, 111] width 97 height 29
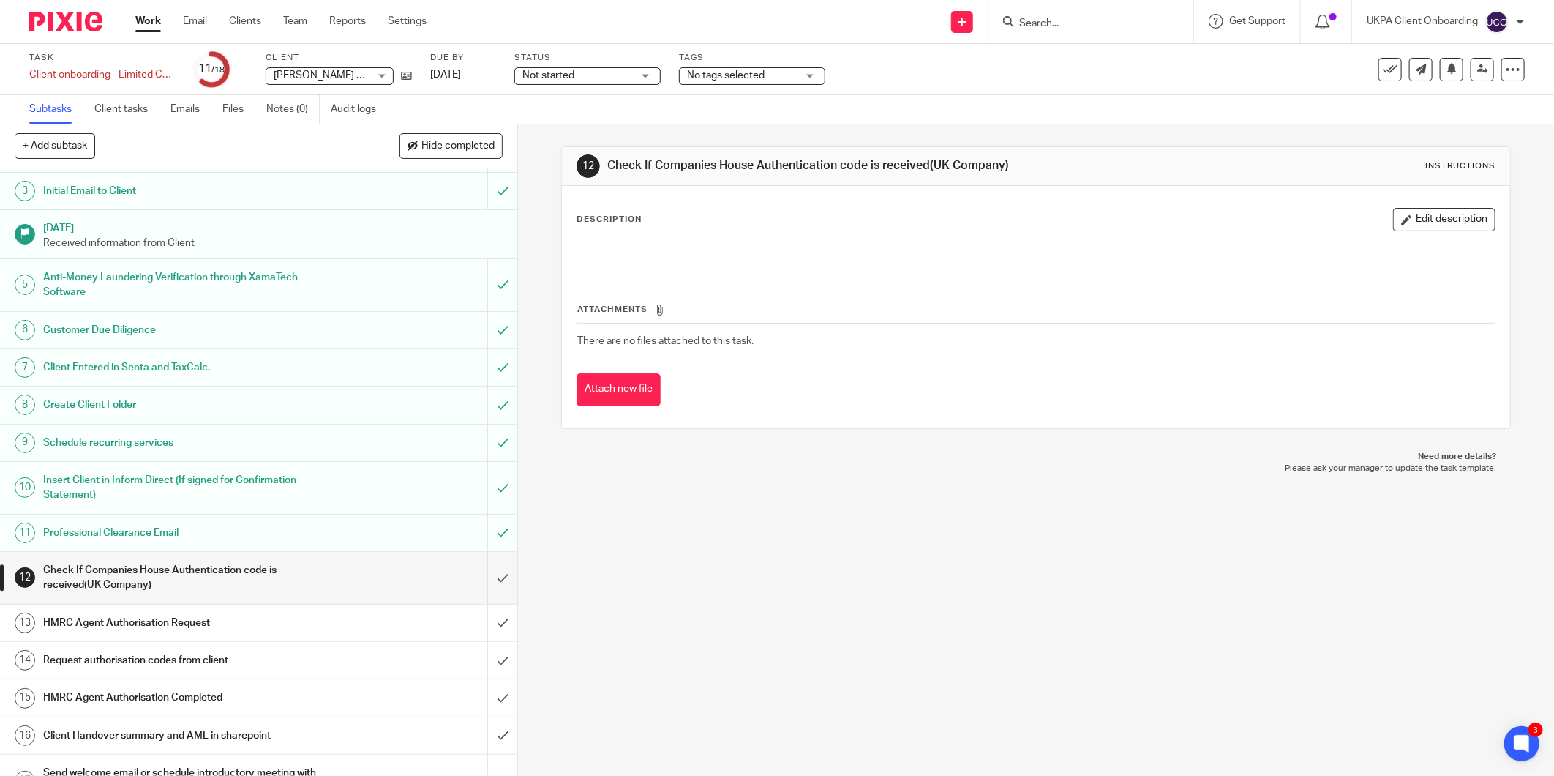
scroll to position [141, 0]
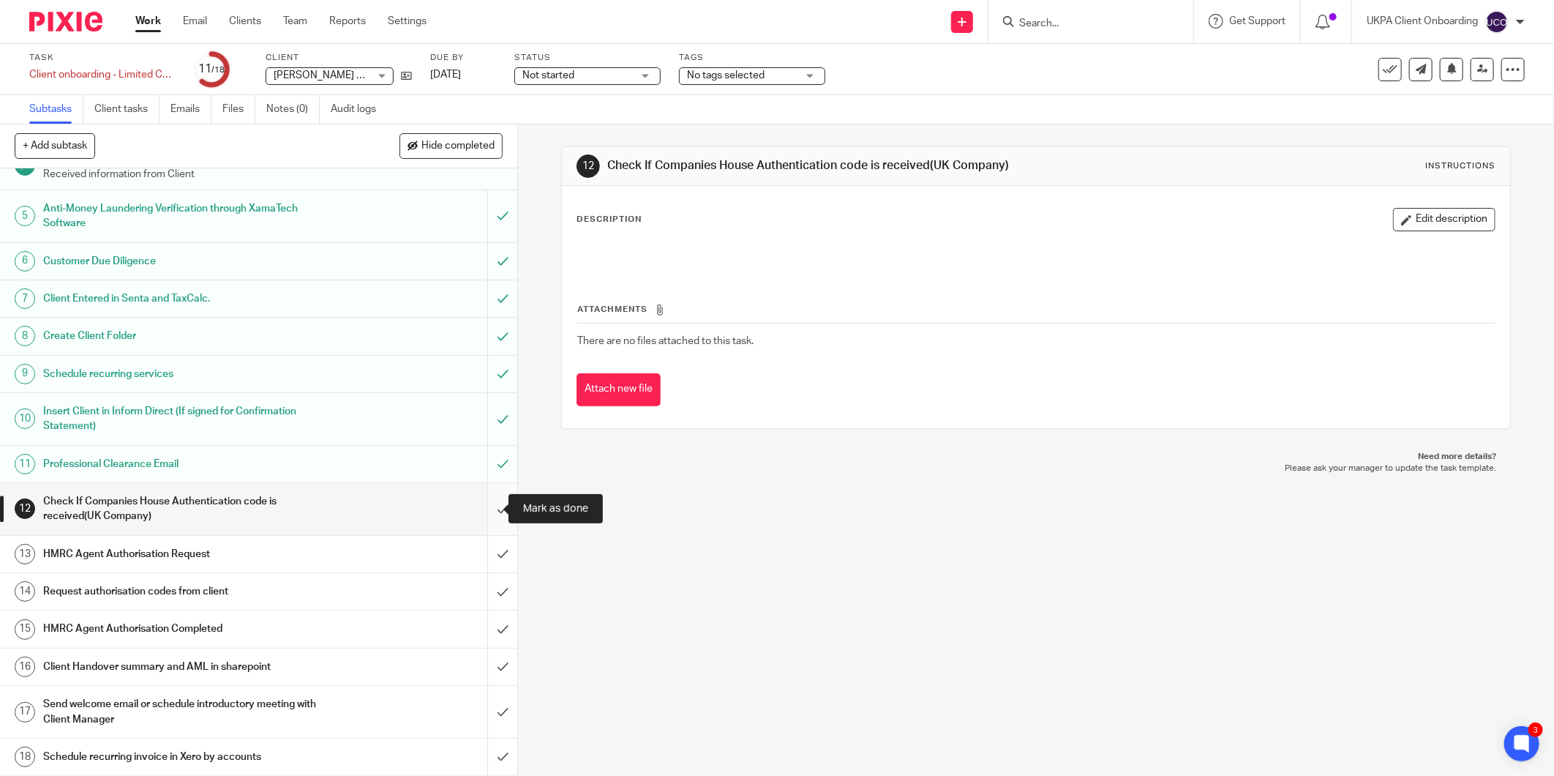
click at [485, 505] on input "submit" at bounding box center [258, 509] width 517 height 52
click at [487, 551] on input "submit" at bounding box center [258, 554] width 517 height 37
click at [486, 588] on input "submit" at bounding box center [258, 591] width 517 height 37
click at [484, 623] on input "submit" at bounding box center [258, 628] width 517 height 37
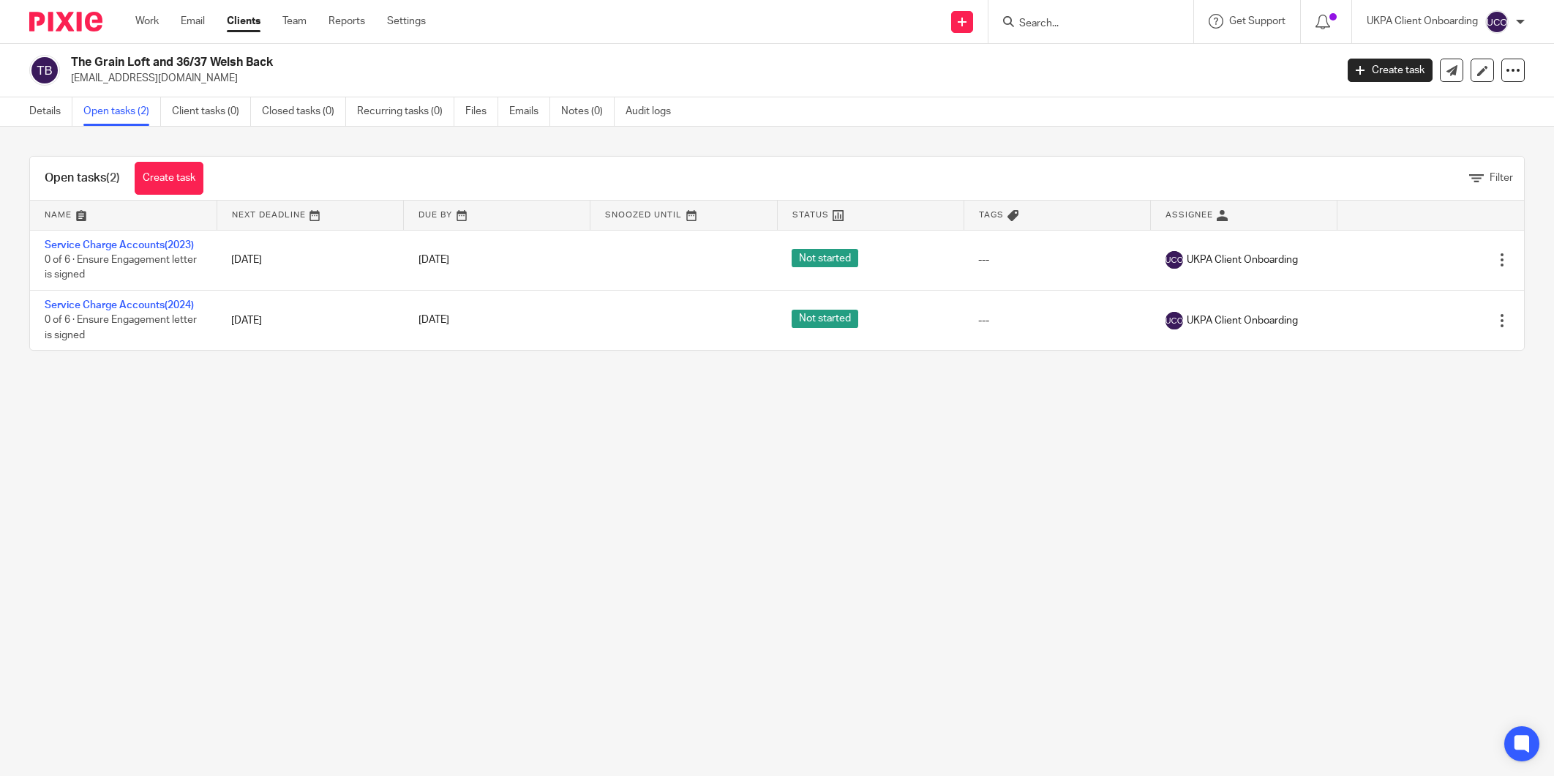
click at [183, 177] on link "Create task" at bounding box center [169, 178] width 69 height 33
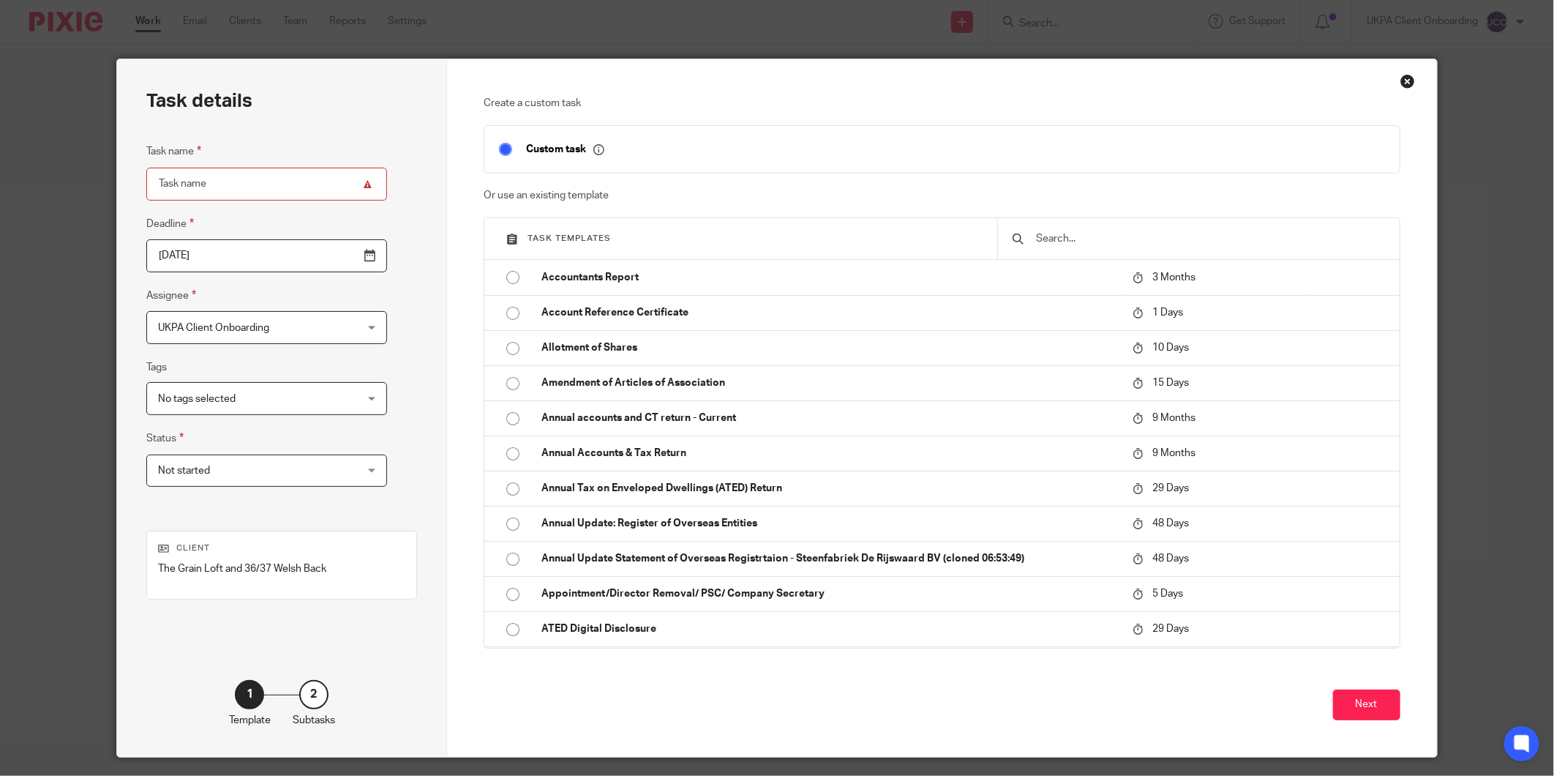
click at [1100, 232] on input "text" at bounding box center [1210, 238] width 350 height 16
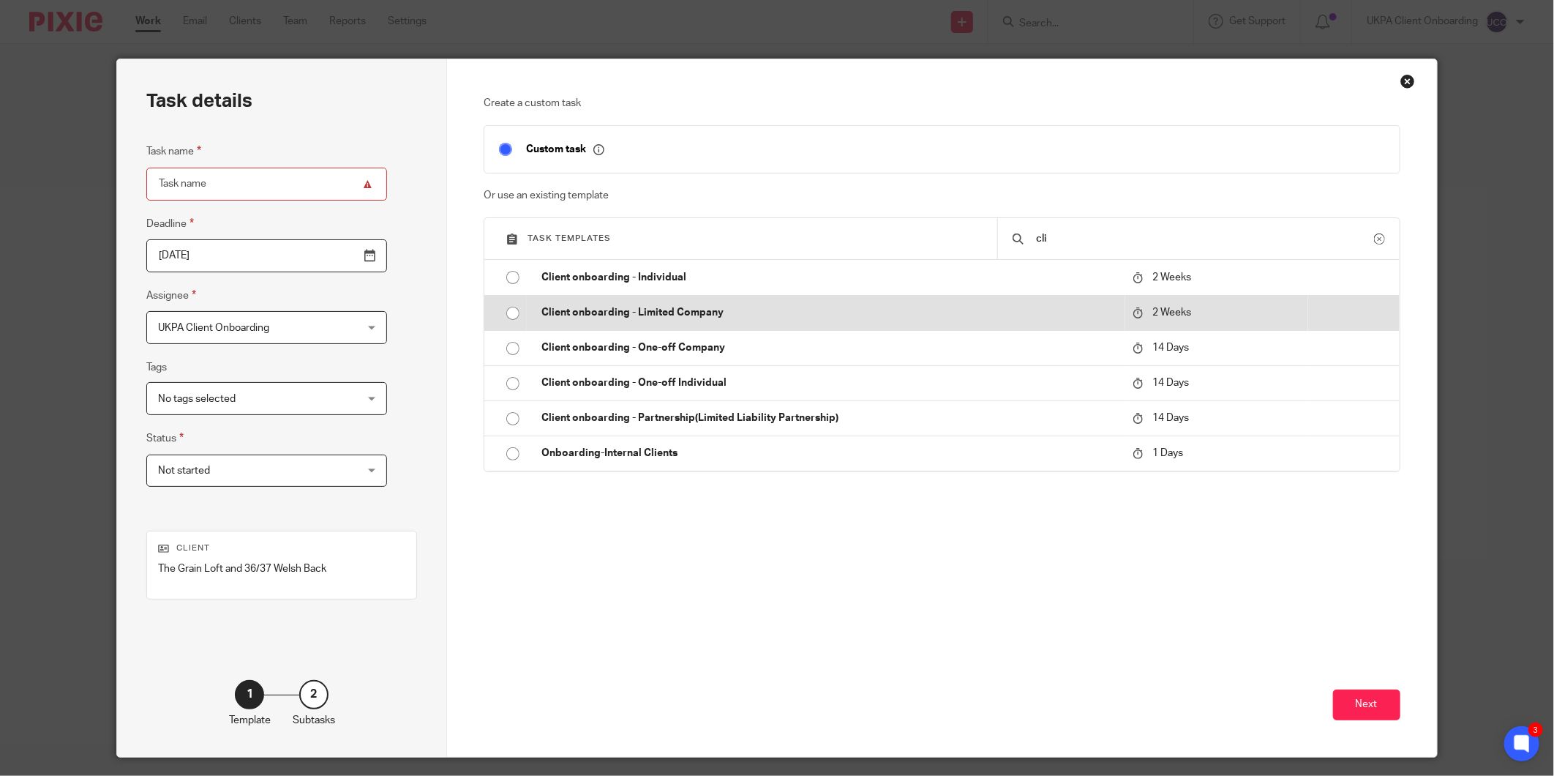
type input "cli"
click at [704, 320] on p "Client onboarding - Limited Company" at bounding box center [829, 312] width 576 height 15
type input "2025-10-06"
type input "Client onboarding - Limited Company"
checkbox input "false"
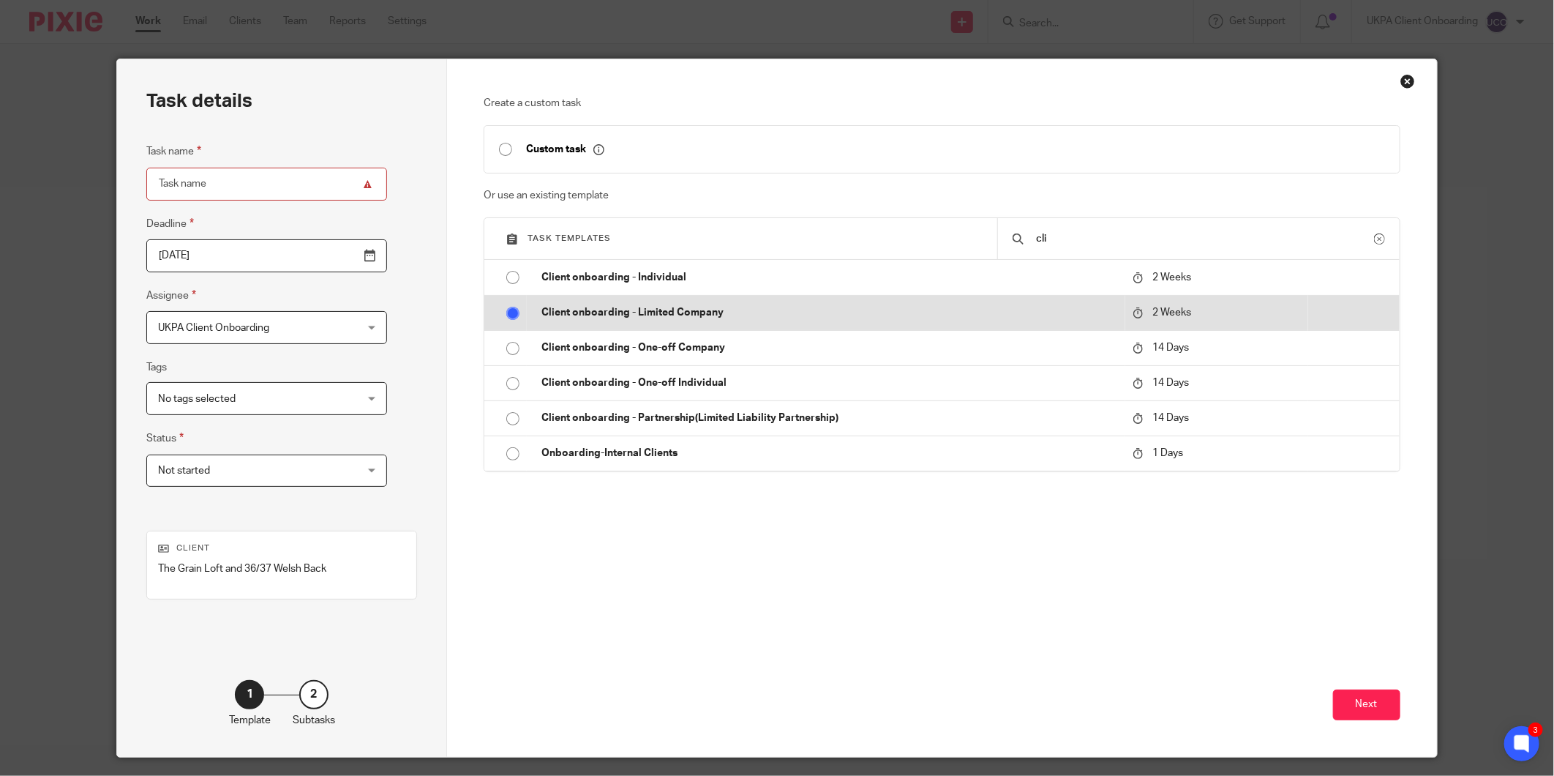
radio input "true"
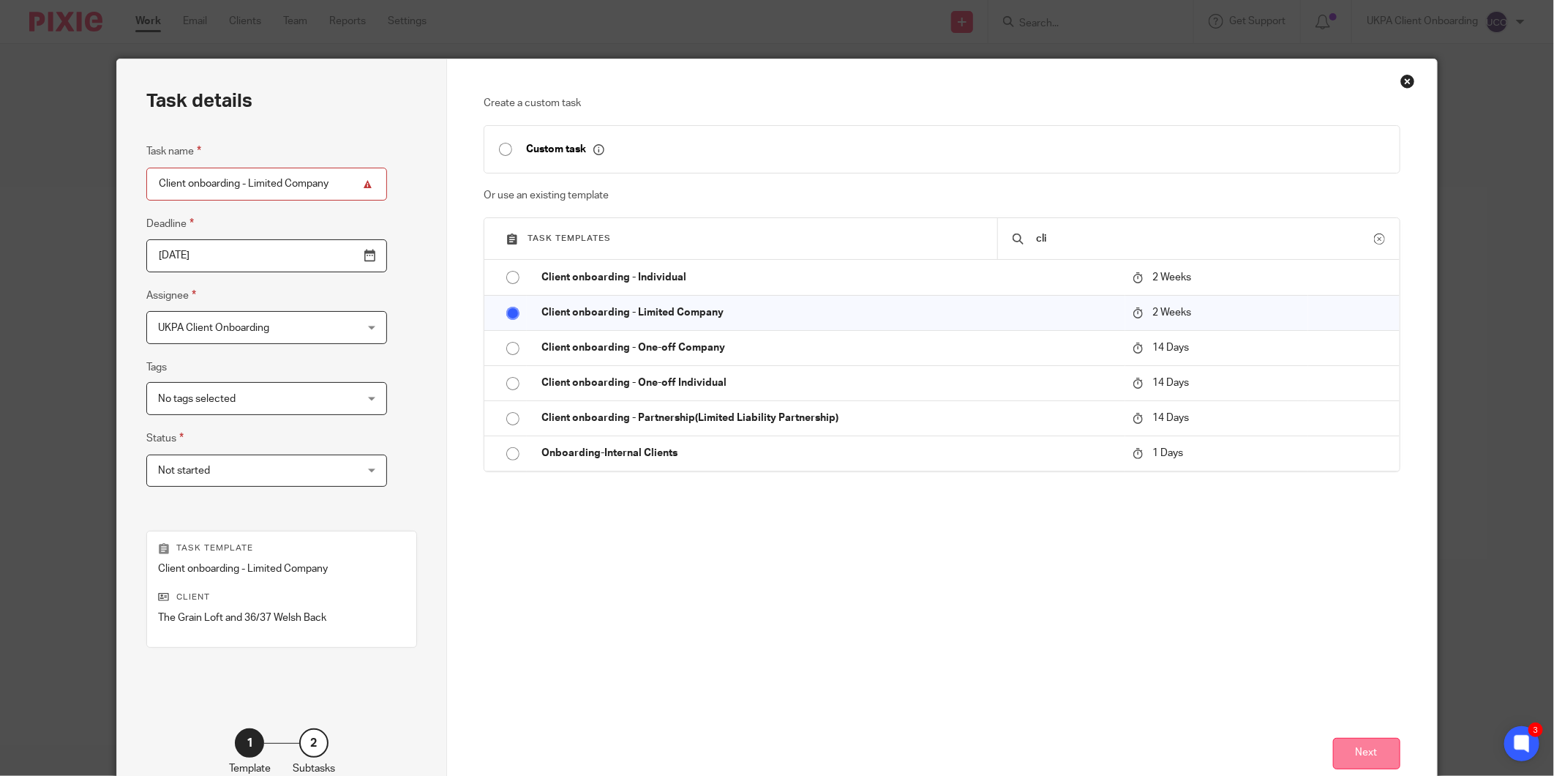
click at [1377, 744] on button "Next" at bounding box center [1366, 753] width 67 height 31
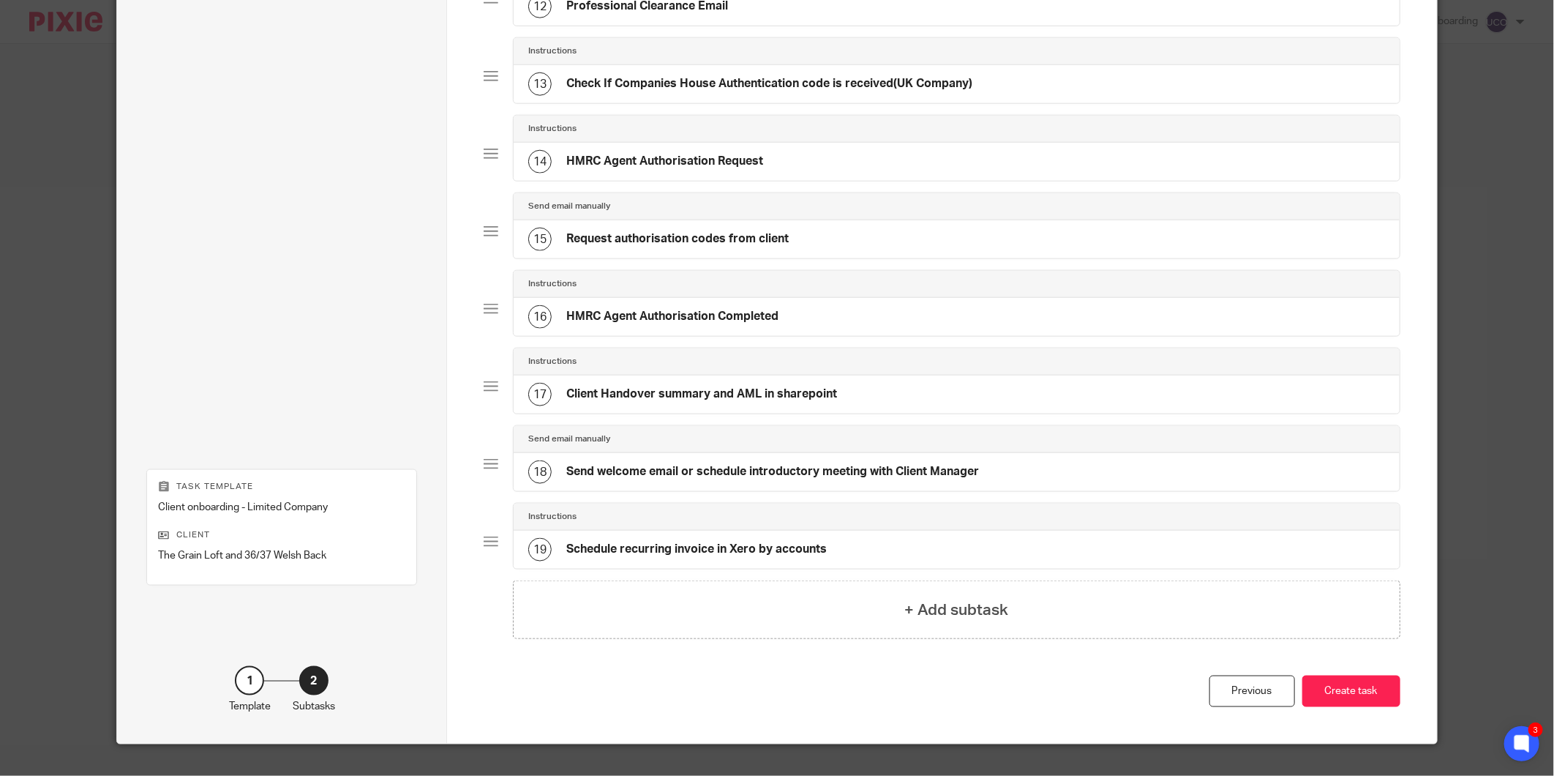
scroll to position [1059, 0]
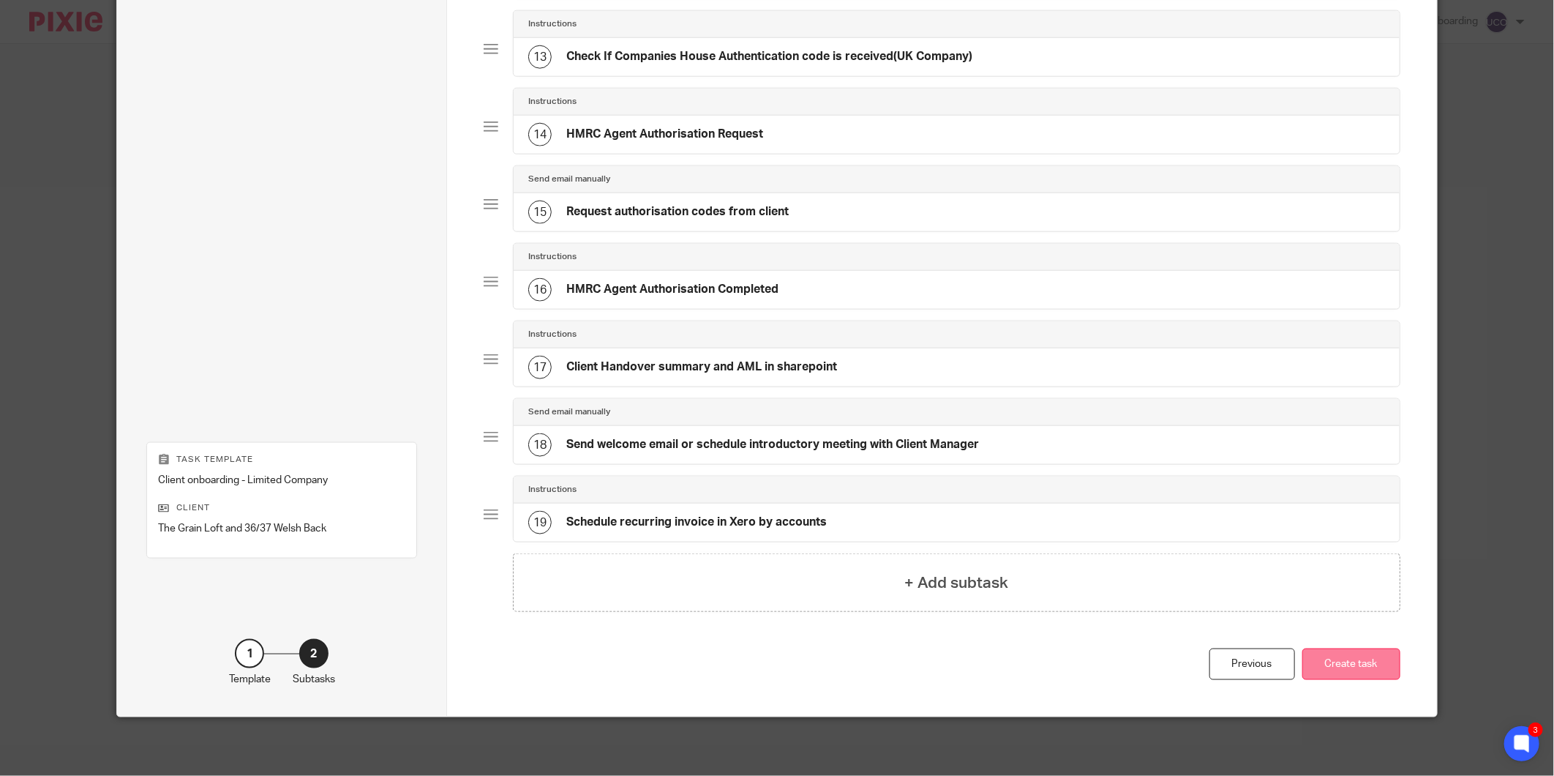
click at [1357, 666] on button "Create task" at bounding box center [1351, 663] width 98 height 31
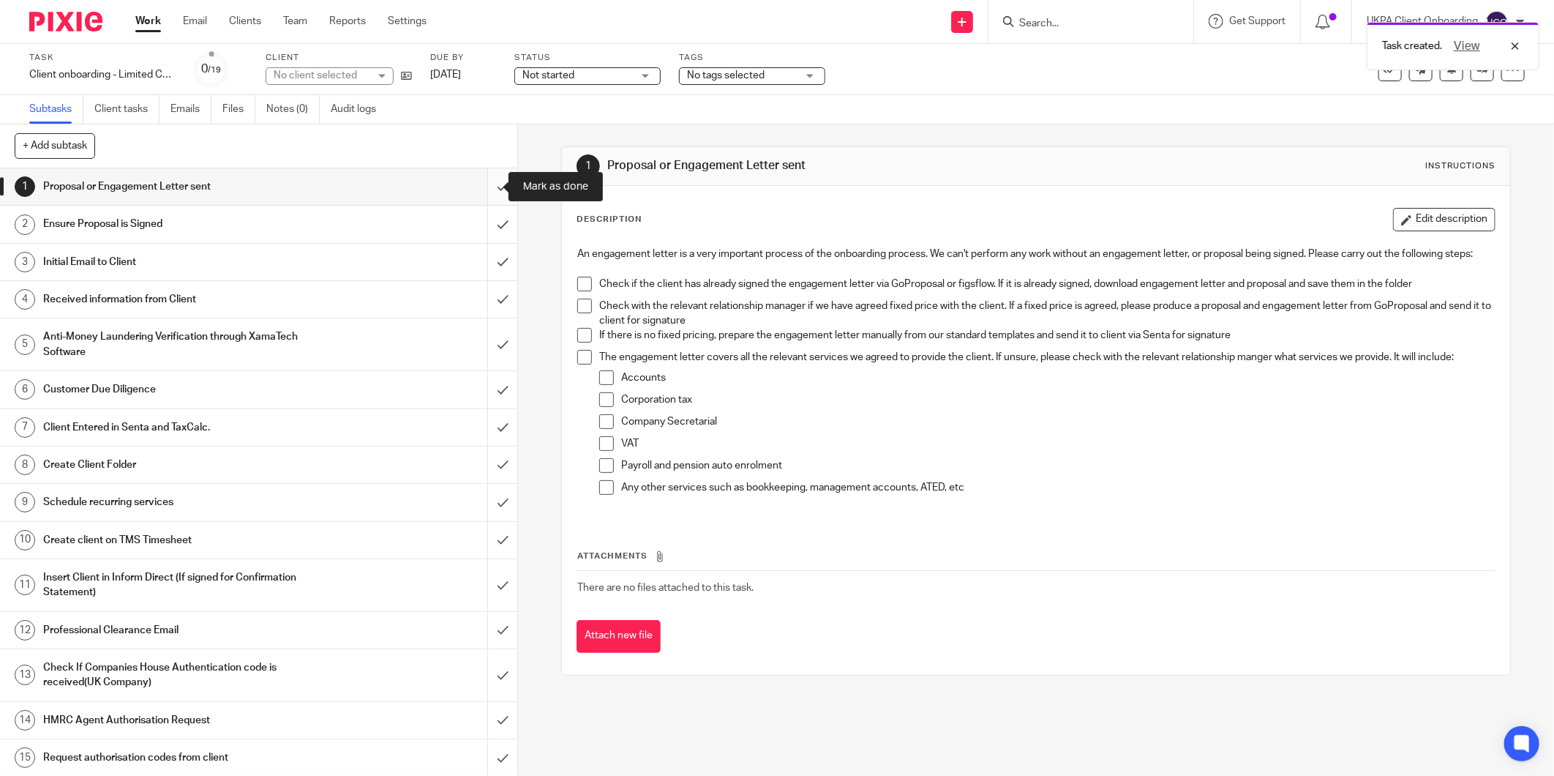
click at [496, 184] on input "submit" at bounding box center [258, 186] width 517 height 37
click at [496, 222] on input "submit" at bounding box center [258, 224] width 517 height 37
click at [492, 261] on input "submit" at bounding box center [258, 262] width 517 height 37
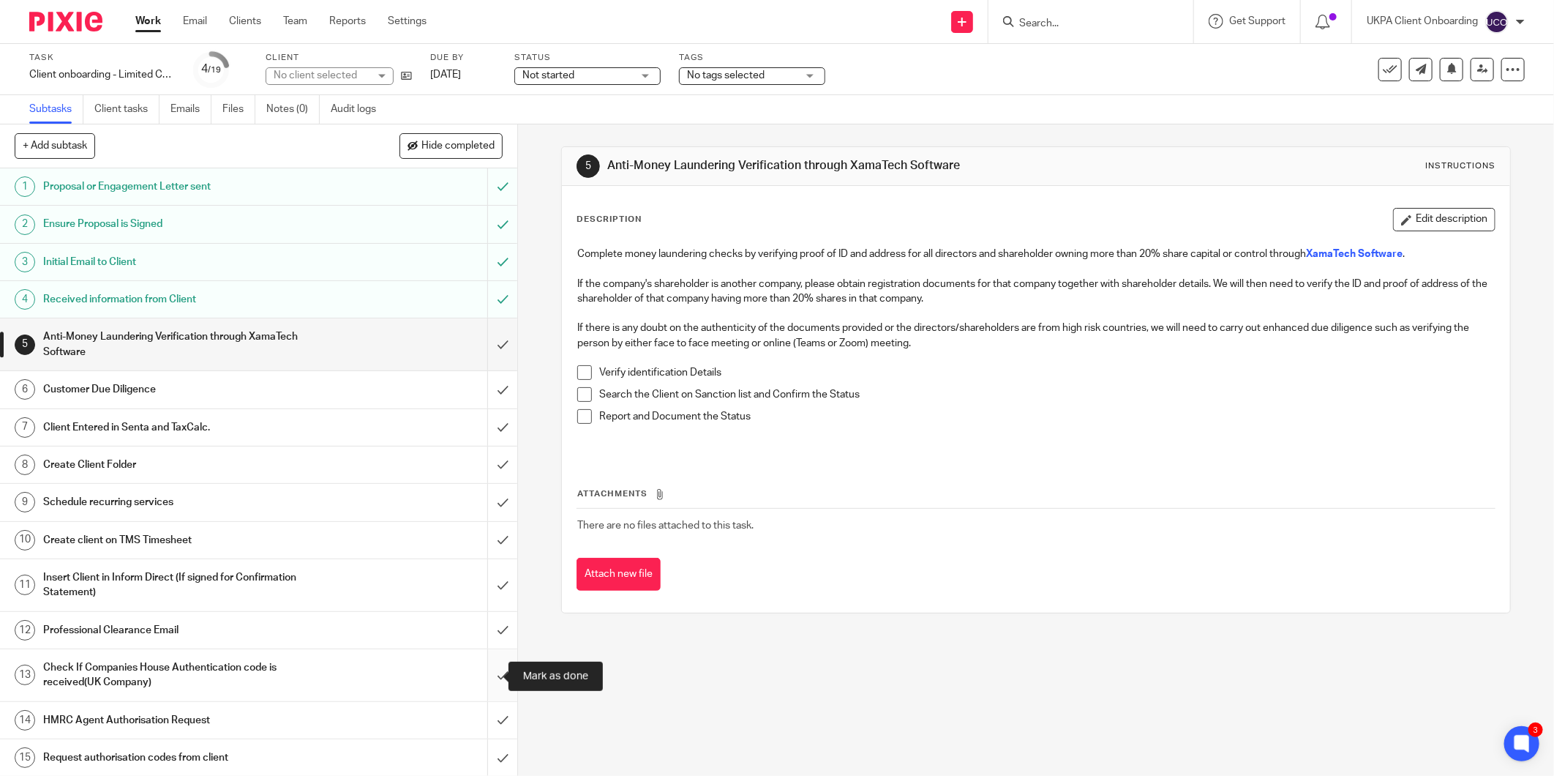
click at [486, 677] on input "submit" at bounding box center [258, 675] width 517 height 52
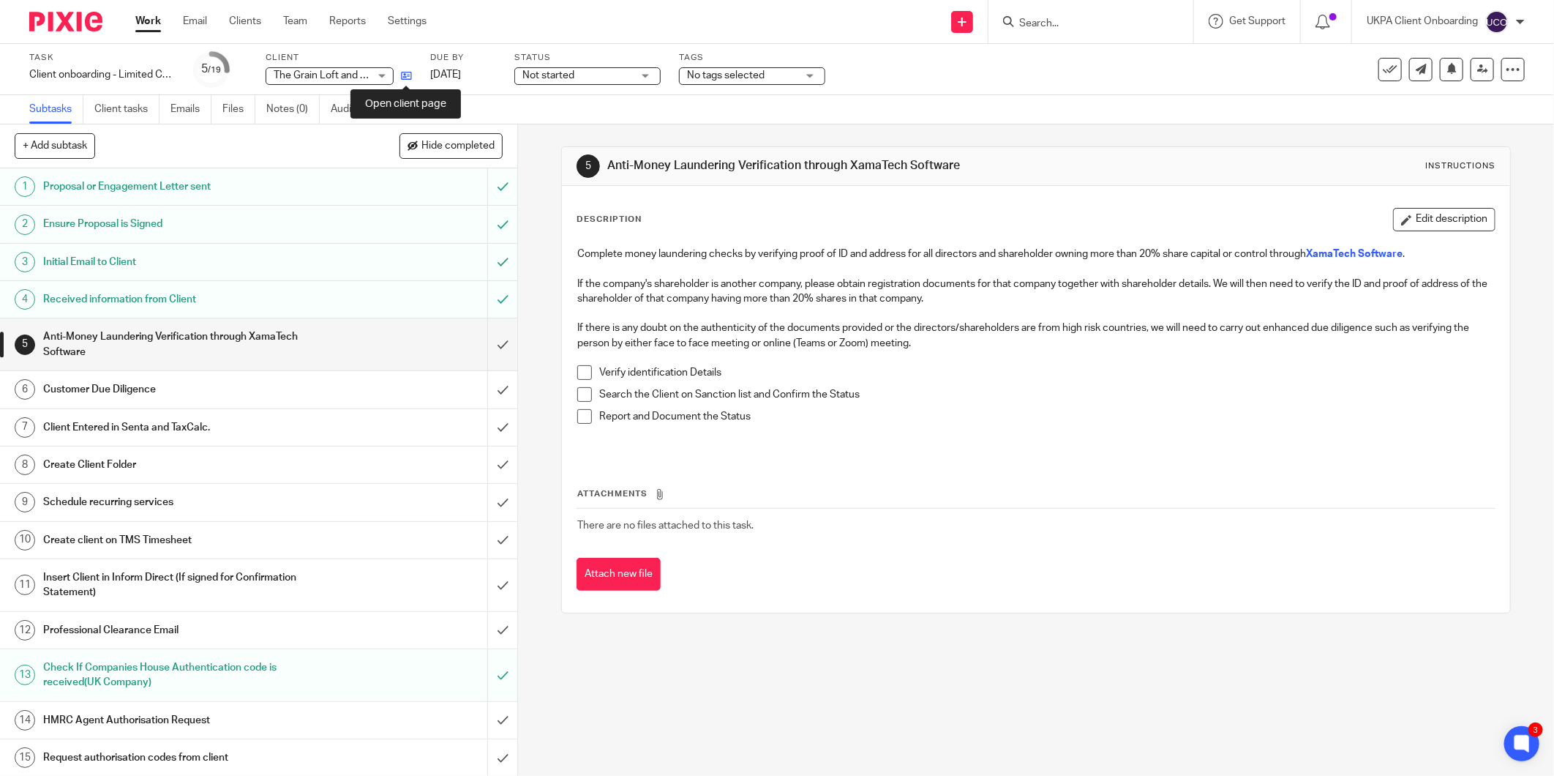
click at [408, 75] on icon at bounding box center [406, 75] width 11 height 11
click at [411, 75] on icon at bounding box center [406, 75] width 11 height 11
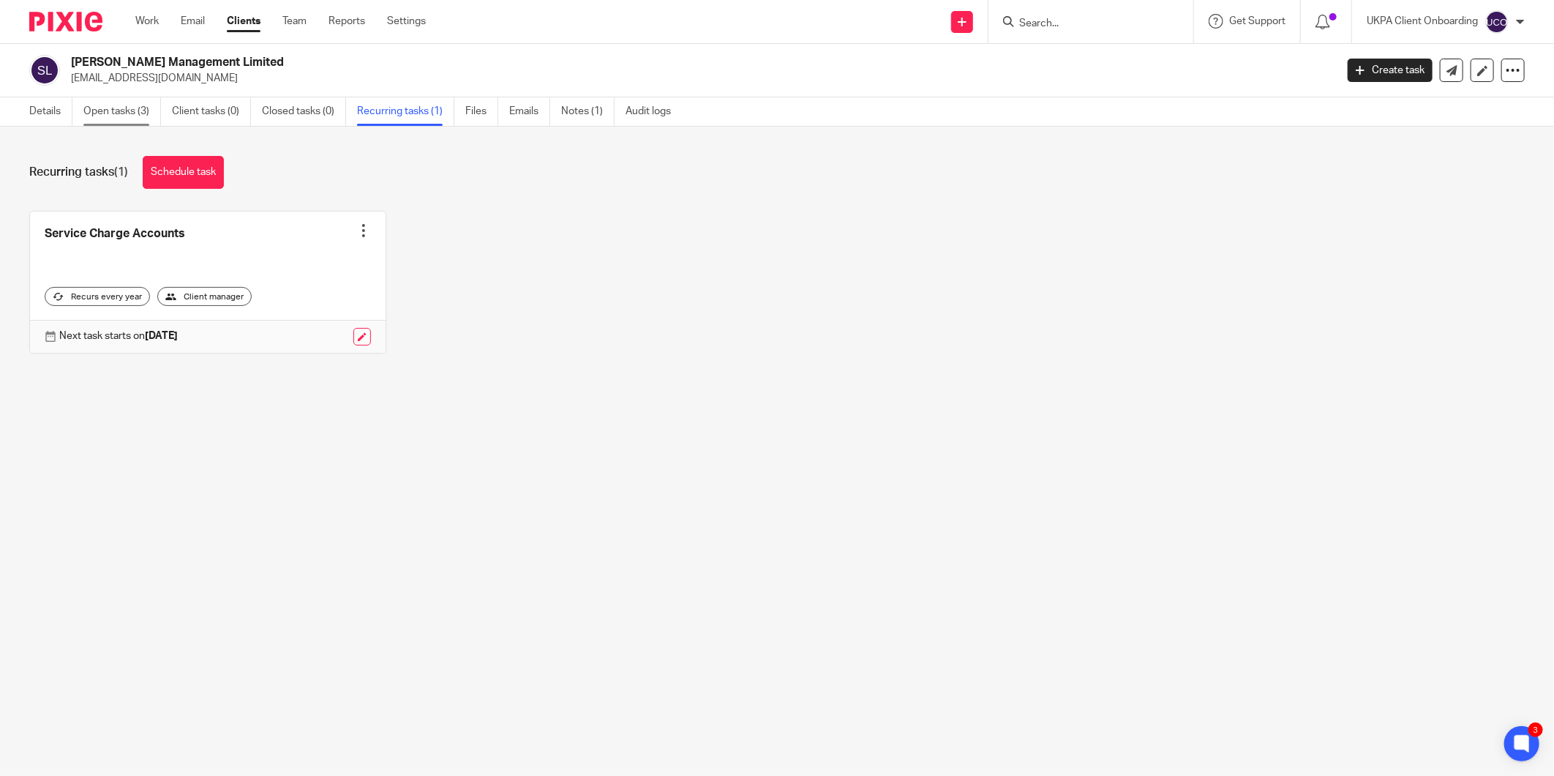
click at [93, 113] on link "Open tasks (3)" at bounding box center [122, 111] width 78 height 29
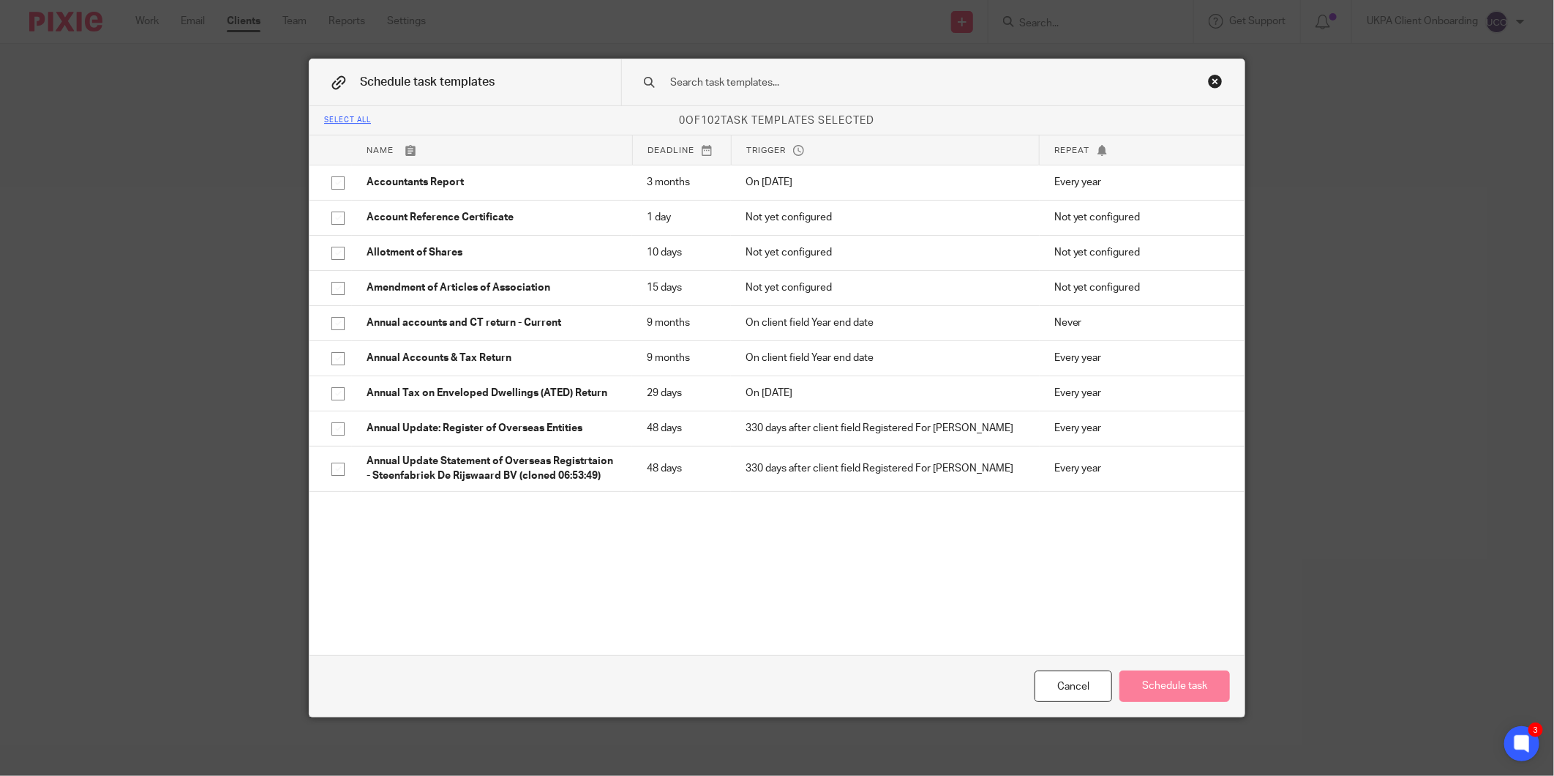
click at [743, 83] on input "text" at bounding box center [910, 83] width 482 height 16
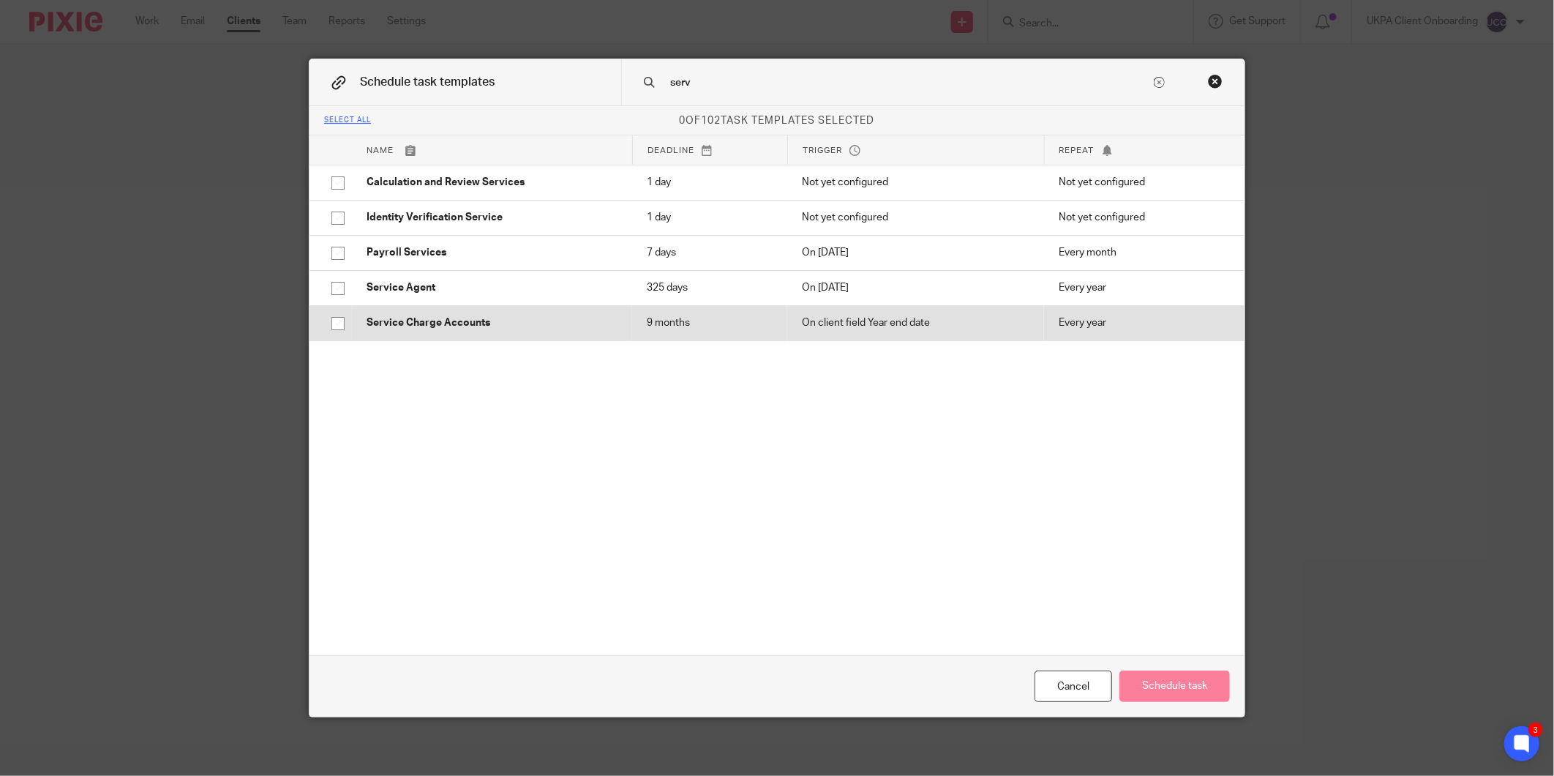
type input "serv"
click at [382, 328] on p "Service Charge Accounts" at bounding box center [492, 322] width 251 height 15
checkbox input "true"
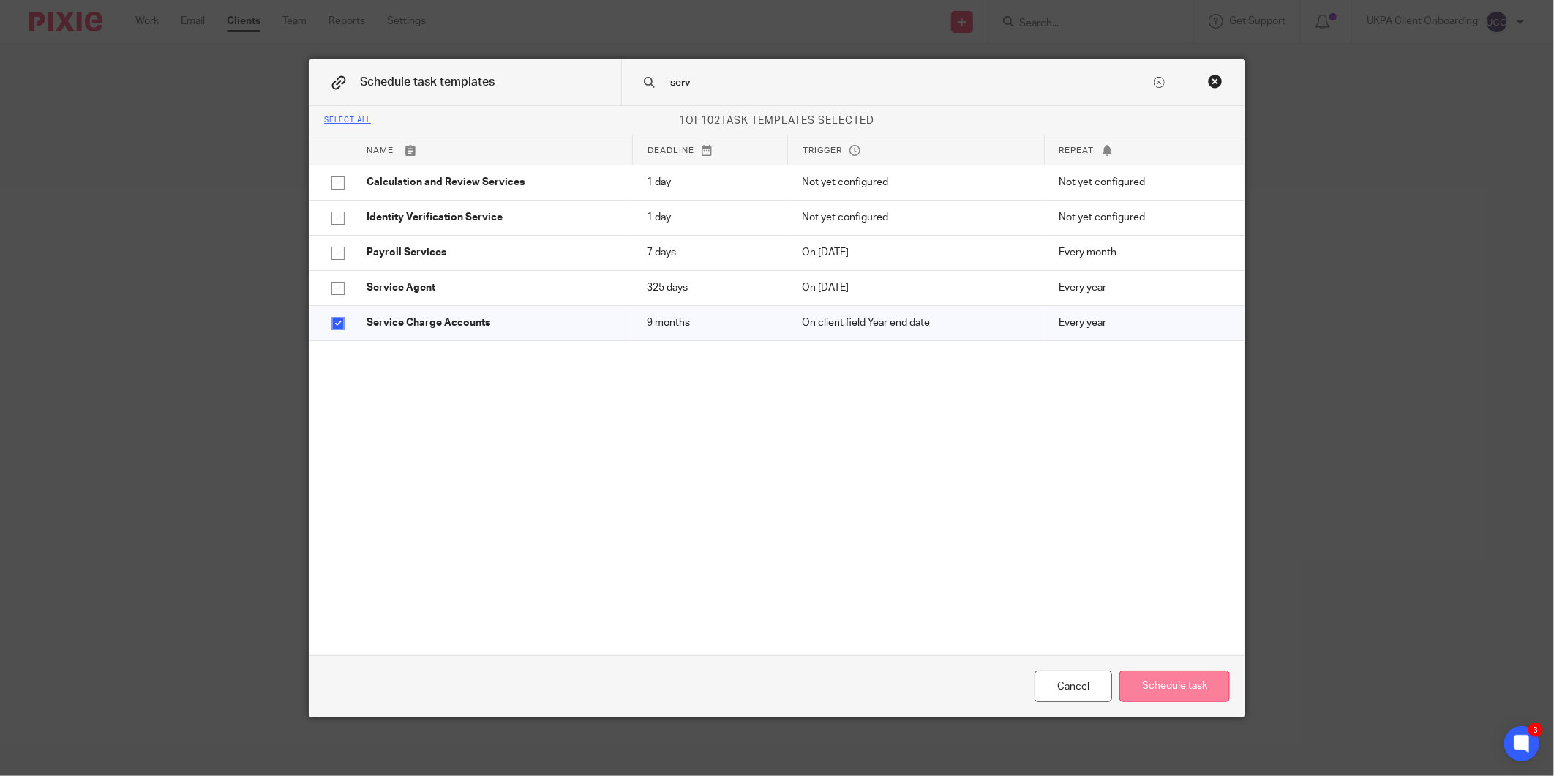
click at [1173, 697] on button "Schedule task" at bounding box center [1174, 685] width 110 height 31
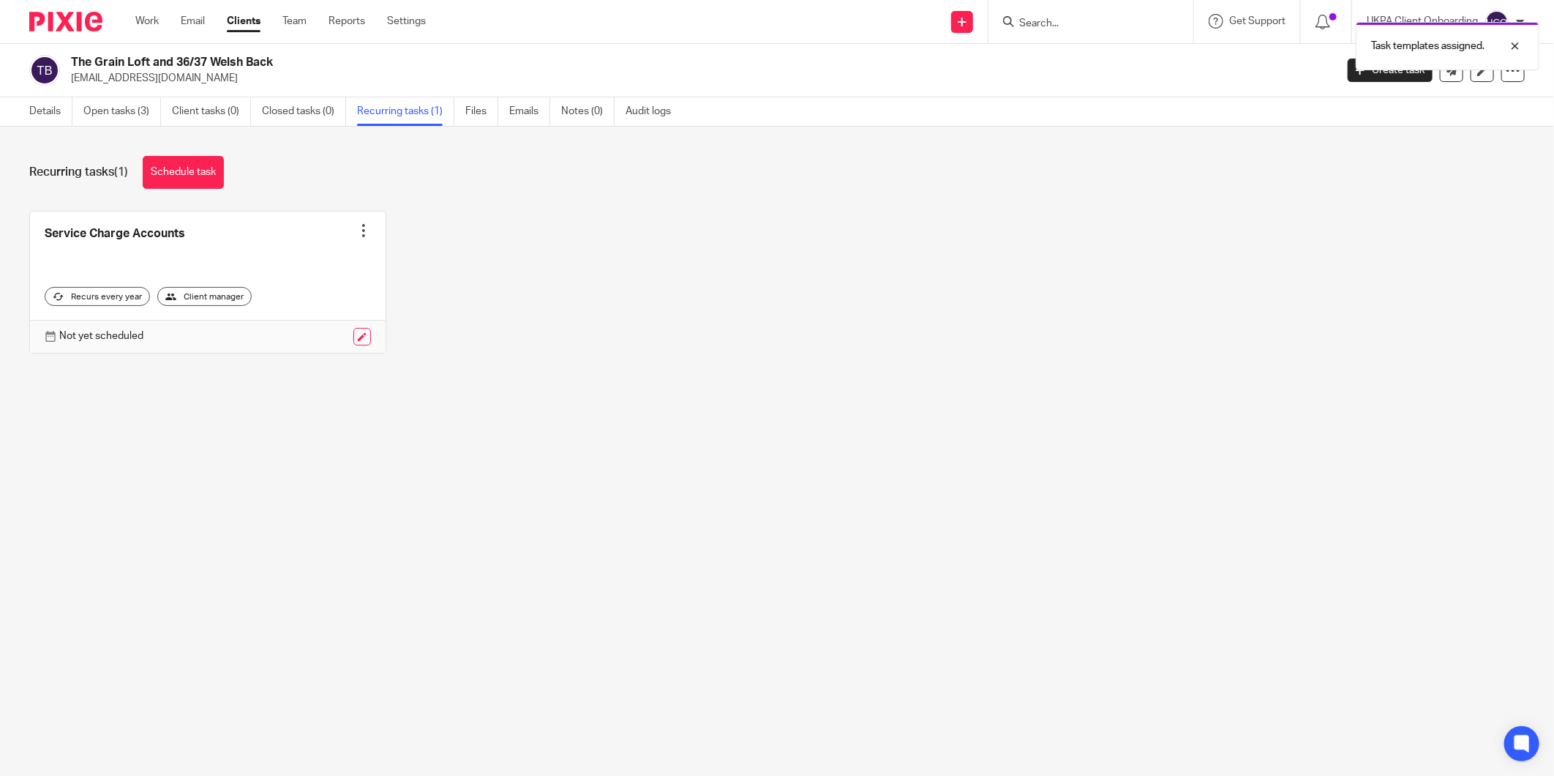
click at [618, 110] on ul "Details Open tasks (3) Client tasks (0) Closed tasks (0) Recurring tasks (1) Fi…" at bounding box center [361, 111] width 664 height 29
click at [609, 113] on link "Notes (0)" at bounding box center [587, 111] width 53 height 29
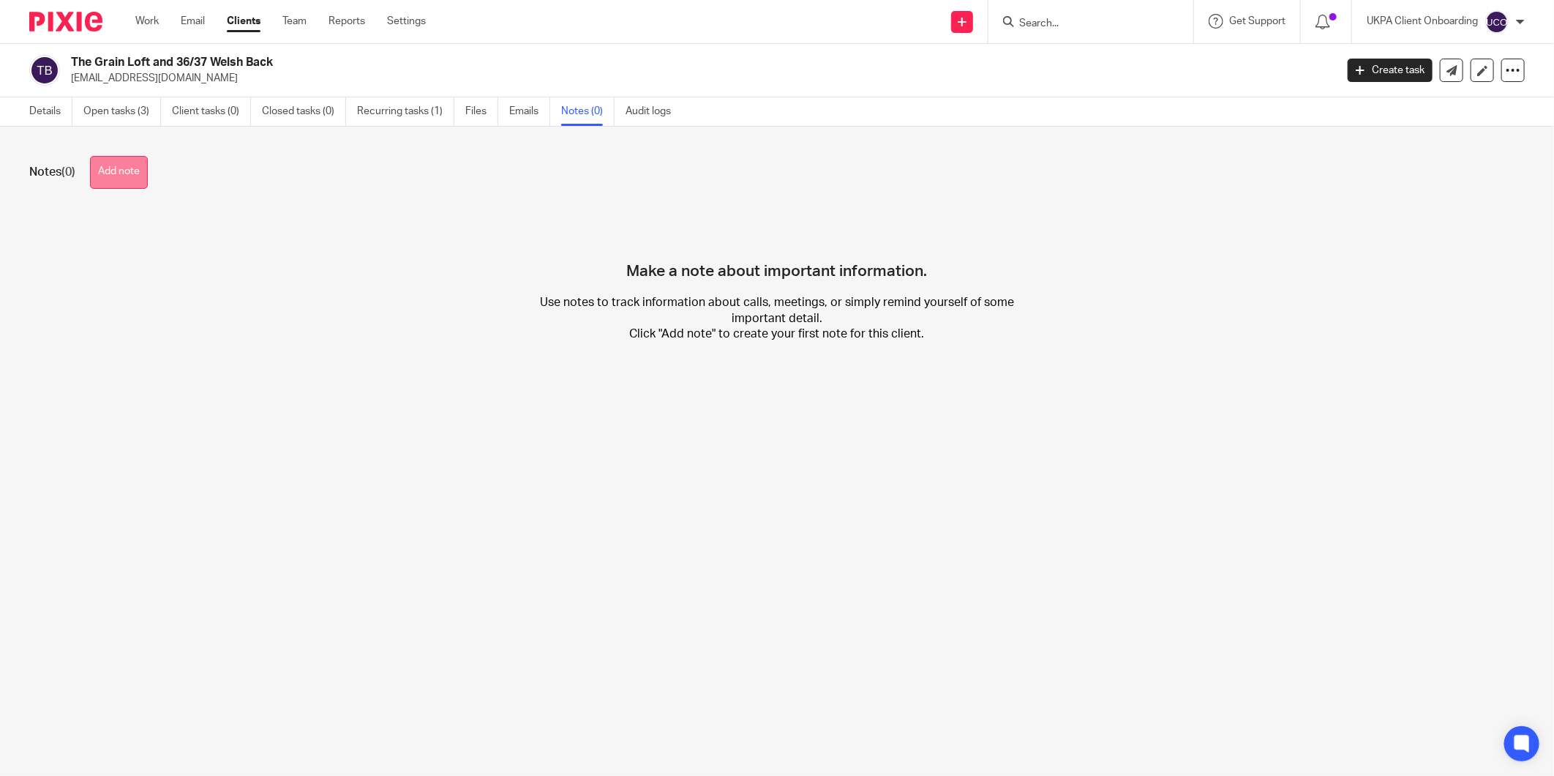
click at [113, 164] on button "Add note" at bounding box center [119, 172] width 58 height 33
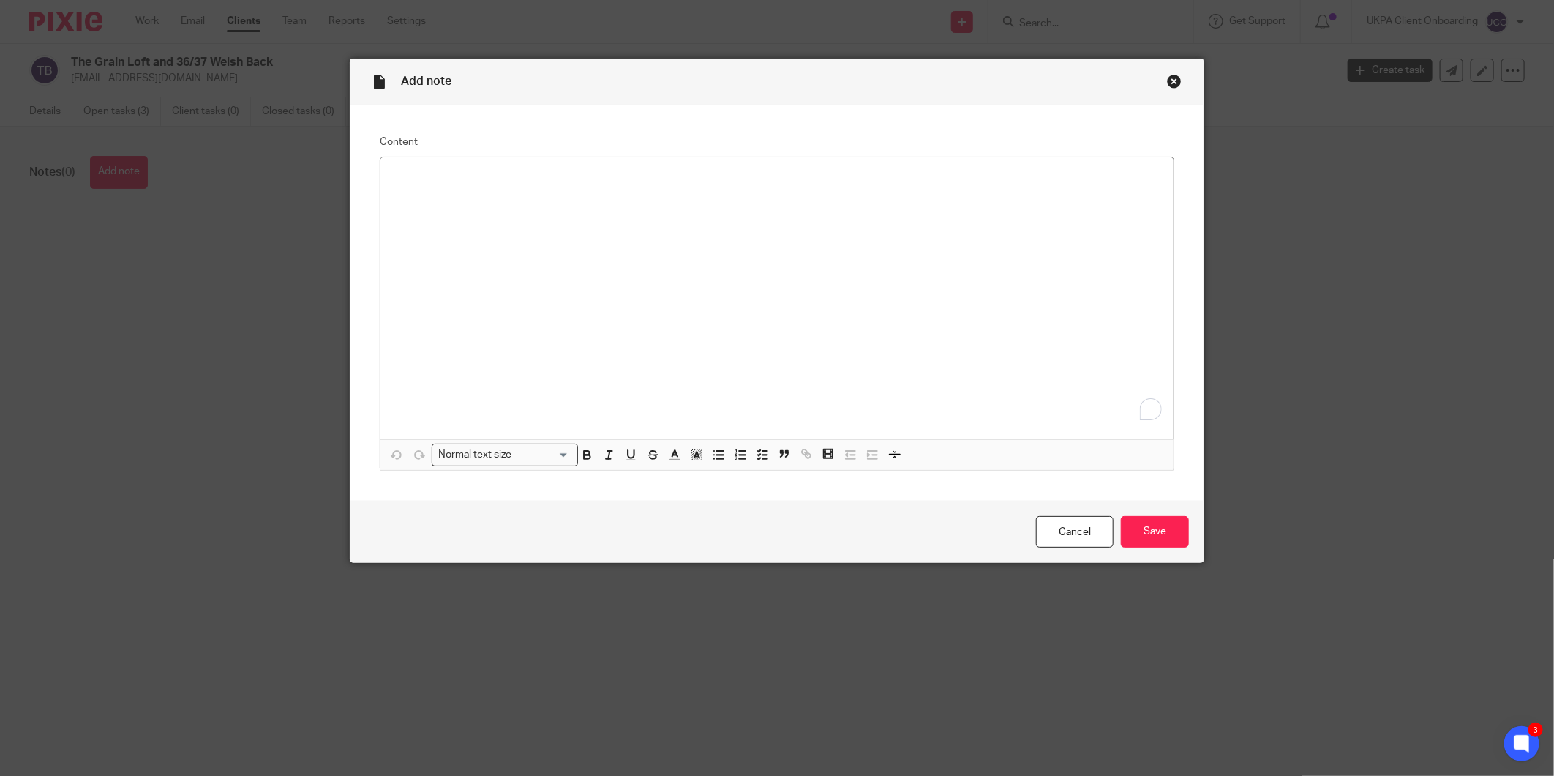
click at [589, 273] on div "To enrich screen reader interactions, please activate Accessibility in Grammarl…" at bounding box center [776, 298] width 793 height 282
paste div "To enrich screen reader interactions, please activate Accessibility in Grammarl…"
click at [380, 179] on div "Services (Yearly) Fees (£)/ Year Service Charge Accounts Certification Y/E 2024…" at bounding box center [776, 298] width 793 height 282
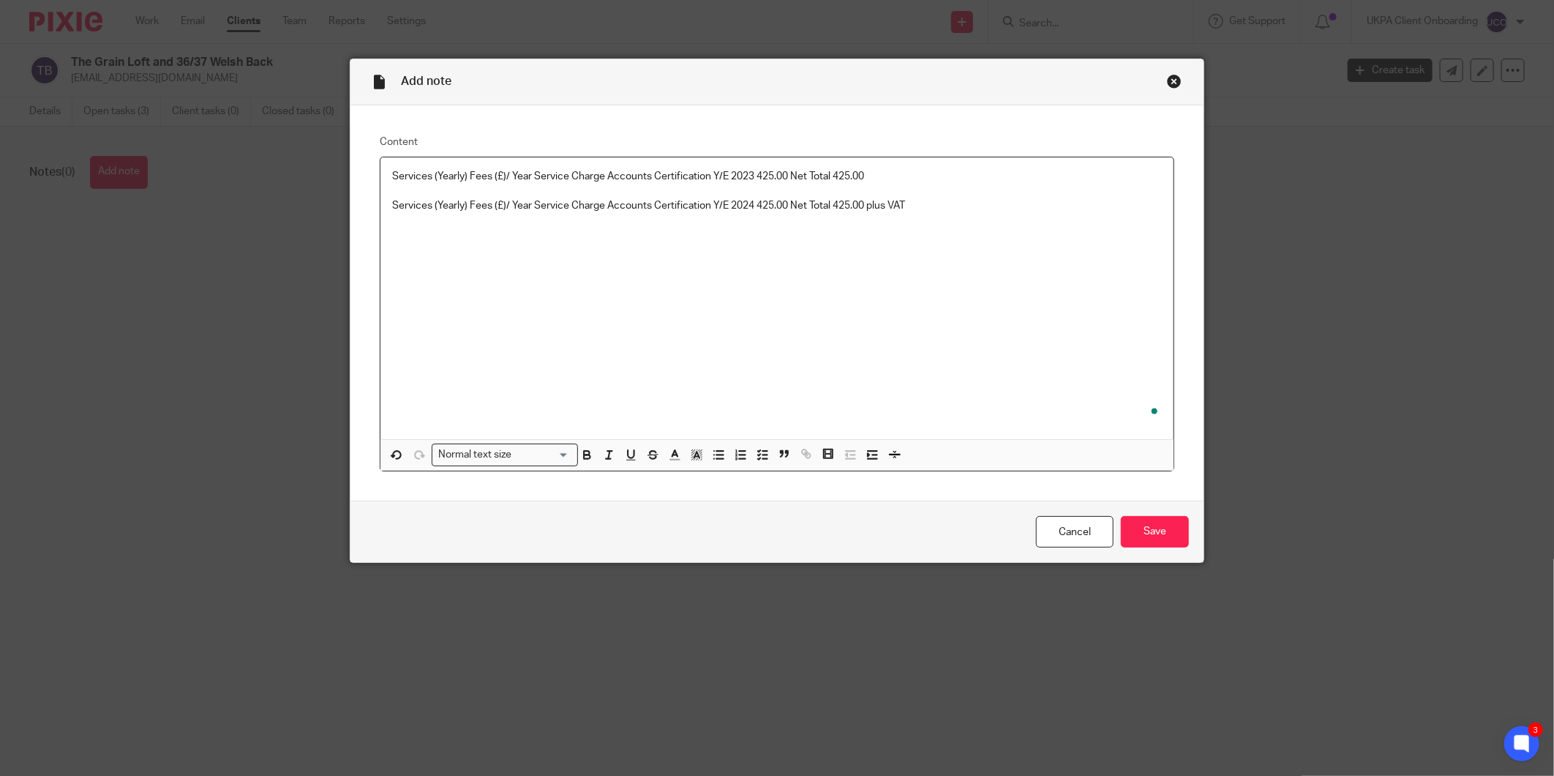
click at [932, 187] on p "To enrich screen reader interactions, please activate Accessibility in Grammarl…" at bounding box center [777, 191] width 770 height 15
click at [932, 176] on p "Services (Yearly) Fees (£)/ Year Service Charge Accounts Certification Y/E 2023…" at bounding box center [777, 176] width 770 height 15
drag, startPoint x: 1183, startPoint y: 547, endPoint x: 1179, endPoint y: 539, distance: 8.2
click at [1183, 547] on div "Cancel Save" at bounding box center [776, 530] width 853 height 61
click at [1166, 525] on input "Save" at bounding box center [1155, 531] width 68 height 31
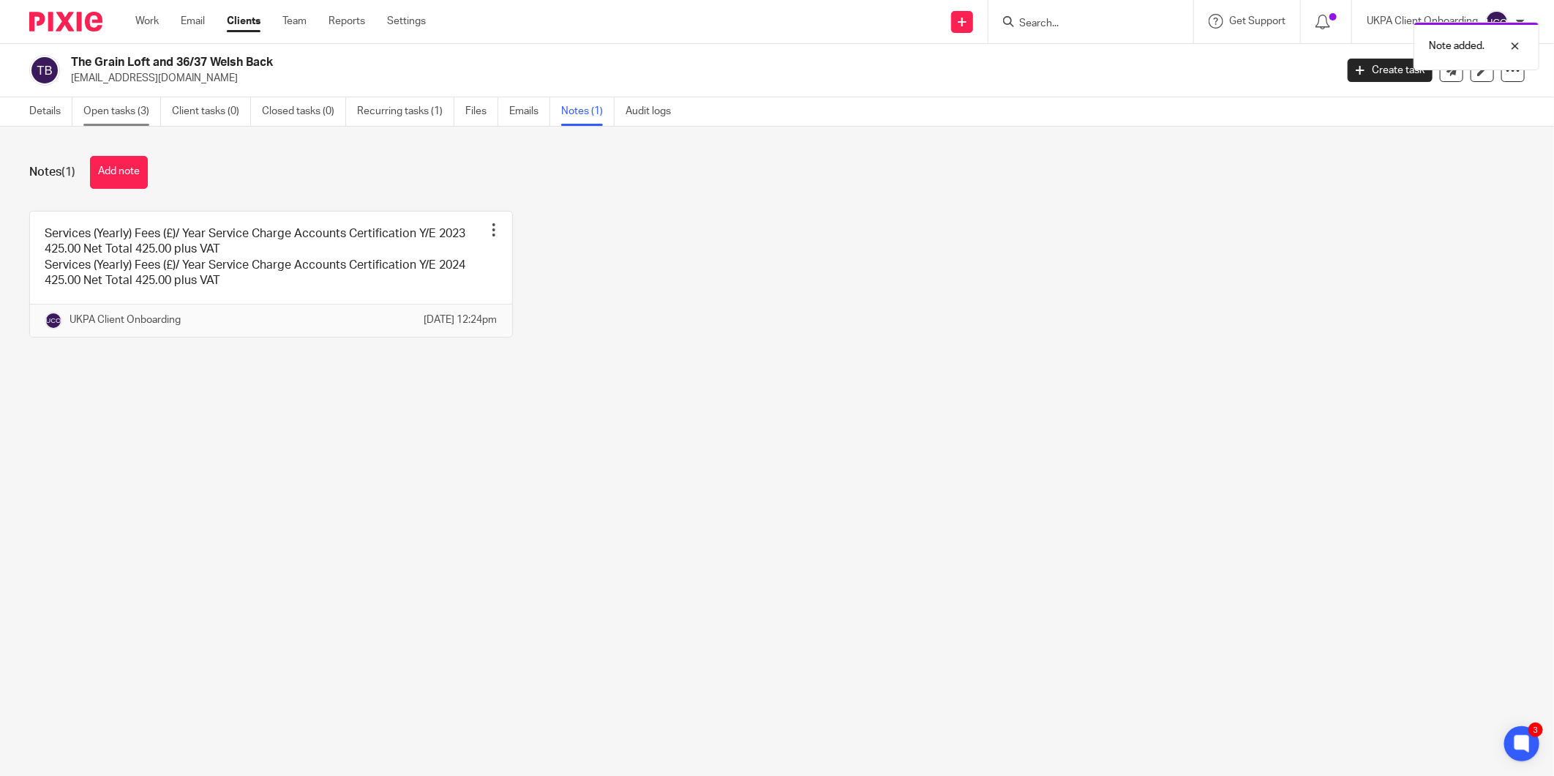
click at [133, 107] on link "Open tasks (3)" at bounding box center [122, 111] width 78 height 29
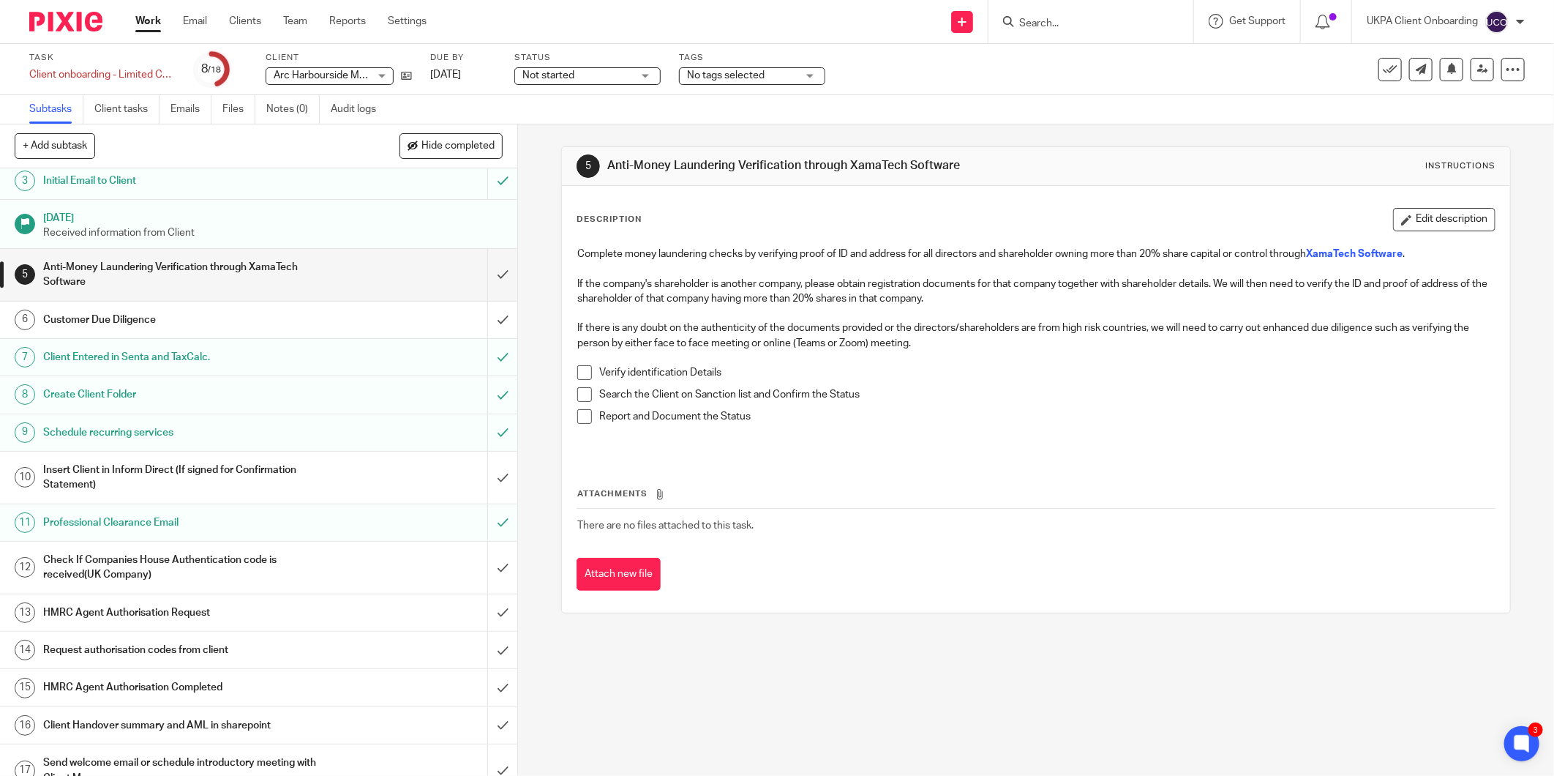
scroll to position [141, 0]
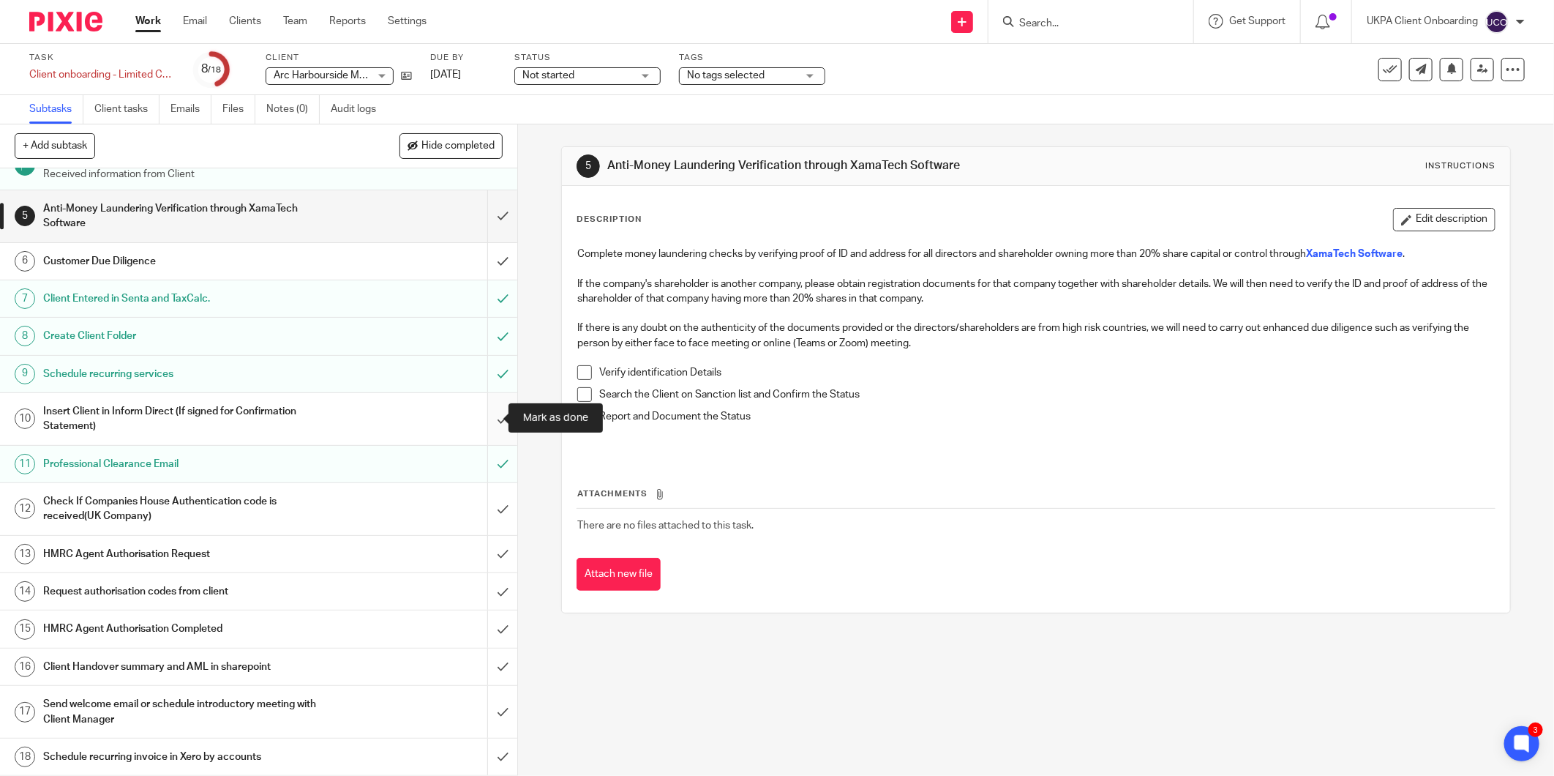
click at [490, 419] on input "submit" at bounding box center [258, 419] width 517 height 52
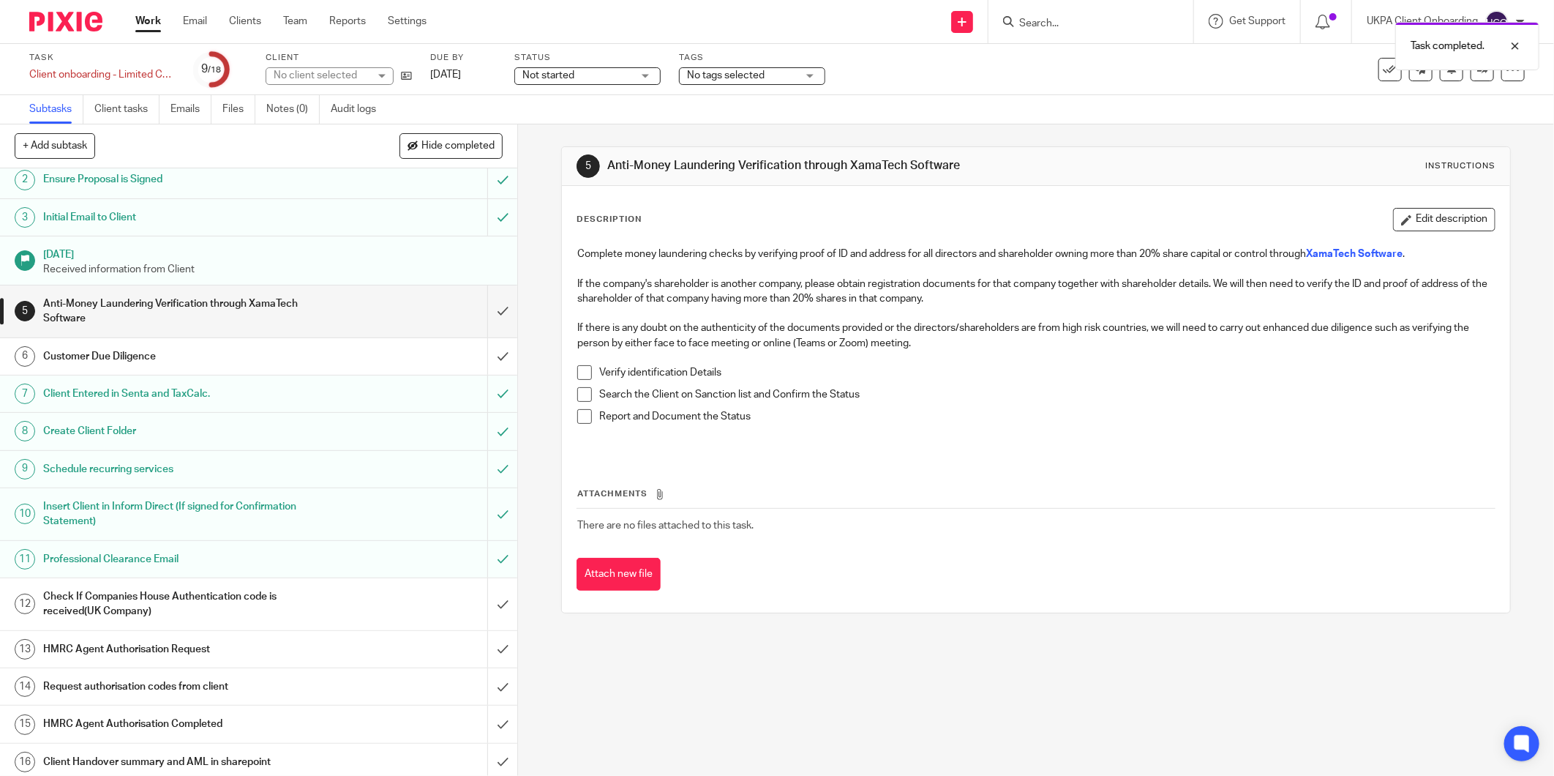
scroll to position [81, 0]
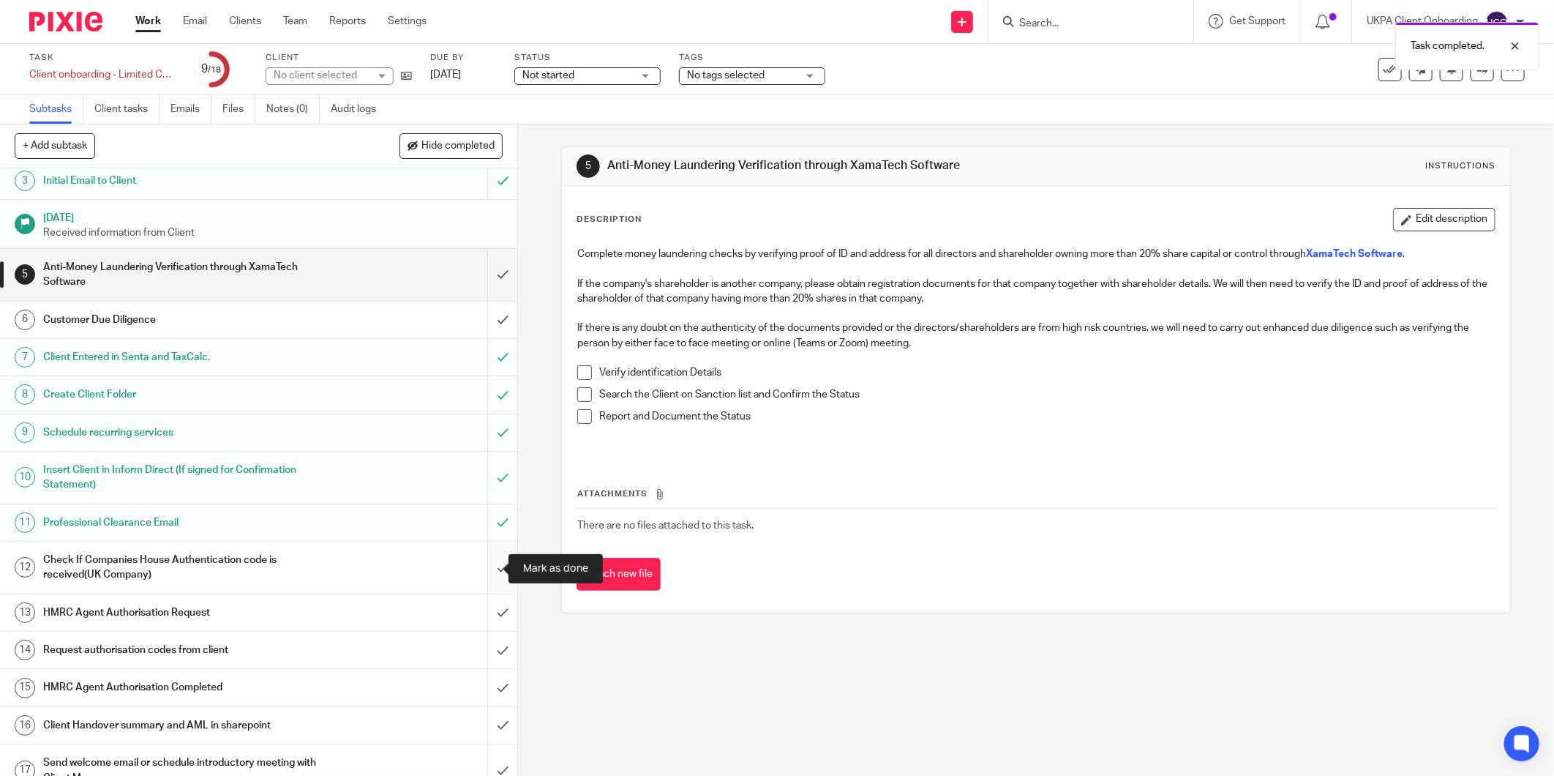
click at [487, 572] on input "submit" at bounding box center [258, 567] width 517 height 52
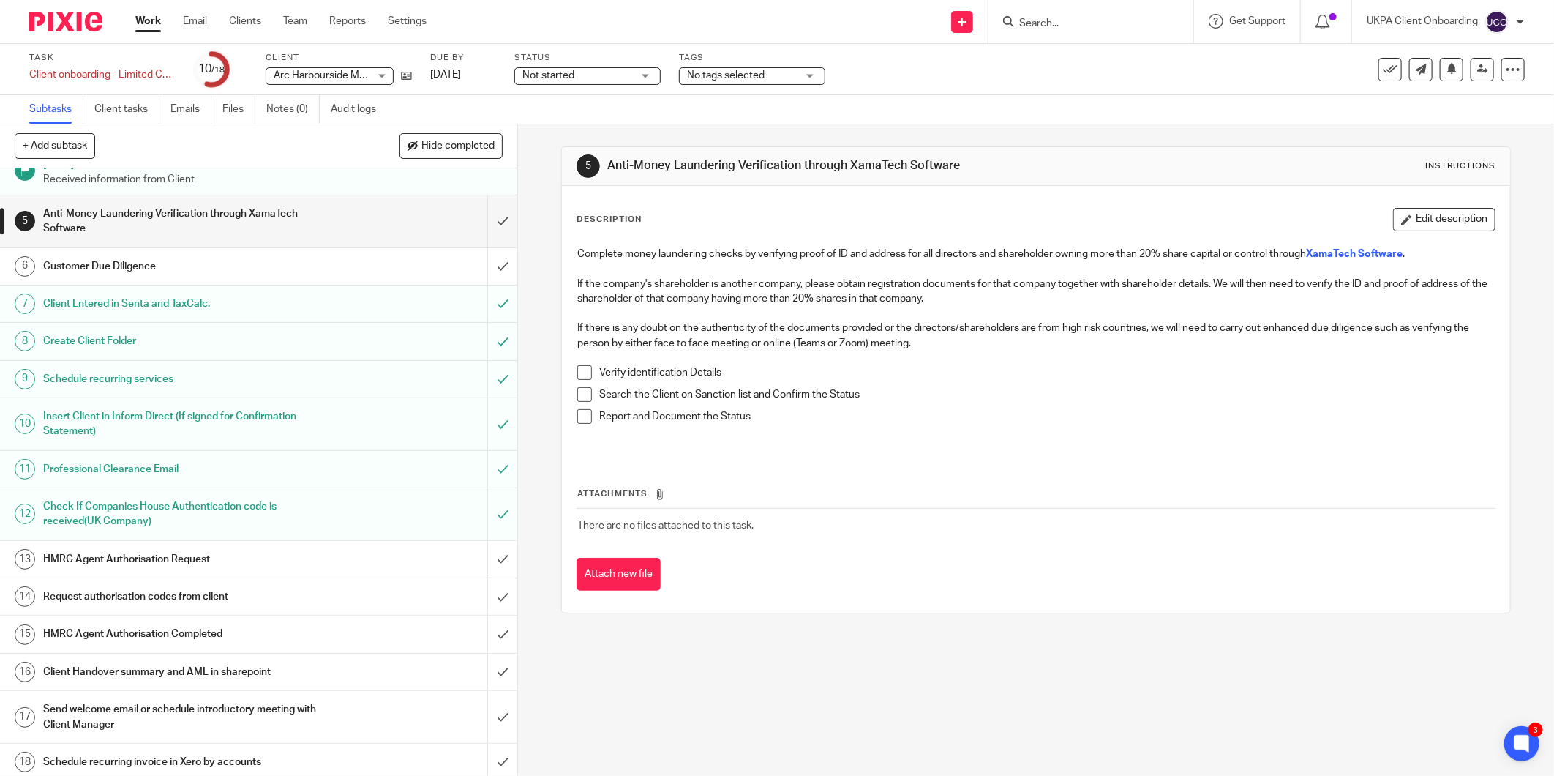
scroll to position [141, 0]
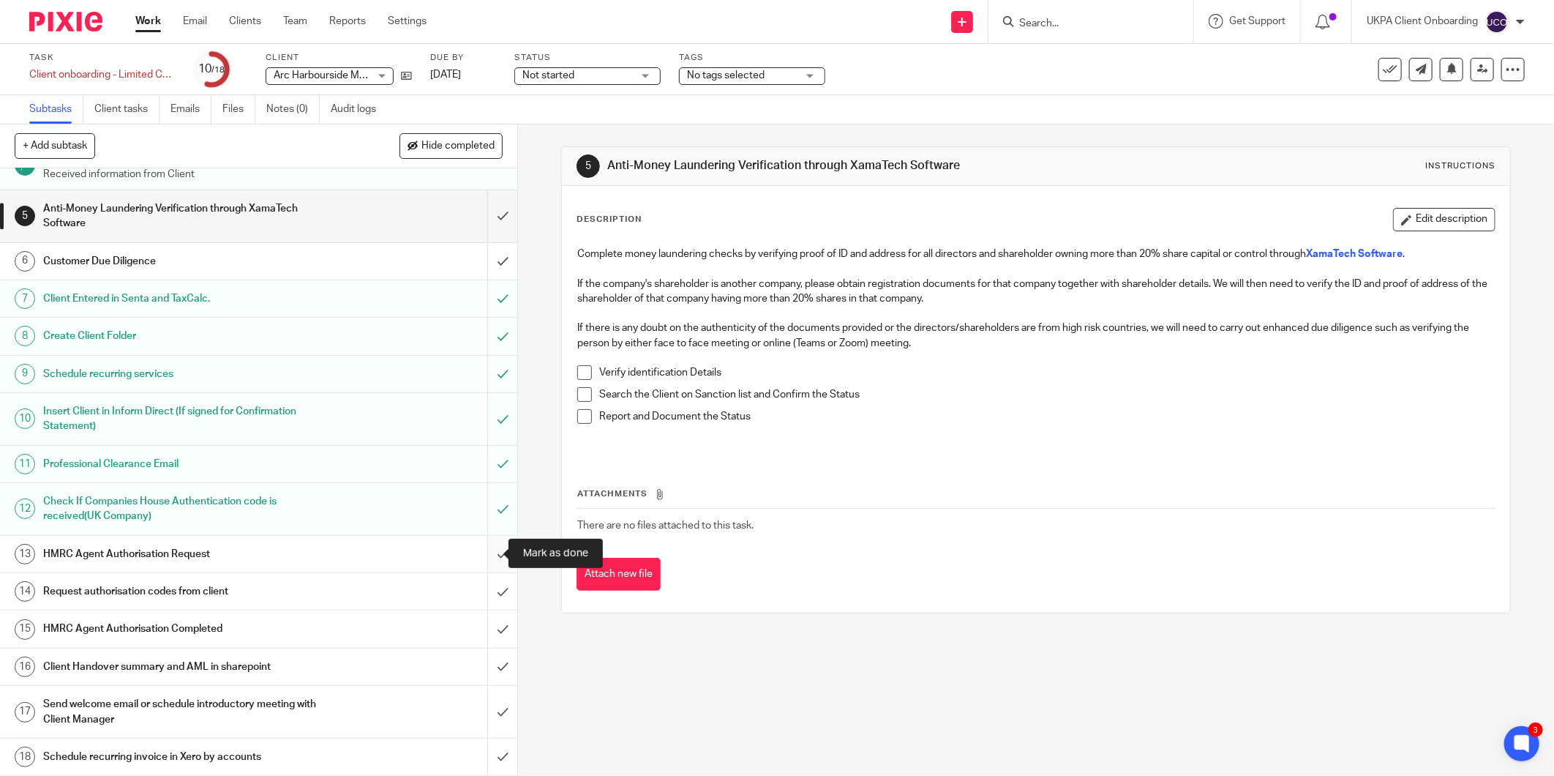
click at [491, 549] on input "submit" at bounding box center [258, 554] width 517 height 37
click at [485, 588] on input "submit" at bounding box center [258, 591] width 517 height 37
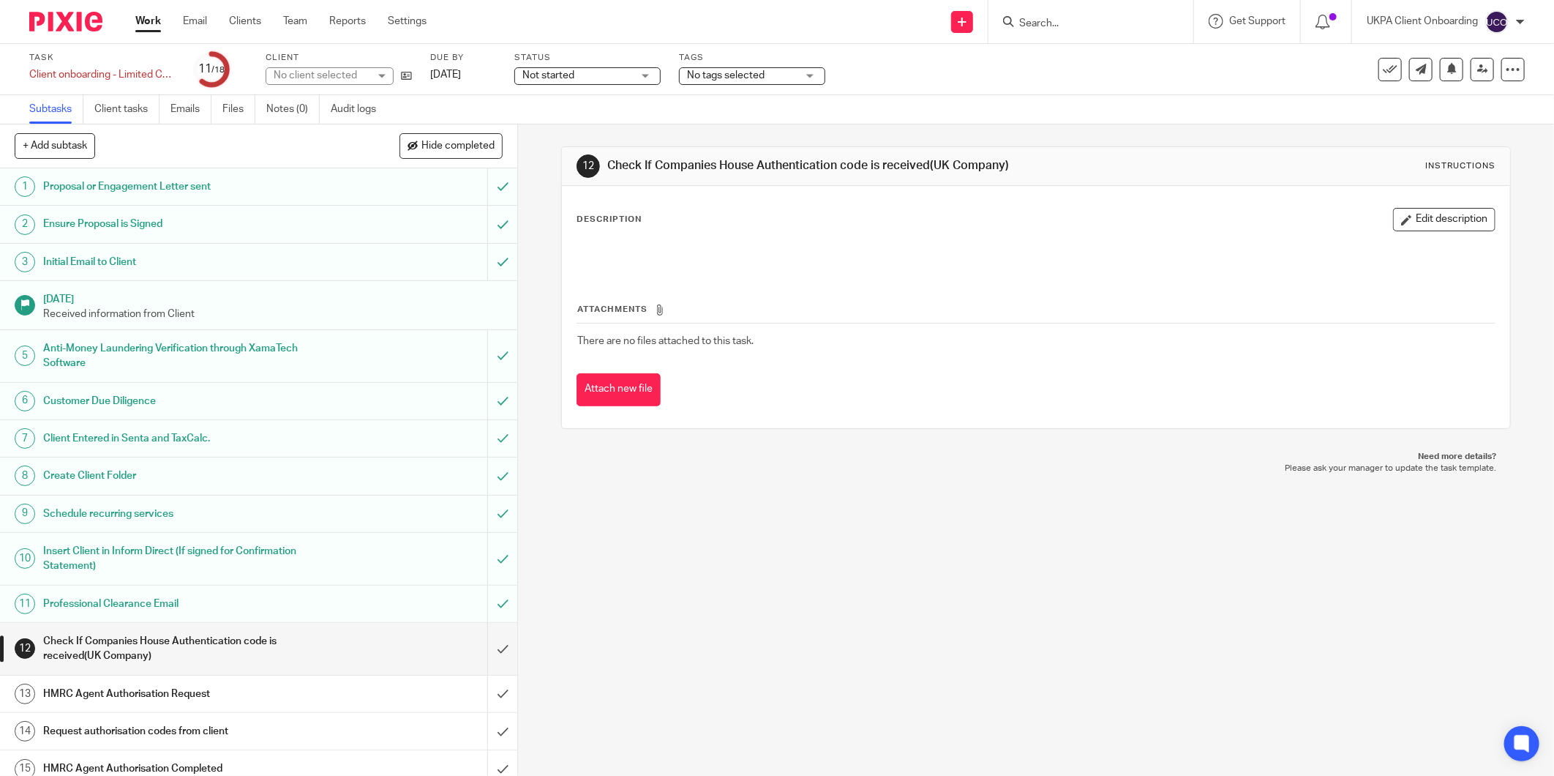
scroll to position [141, 0]
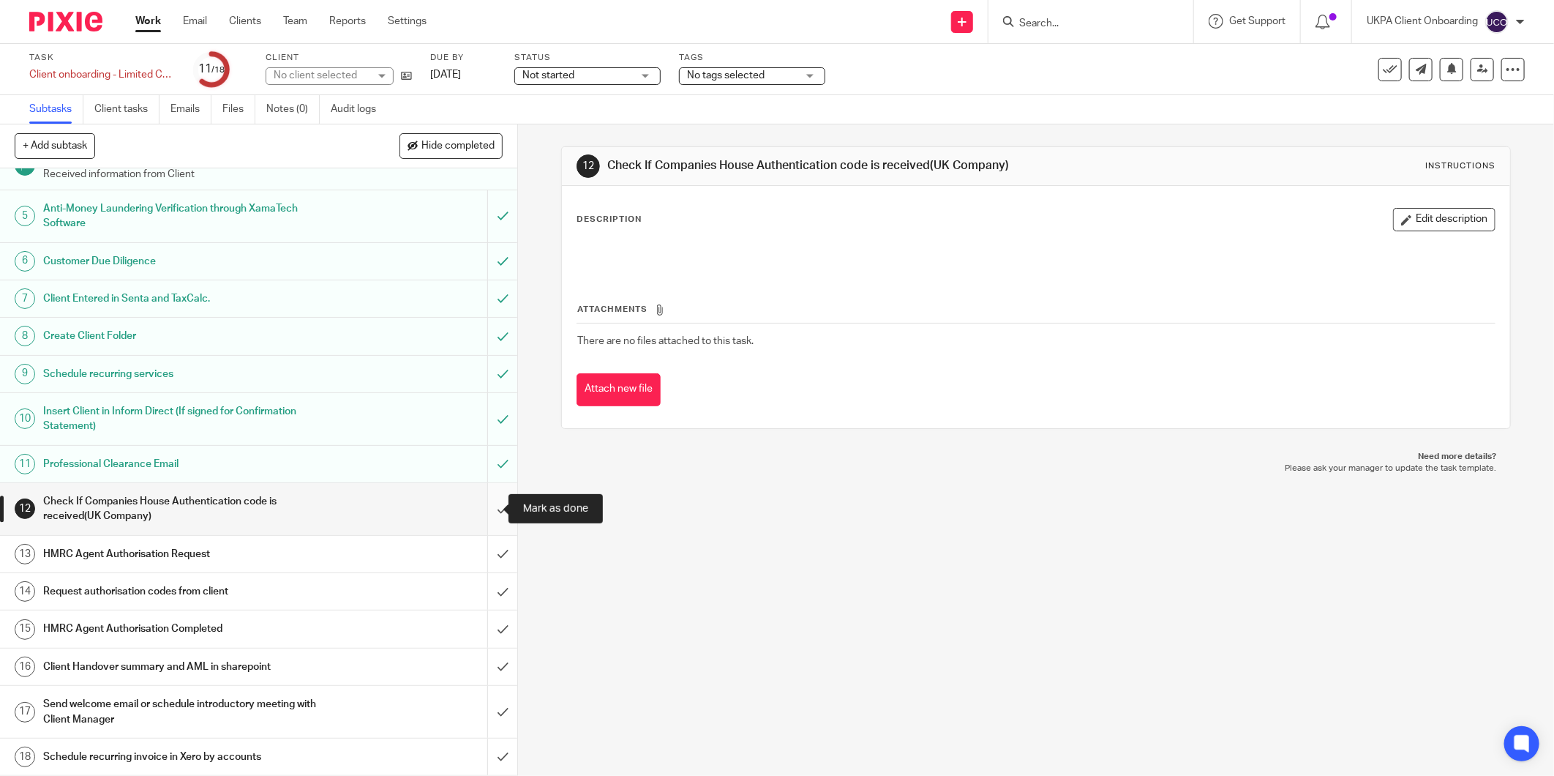
click at [479, 508] on input "submit" at bounding box center [258, 509] width 517 height 52
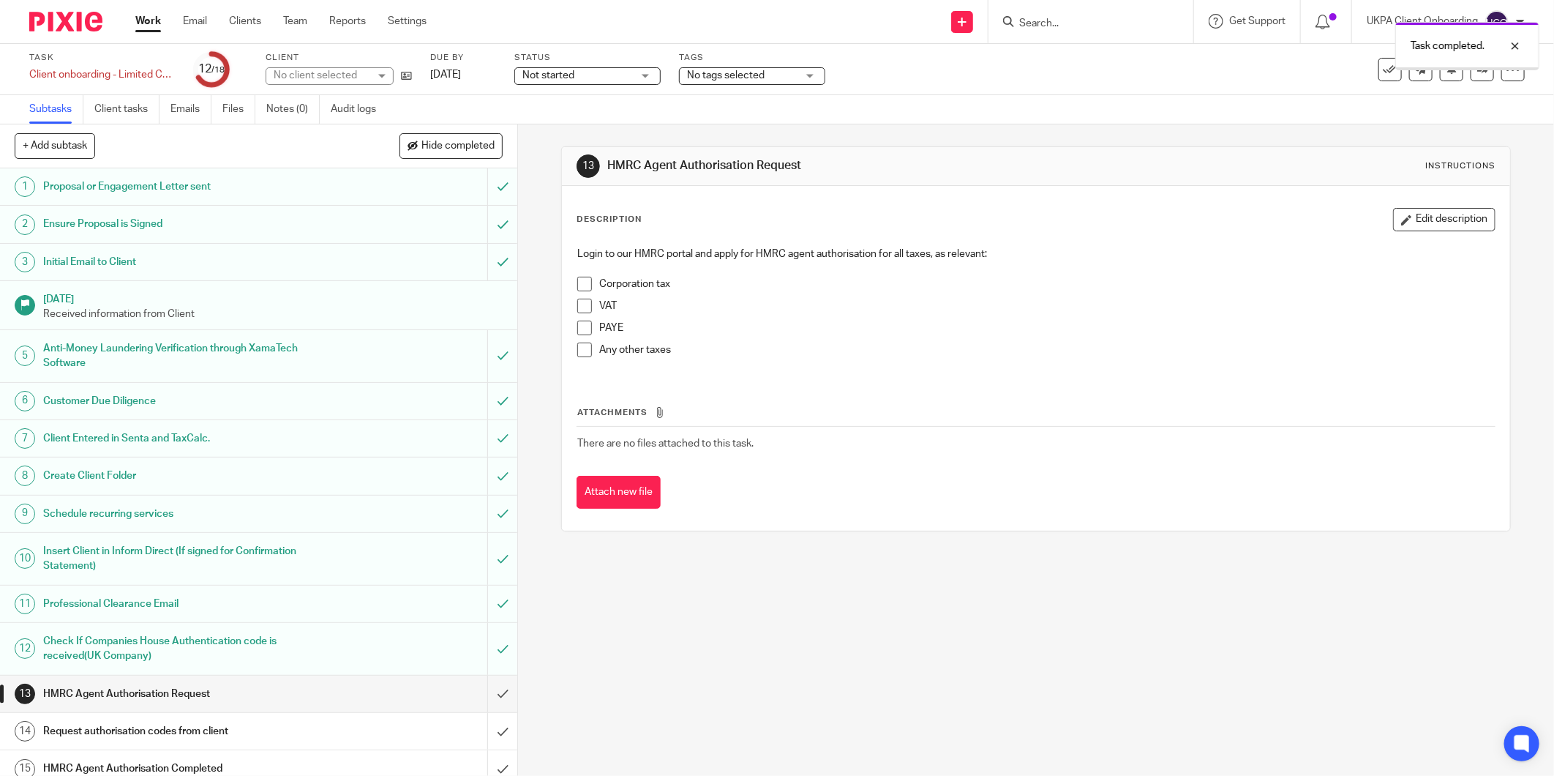
scroll to position [141, 0]
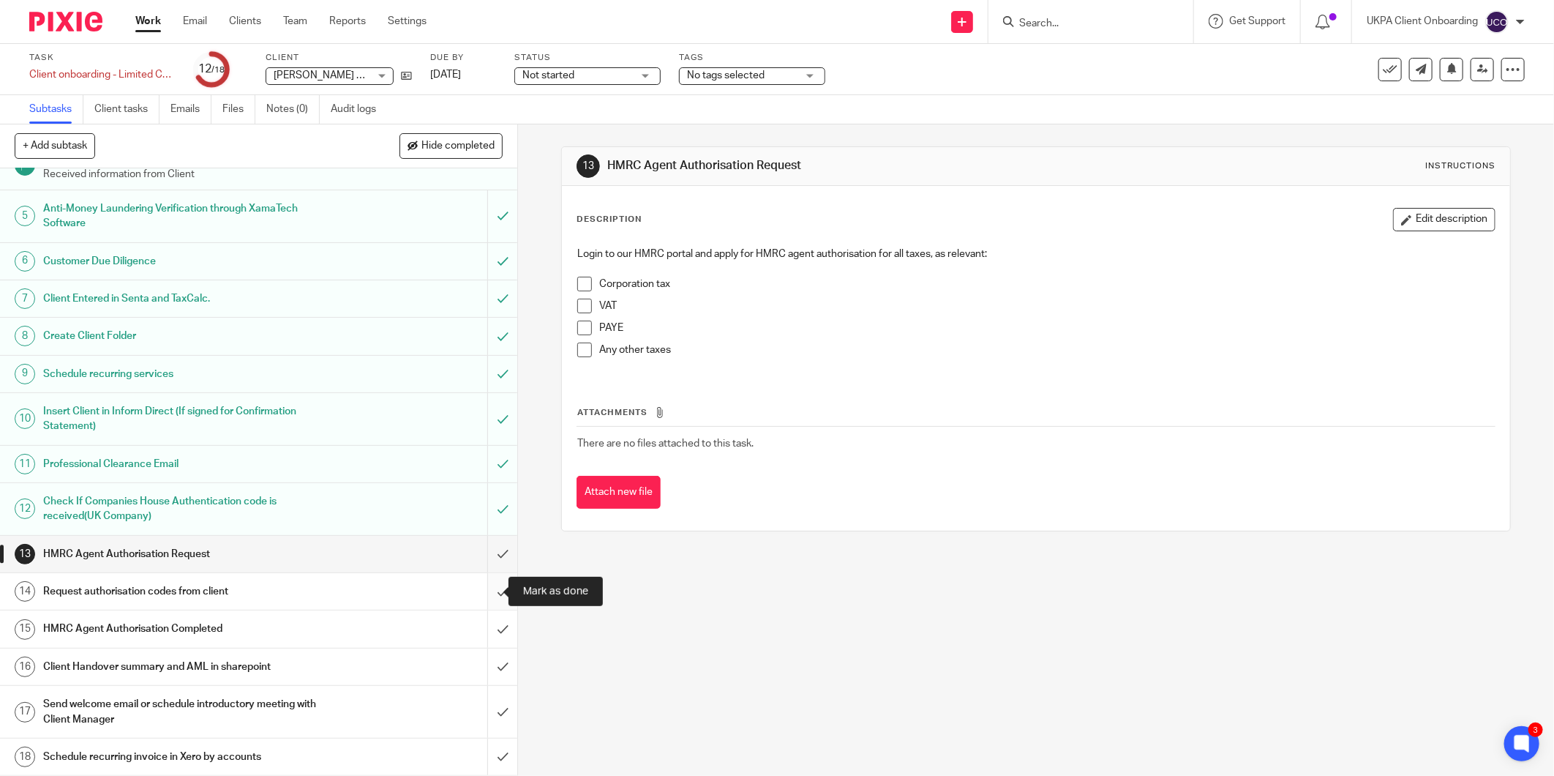
click at [484, 590] on input "submit" at bounding box center [258, 591] width 517 height 37
click at [490, 545] on input "submit" at bounding box center [258, 554] width 517 height 37
click at [481, 627] on input "submit" at bounding box center [258, 628] width 517 height 37
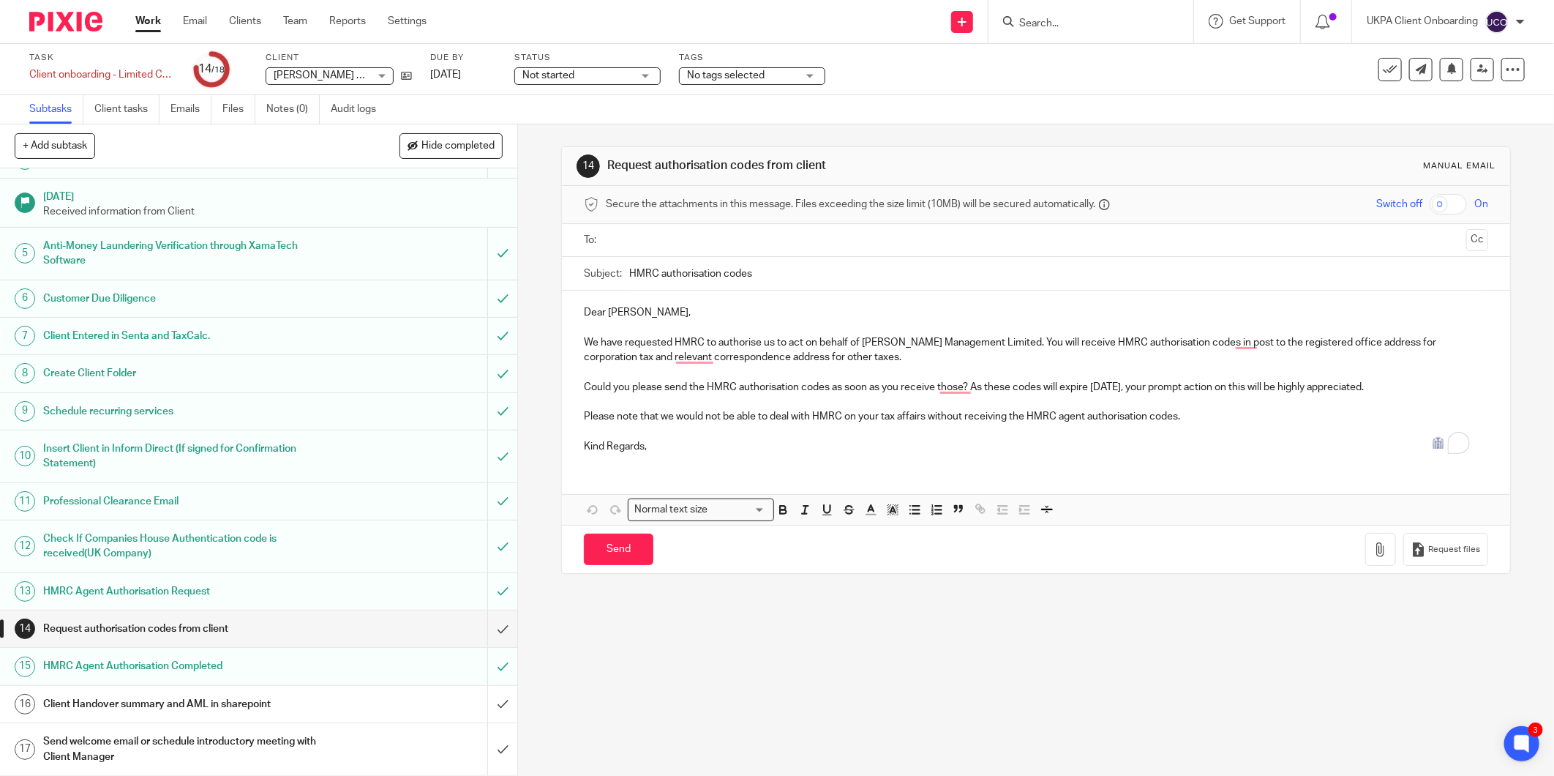
scroll to position [141, 0]
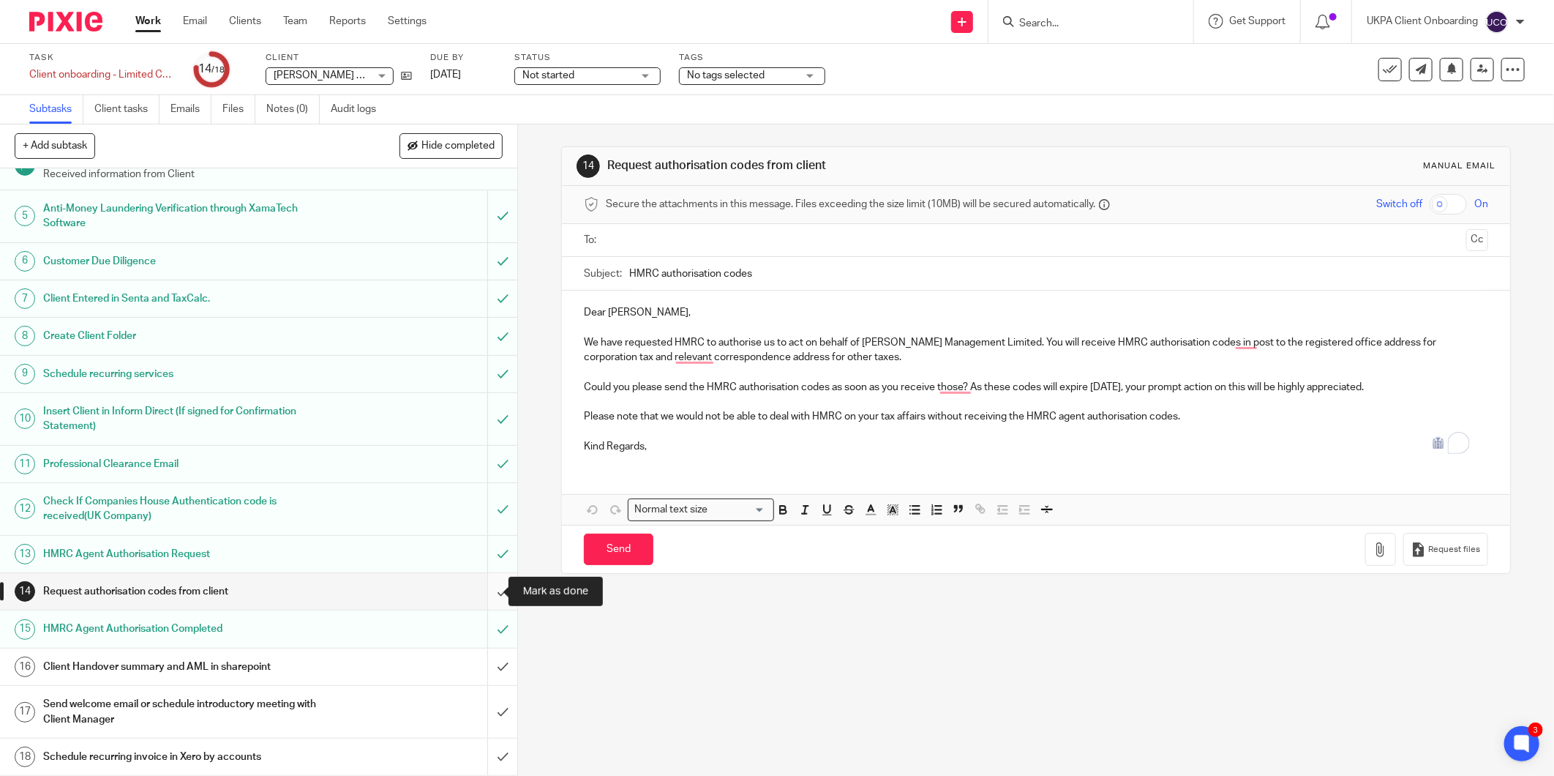
click at [490, 585] on input "submit" at bounding box center [258, 591] width 517 height 37
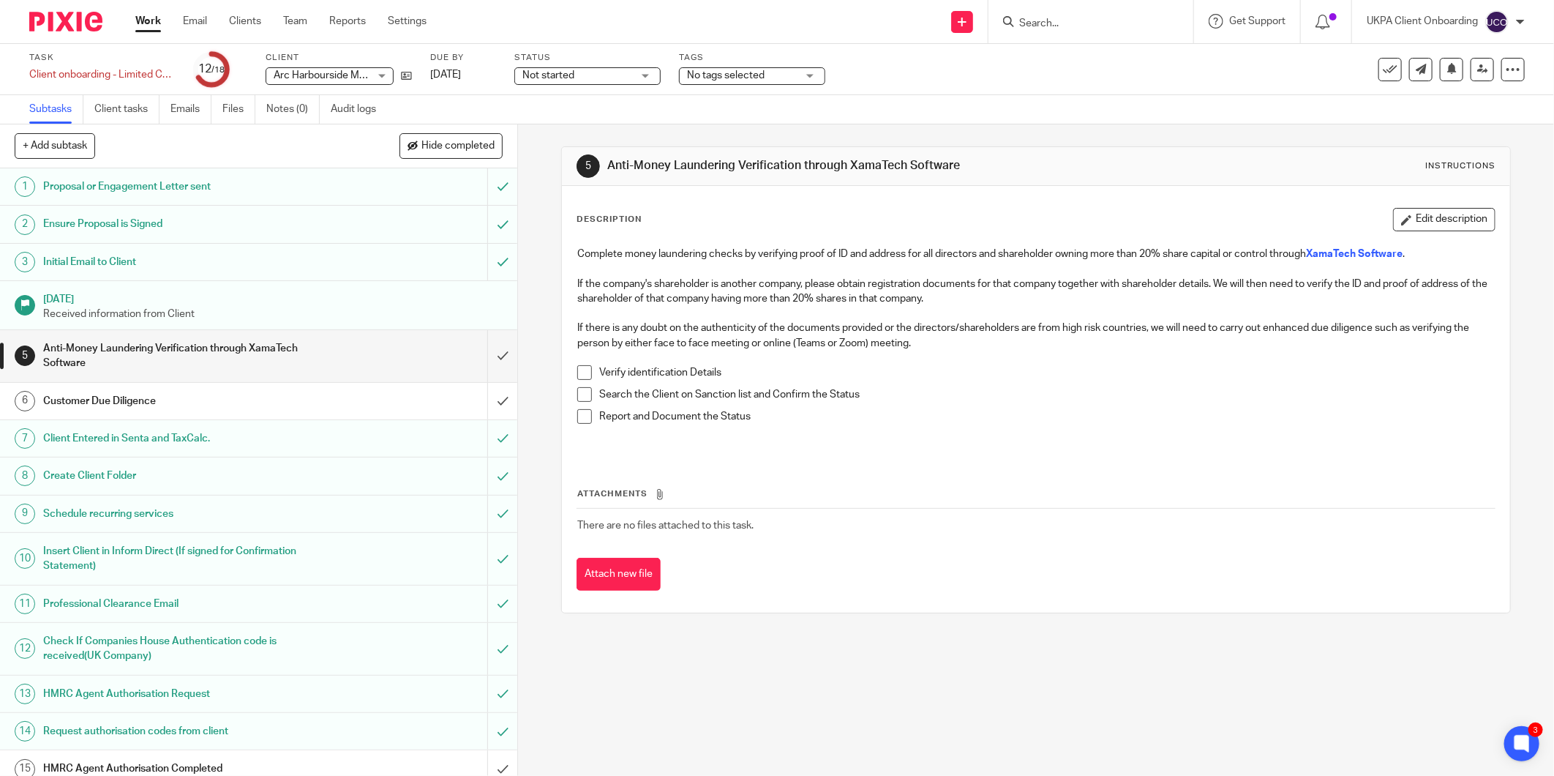
scroll to position [141, 0]
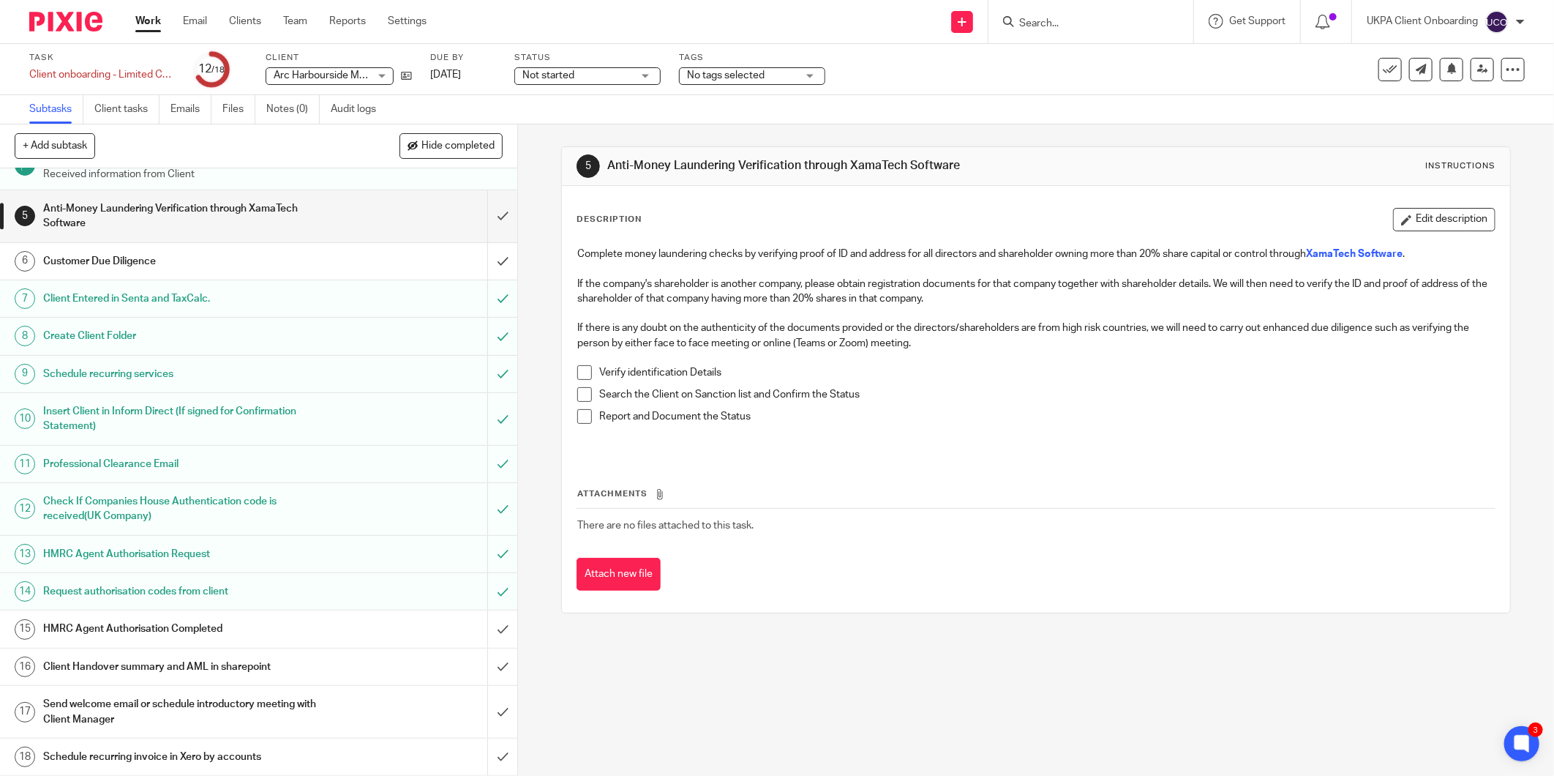
click at [1073, 24] on input "Search" at bounding box center [1084, 24] width 132 height 13
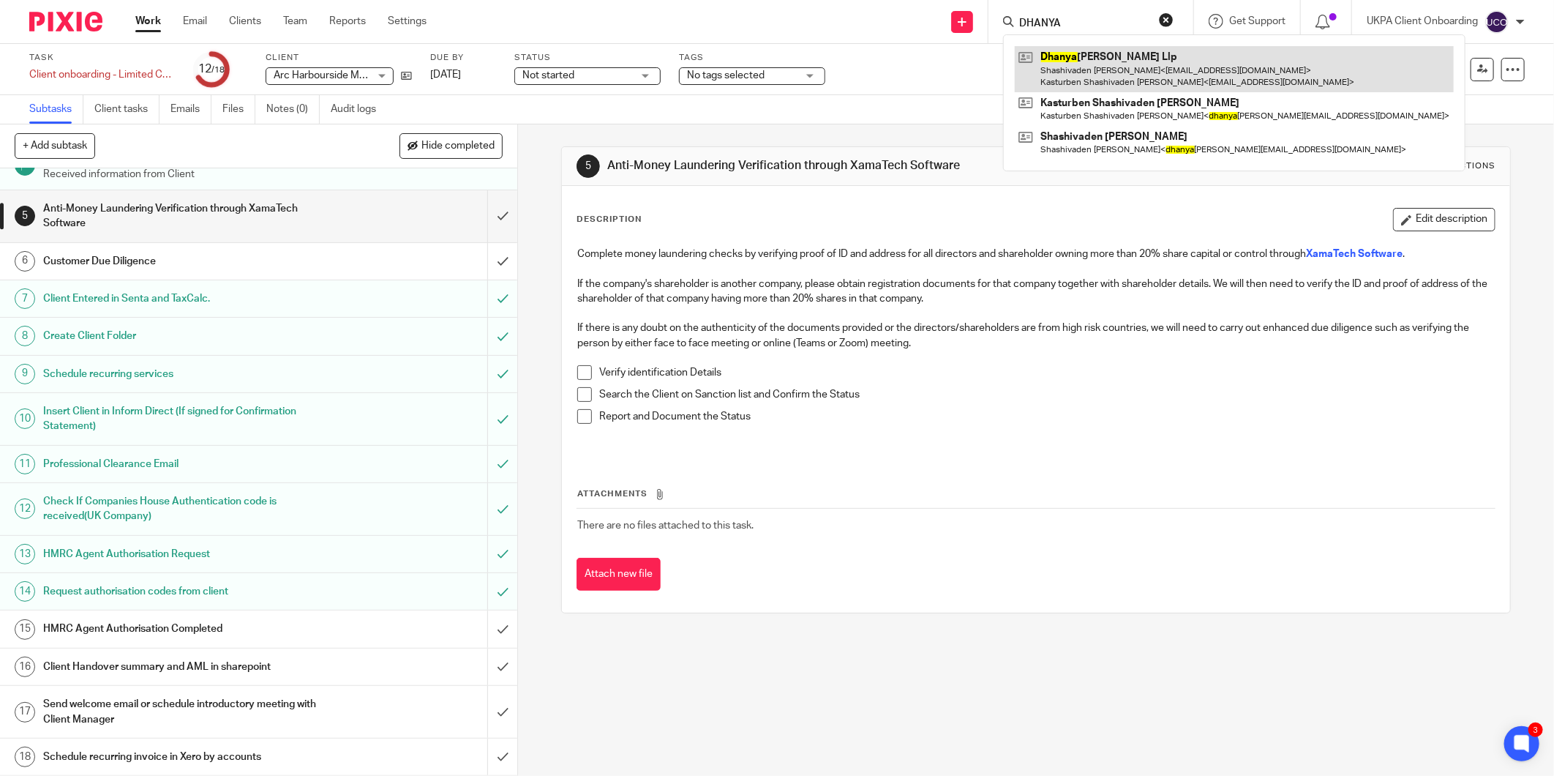
type input "DHANYA"
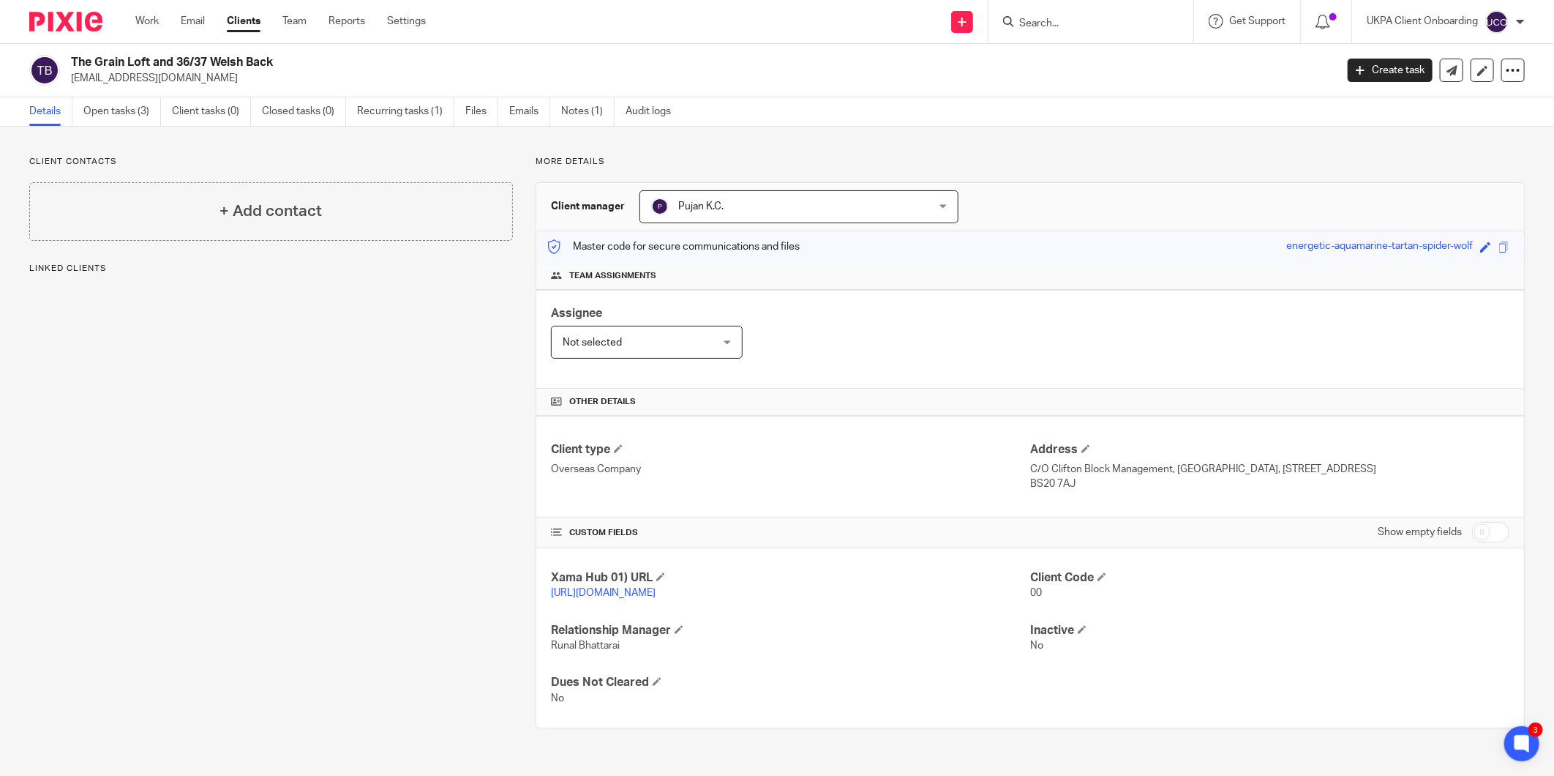
click at [261, 484] on div "Client contacts + Add contact Linked clients" at bounding box center [260, 442] width 506 height 572
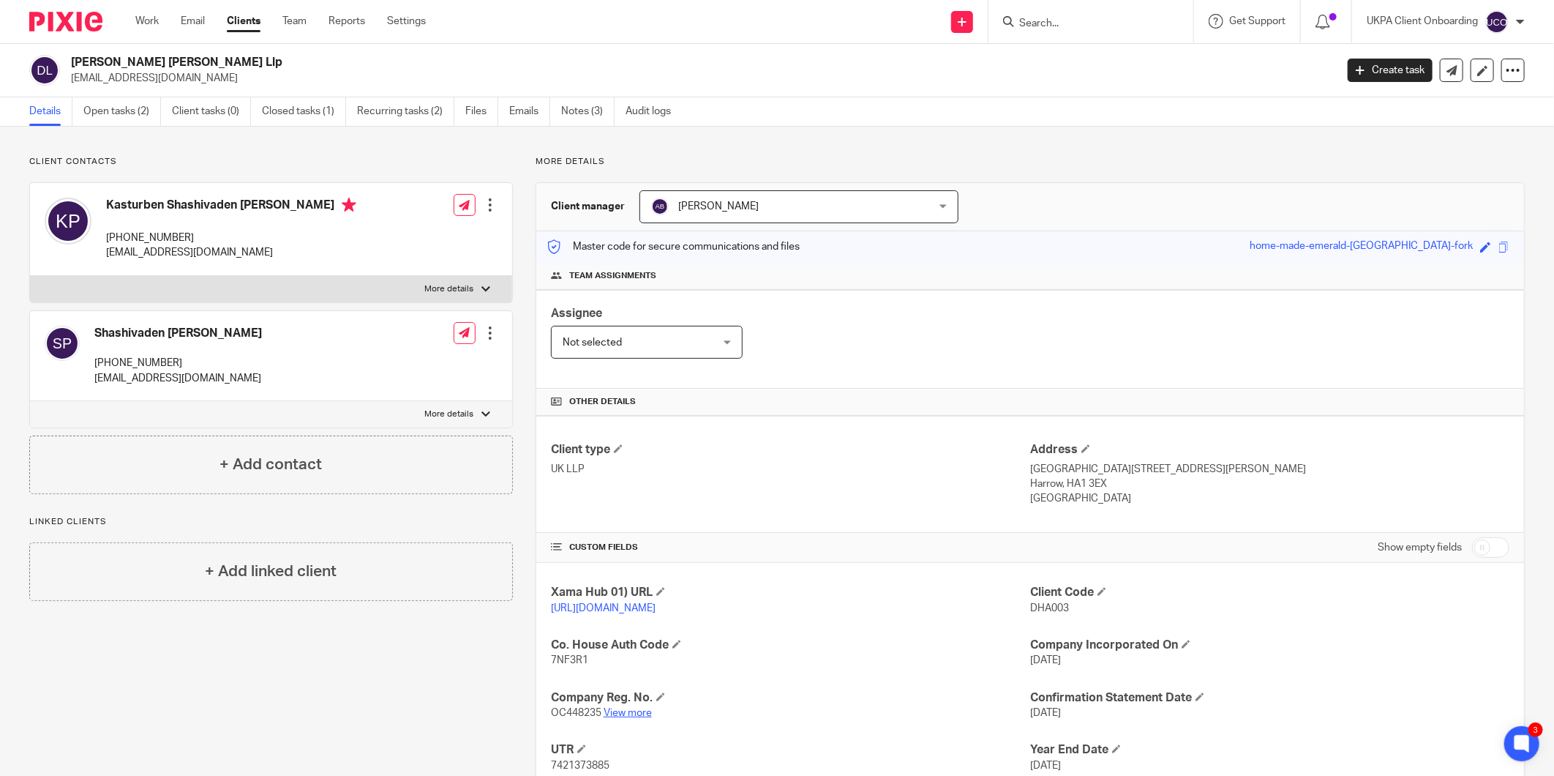
click at [611, 716] on link "View more" at bounding box center [628, 713] width 48 height 10
click at [309, 102] on link "Closed tasks (1)" at bounding box center [304, 111] width 84 height 29
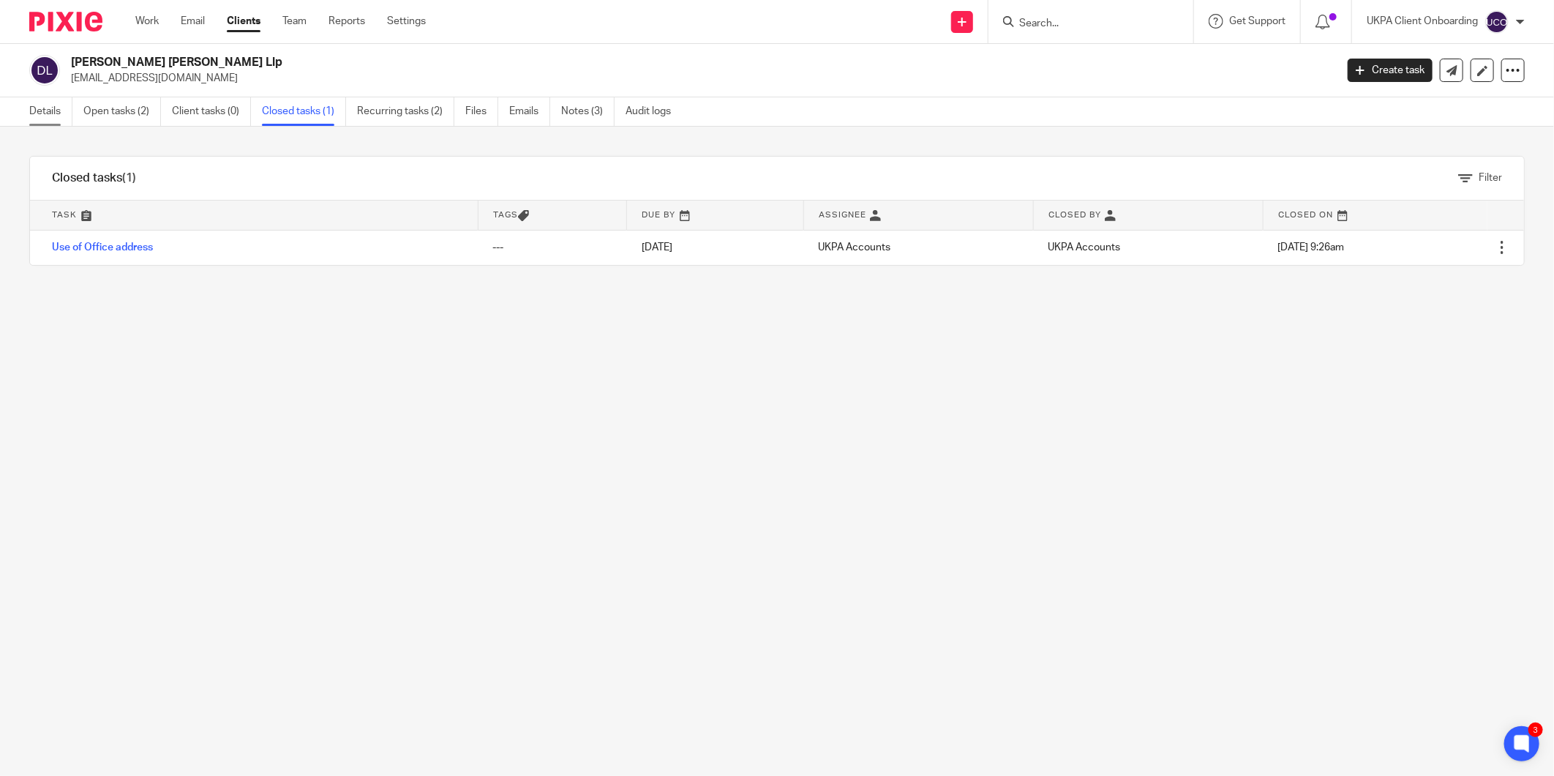
click at [48, 104] on link "Details" at bounding box center [50, 111] width 43 height 29
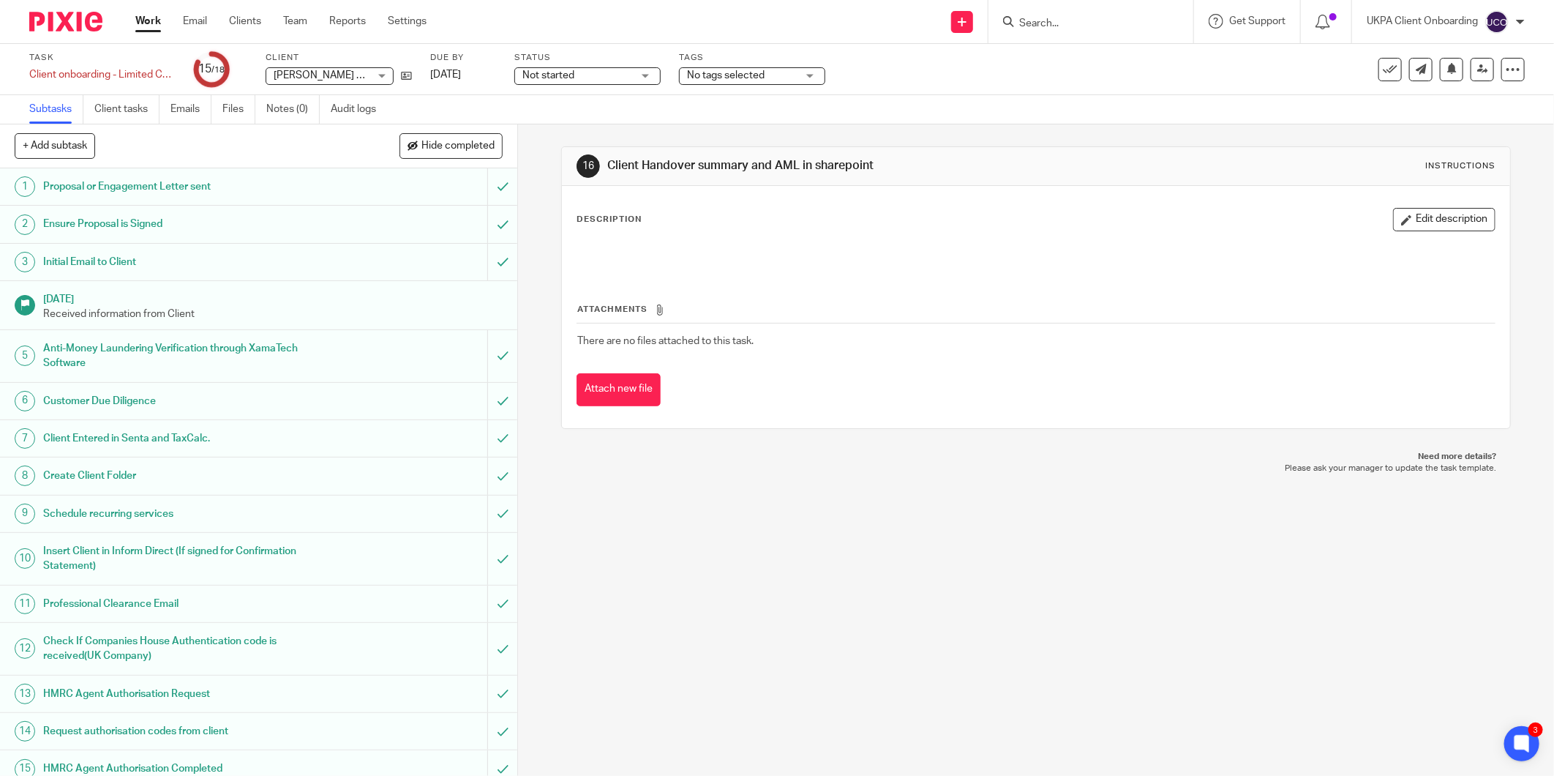
scroll to position [141, 0]
